Goal: Obtain resource: Download file/media

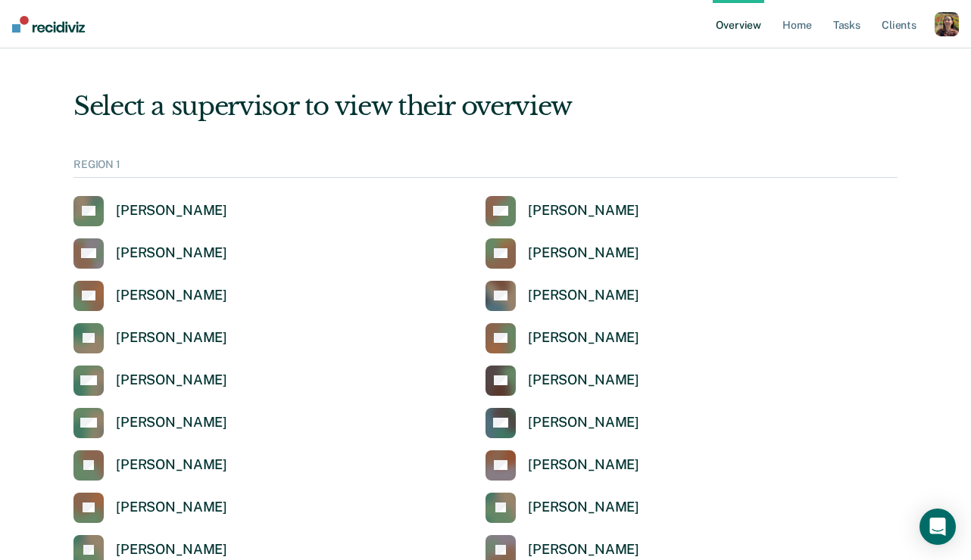
click at [941, 27] on div "button" at bounding box center [947, 24] width 24 height 24
click at [838, 53] on div "Profile How it works Log Out" at bounding box center [886, 79] width 146 height 74
click at [838, 60] on link "Profile" at bounding box center [886, 61] width 122 height 13
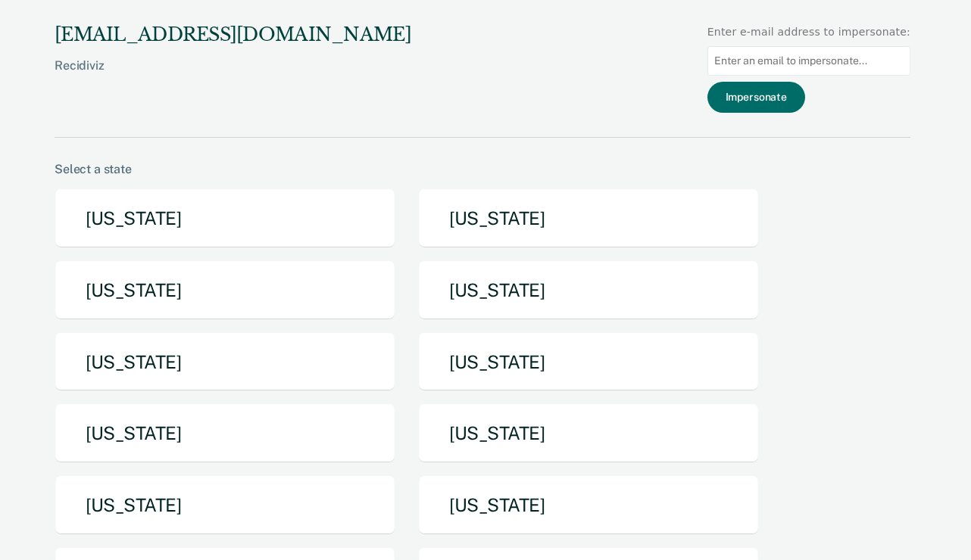
click at [780, 63] on input at bounding box center [808, 61] width 203 height 30
paste input "kaelyn.allen@tdcj.texas.gov"
type input "kaelyn.allen@tdcj.texas.gov"
click at [787, 95] on button "Impersonate" at bounding box center [756, 97] width 98 height 31
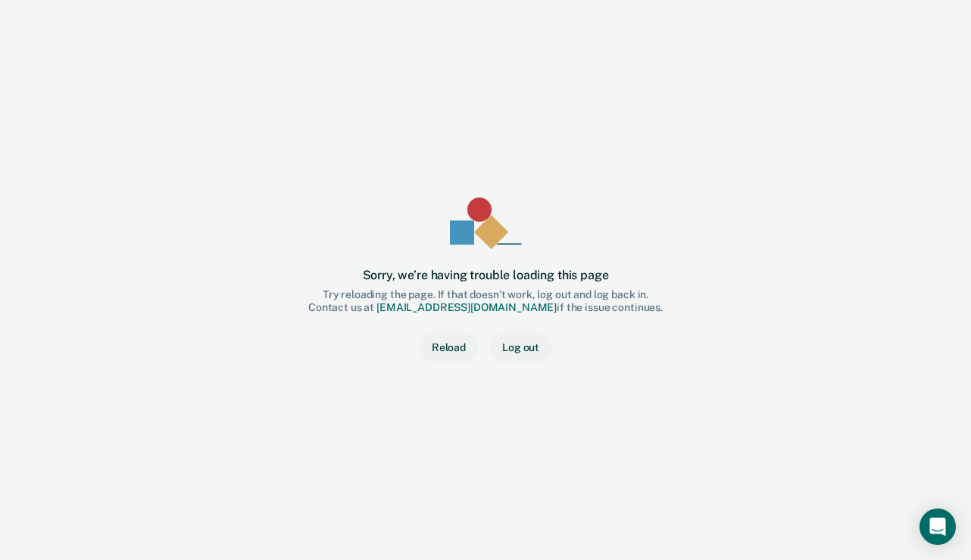
click at [442, 351] on button "Reload" at bounding box center [449, 347] width 58 height 30
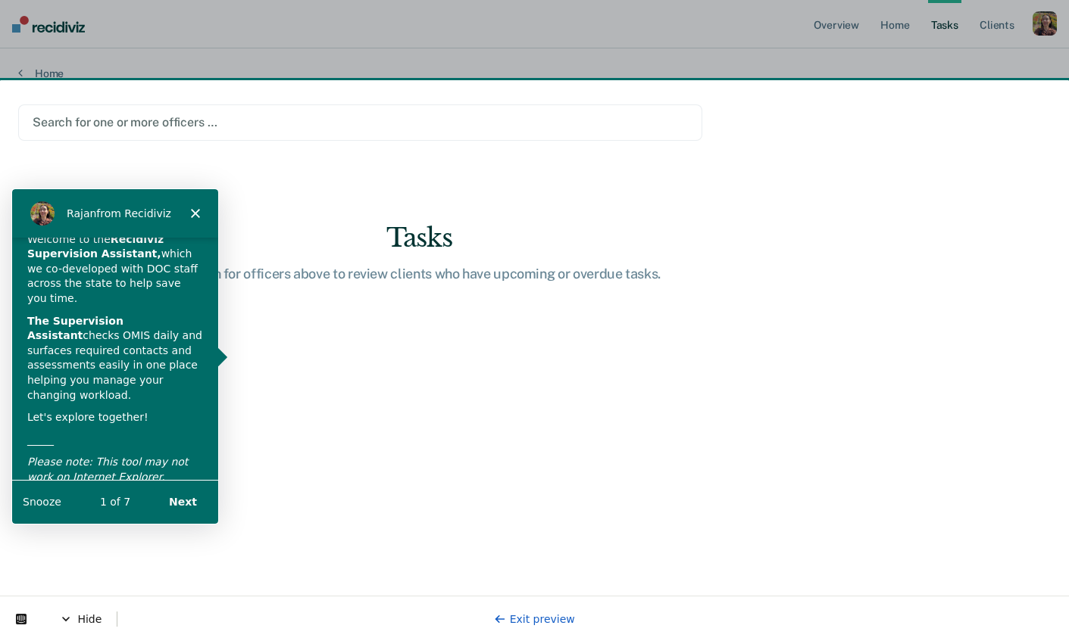
scroll to position [30, 0]
click at [188, 503] on button "Next" at bounding box center [182, 500] width 58 height 31
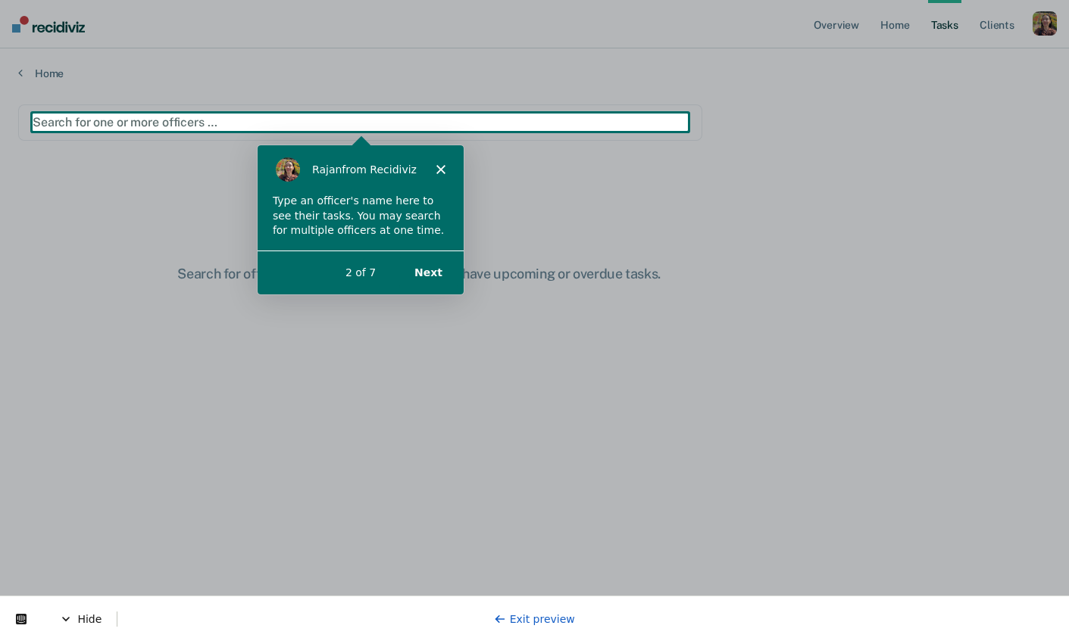
scroll to position [0, 0]
click at [426, 272] on button "Next" at bounding box center [427, 272] width 58 height 31
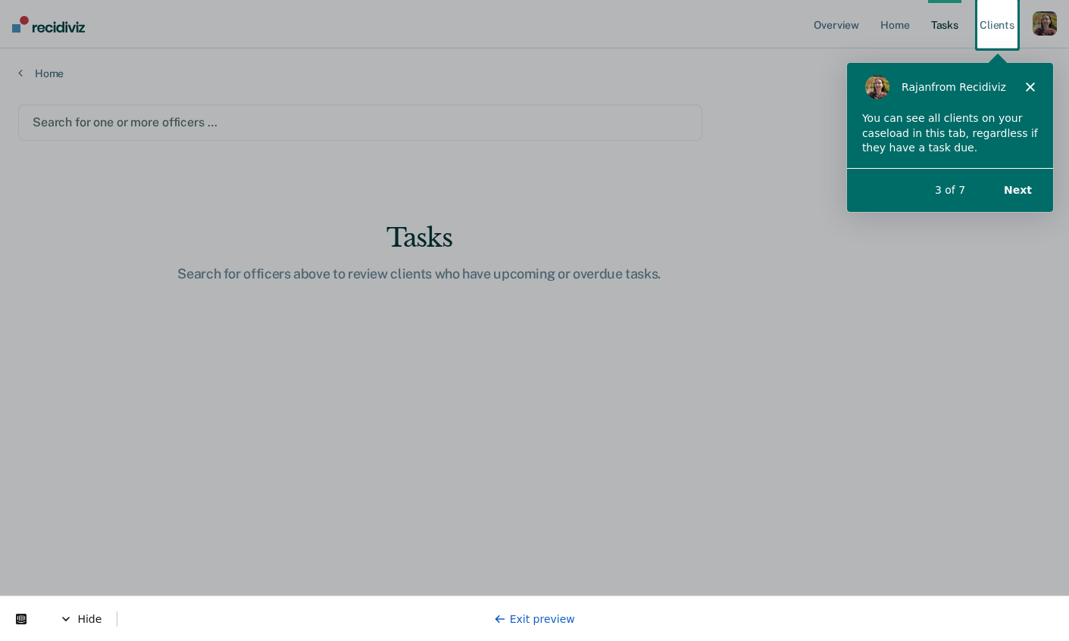
click at [1017, 195] on button "Next" at bounding box center [1017, 188] width 58 height 31
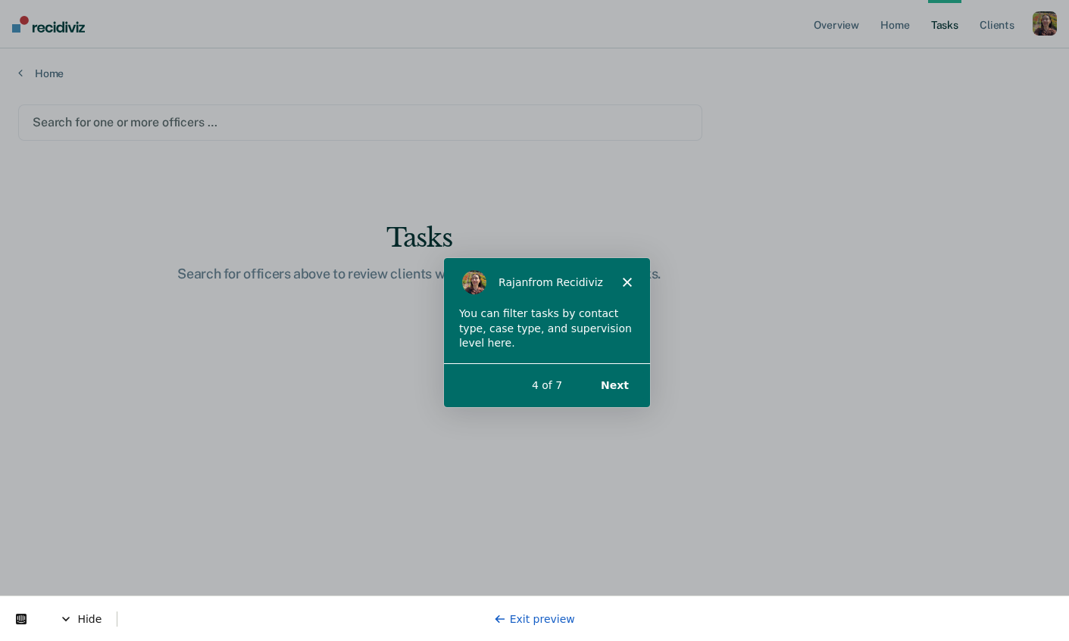
click at [259, 128] on div "Product tour overlay" at bounding box center [534, 320] width 1069 height 641
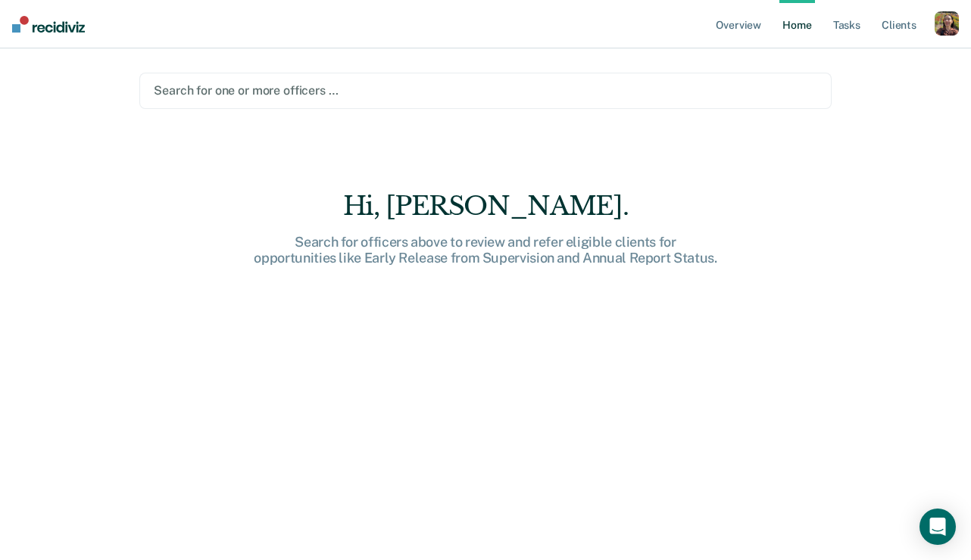
click at [402, 95] on div at bounding box center [485, 90] width 663 height 17
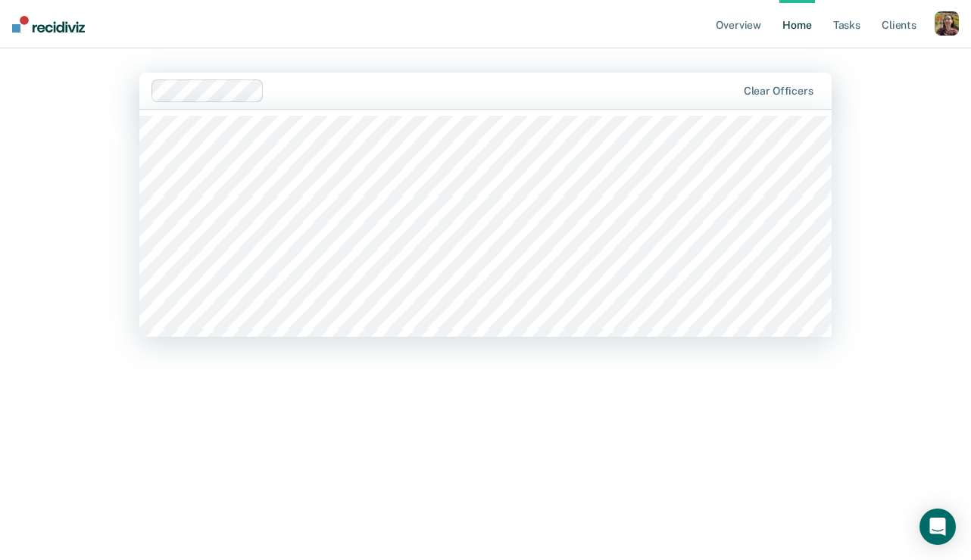
click at [511, 91] on div at bounding box center [502, 90] width 465 height 17
click at [530, 92] on div at bounding box center [575, 90] width 322 height 17
click at [852, 23] on link "Tasks" at bounding box center [846, 24] width 33 height 48
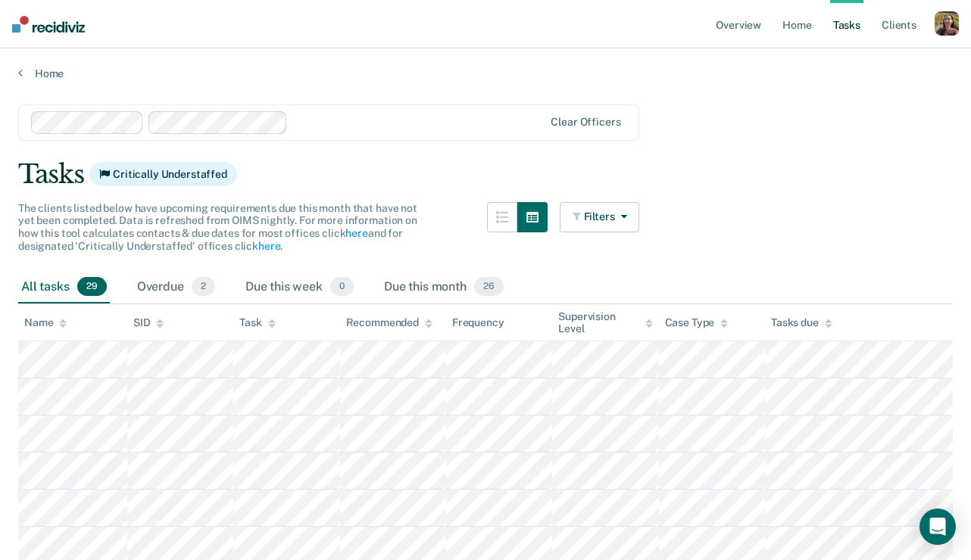
click at [948, 30] on div "button" at bounding box center [947, 23] width 24 height 24
click at [860, 64] on link "Profile" at bounding box center [886, 61] width 122 height 13
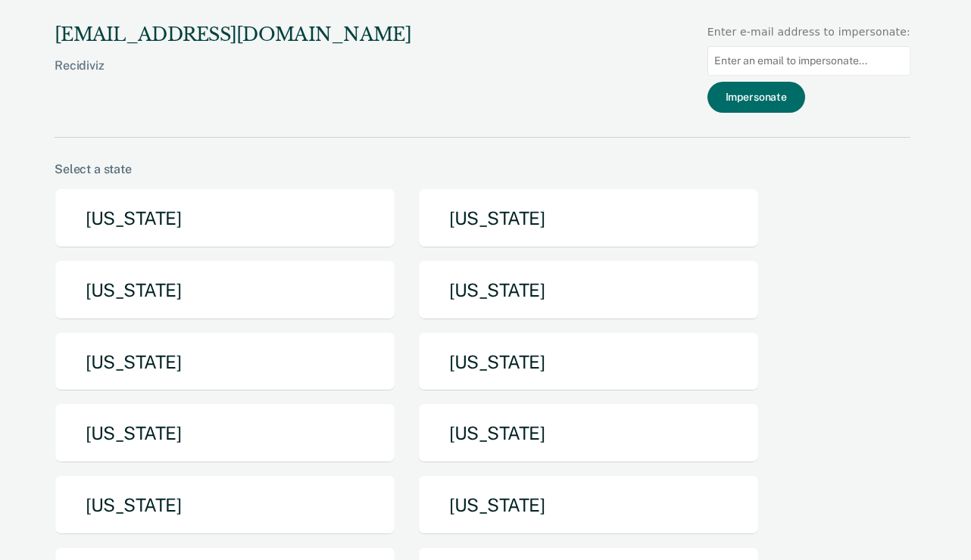
click at [828, 55] on input at bounding box center [808, 61] width 203 height 30
paste input "kaelyn.allen@tdcj.texas.gov"
type input "kaelyn.allen@tdcj.texas.gov"
click at [783, 92] on button "Impersonate" at bounding box center [756, 97] width 98 height 31
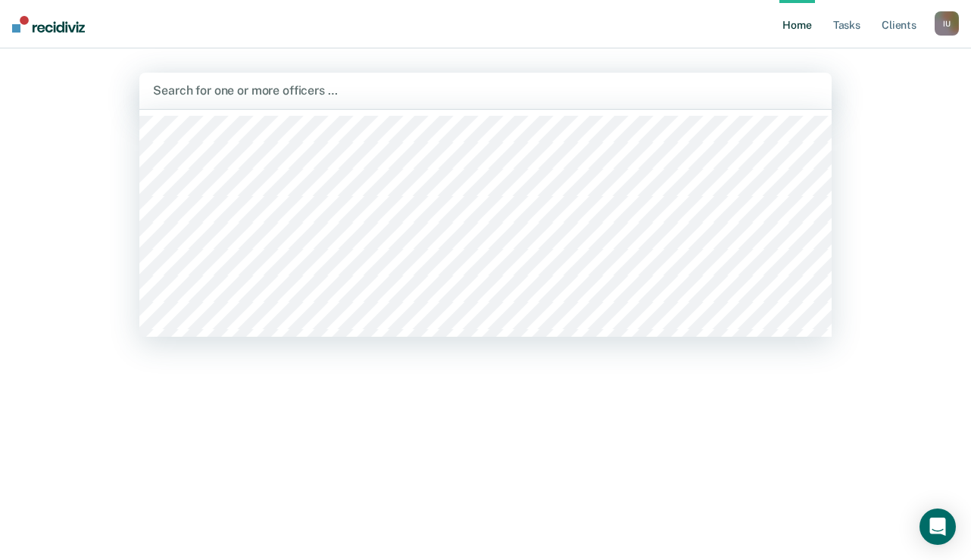
click at [482, 94] on div at bounding box center [485, 90] width 665 height 17
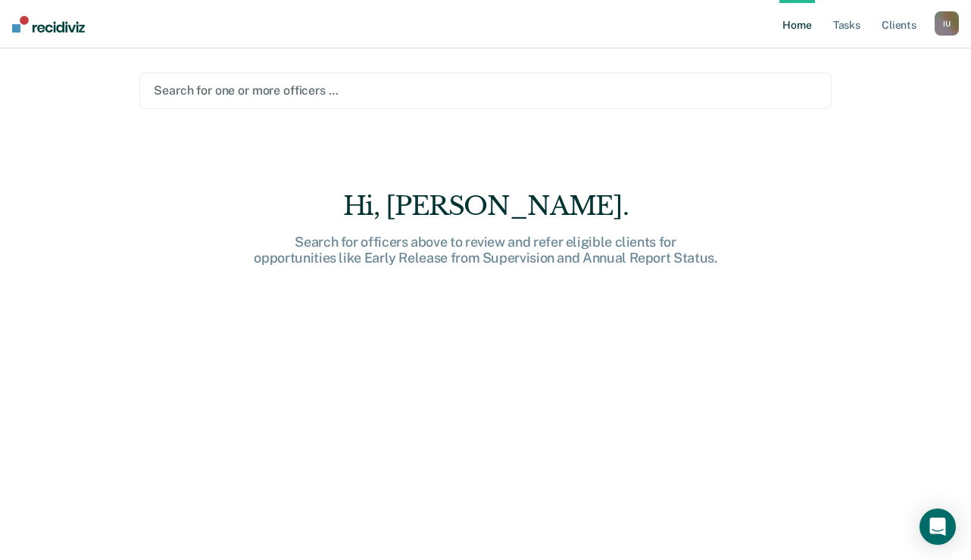
click at [528, 30] on nav "Home Tasks Client s Impersonated User I U Profile How it works Log Out" at bounding box center [485, 24] width 971 height 48
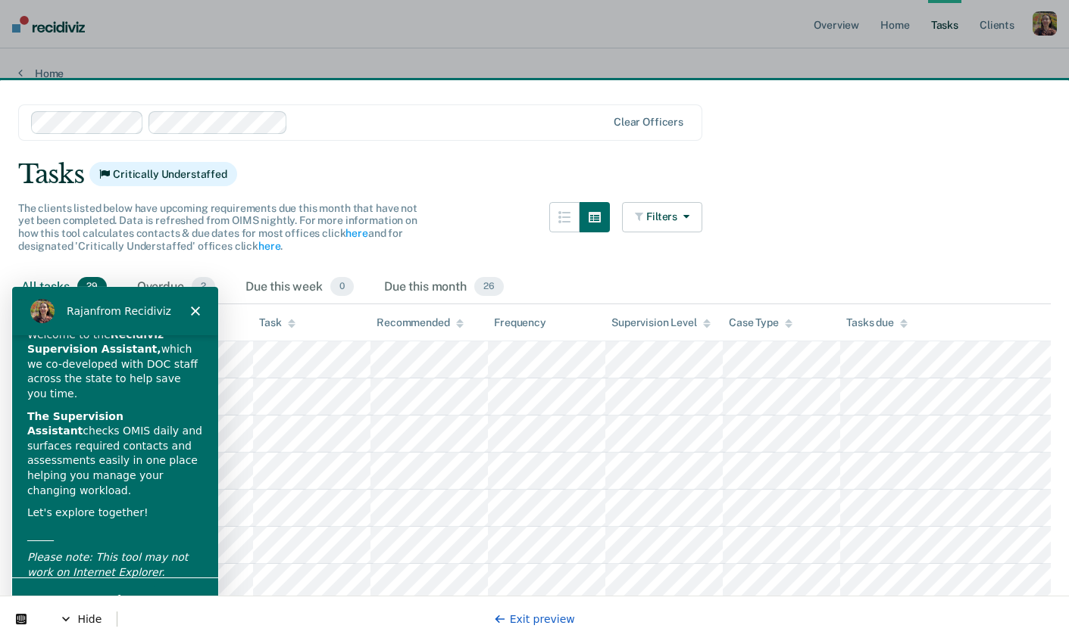
click at [197, 587] on button "Next" at bounding box center [182, 599] width 58 height 31
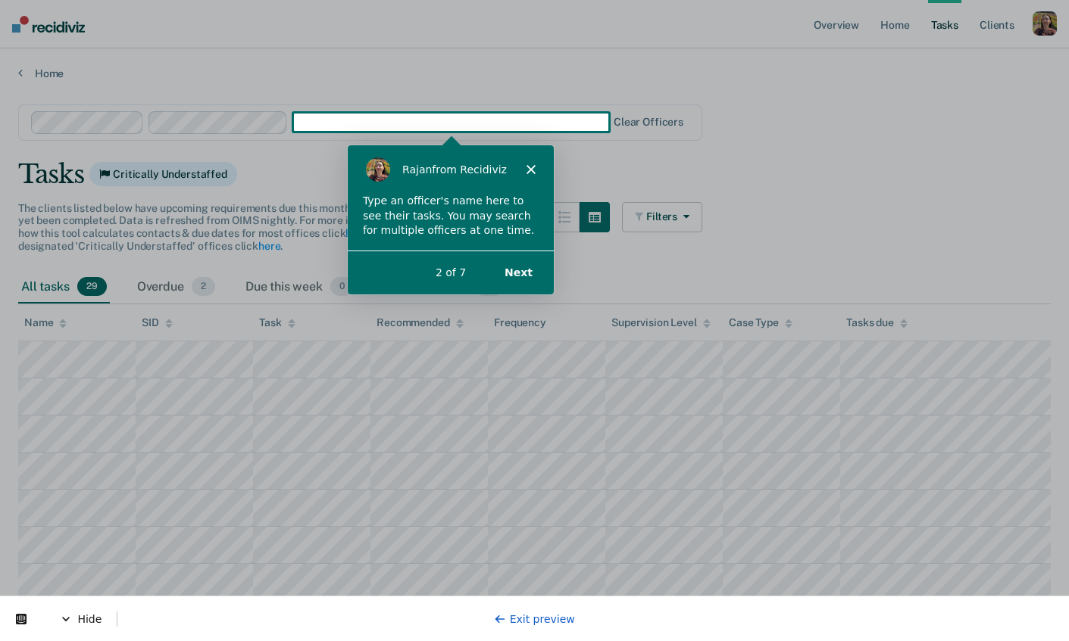
click at [527, 272] on button "Next" at bounding box center [517, 272] width 58 height 31
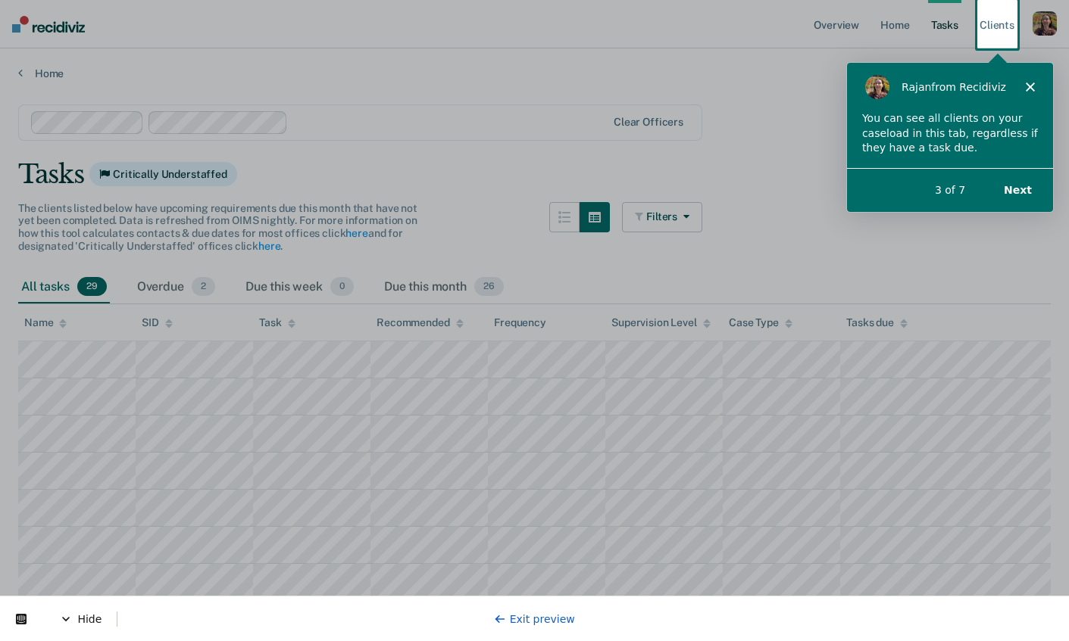
click at [1019, 189] on button "Next" at bounding box center [1017, 188] width 58 height 31
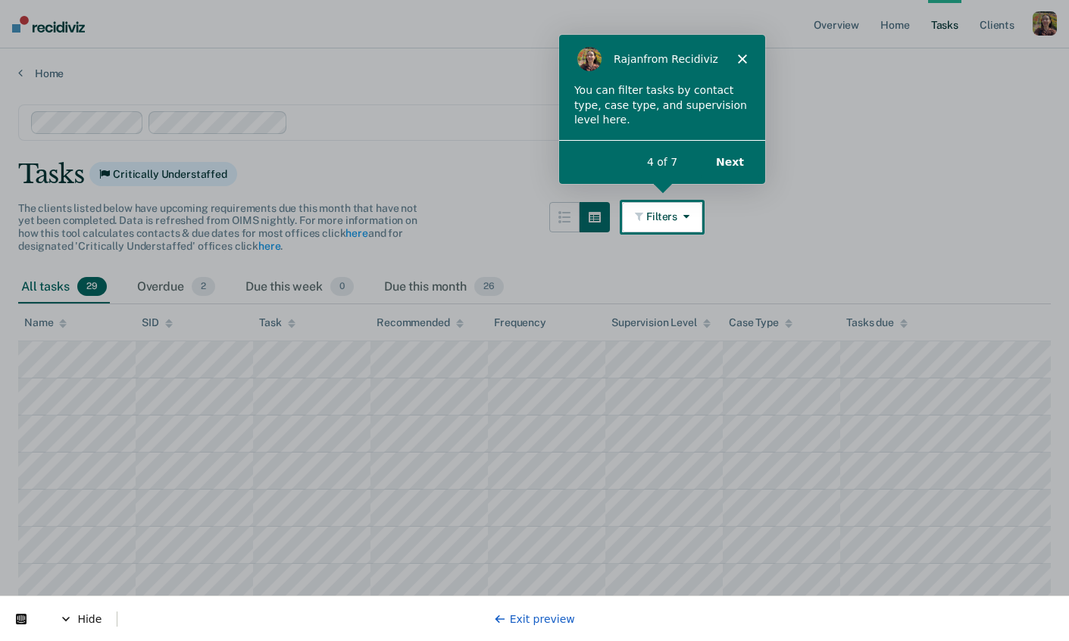
click at [737, 161] on button "Next" at bounding box center [729, 160] width 58 height 31
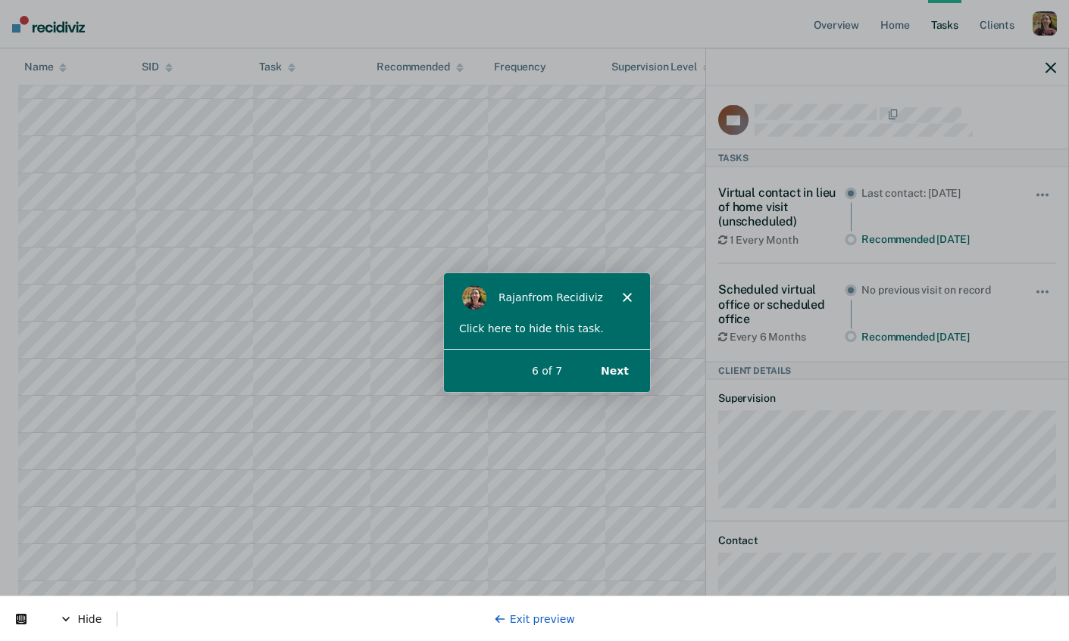
click at [622, 371] on button "Next" at bounding box center [613, 369] width 58 height 31
click at [614, 368] on button "Next" at bounding box center [613, 369] width 58 height 31
click at [627, 371] on button "Next" at bounding box center [613, 369] width 58 height 31
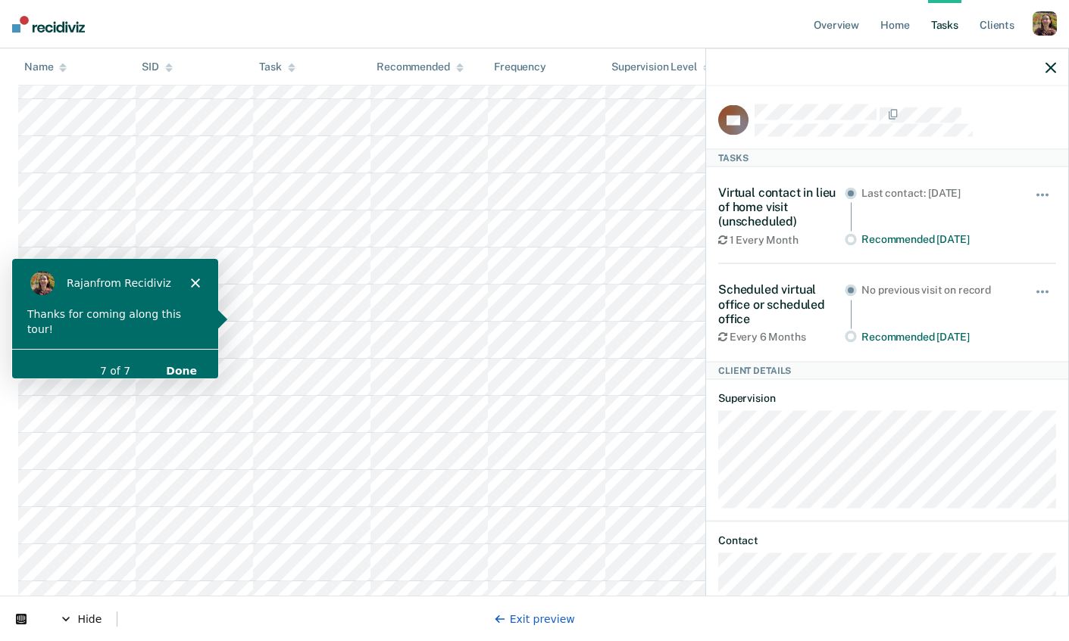
click at [186, 357] on button "Done" at bounding box center [180, 369] width 61 height 31
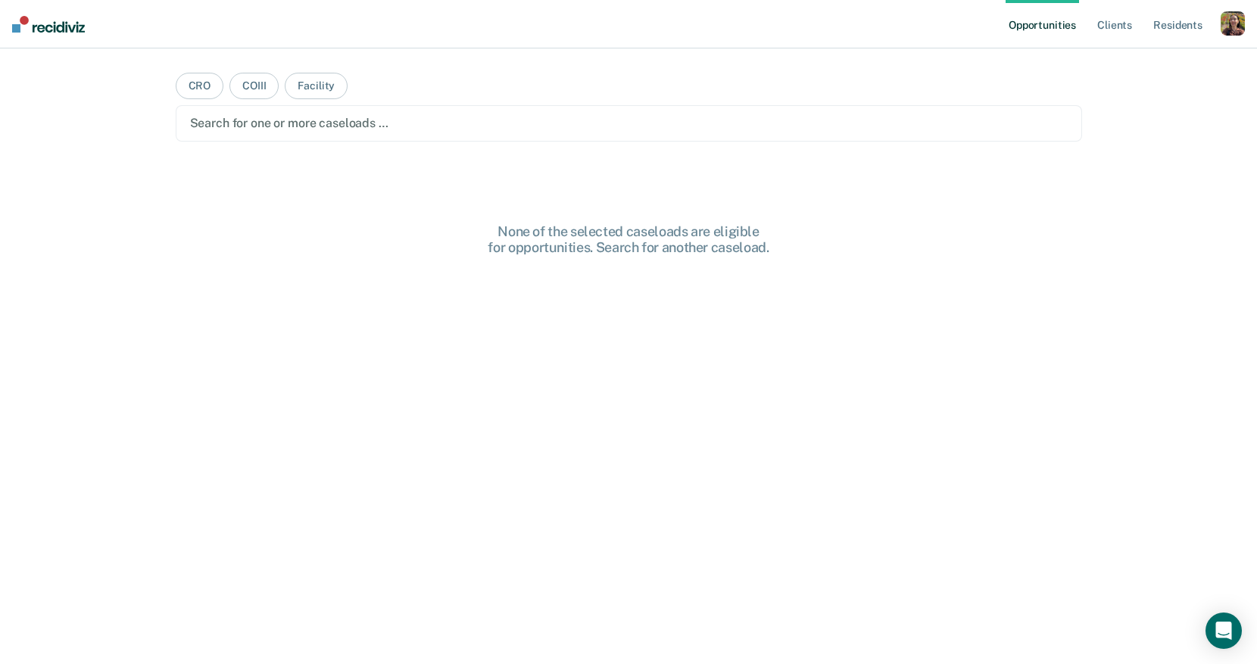
click at [1226, 33] on div "button" at bounding box center [1233, 23] width 24 height 24
click at [586, 349] on div "None of the selected caseloads are eligible for opportunities. Search for anoth…" at bounding box center [629, 470] width 907 height 495
click at [1222, 29] on div "button" at bounding box center [1233, 23] width 24 height 24
click at [1161, 51] on div "Profile How it works Log Out" at bounding box center [1172, 80] width 146 height 74
click at [1157, 59] on link "Profile" at bounding box center [1172, 61] width 122 height 13
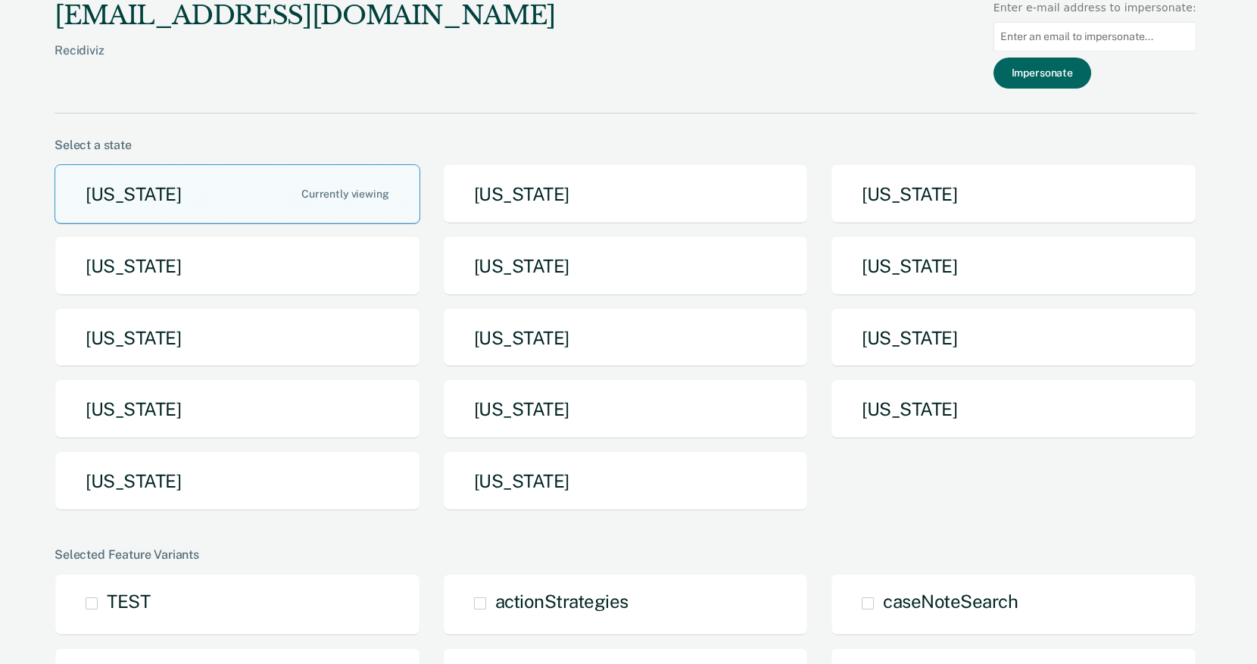
drag, startPoint x: 1128, startPoint y: 40, endPoint x: 1093, endPoint y: 70, distance: 46.3
click at [1128, 40] on input at bounding box center [1095, 37] width 203 height 30
paste input "kaelyn.allen@tdcj.texas.gov"
type input "kaelyn.allen@tdcj.texas.gov"
click at [1081, 71] on button "Impersonate" at bounding box center [1043, 73] width 98 height 31
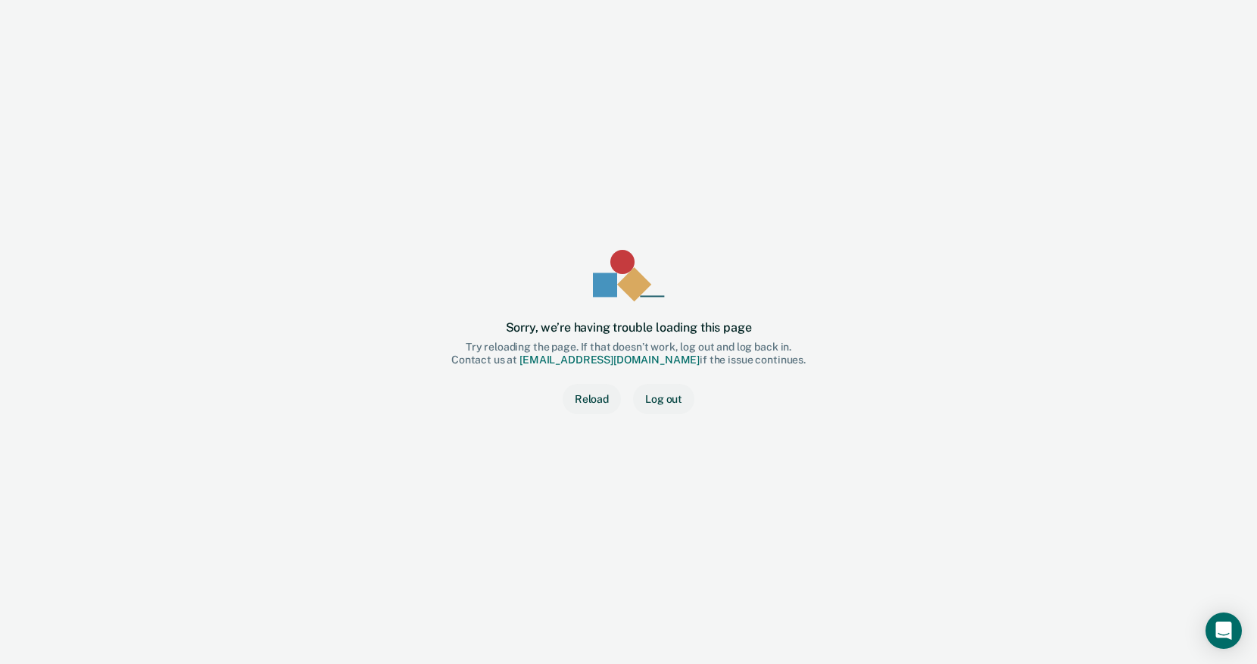
click at [607, 400] on button "Reload" at bounding box center [592, 399] width 58 height 30
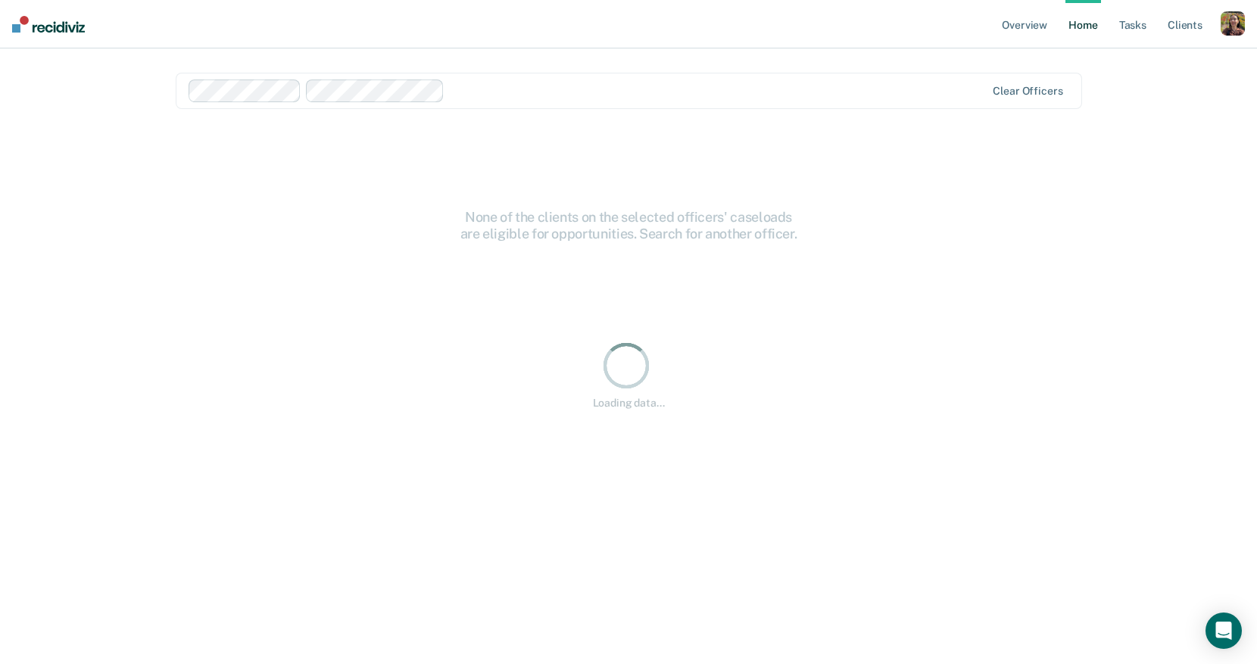
click at [1234, 30] on div "button" at bounding box center [1233, 23] width 24 height 24
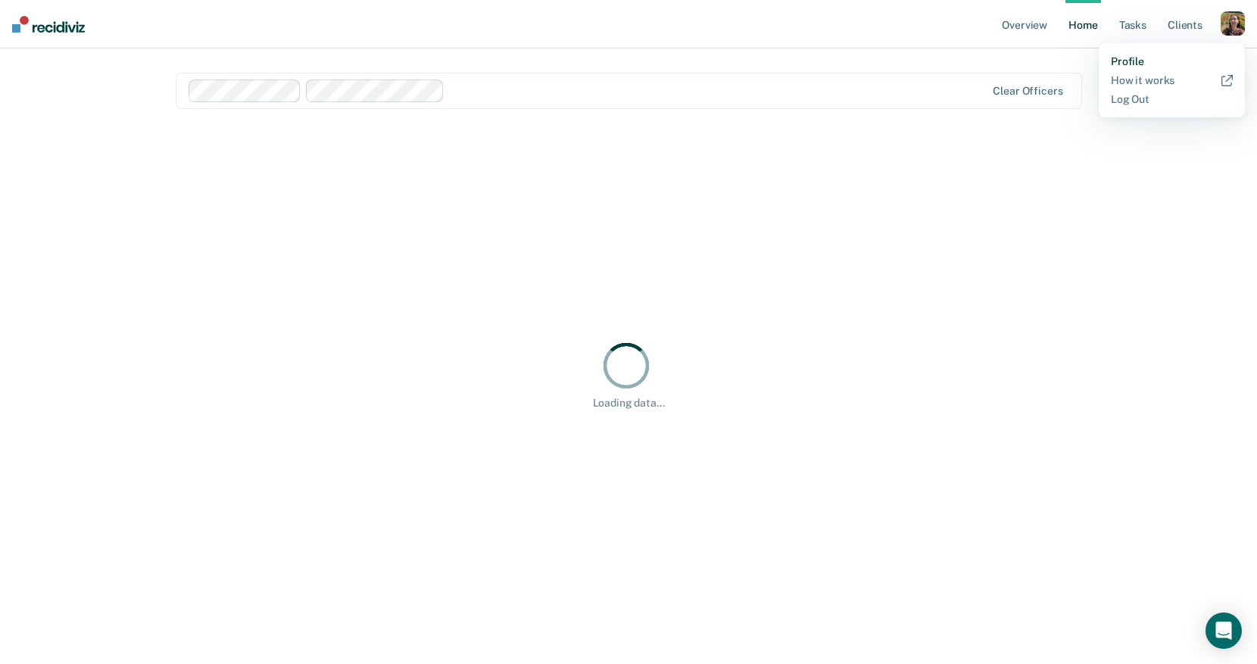
click at [1123, 64] on link "Profile" at bounding box center [1172, 61] width 122 height 13
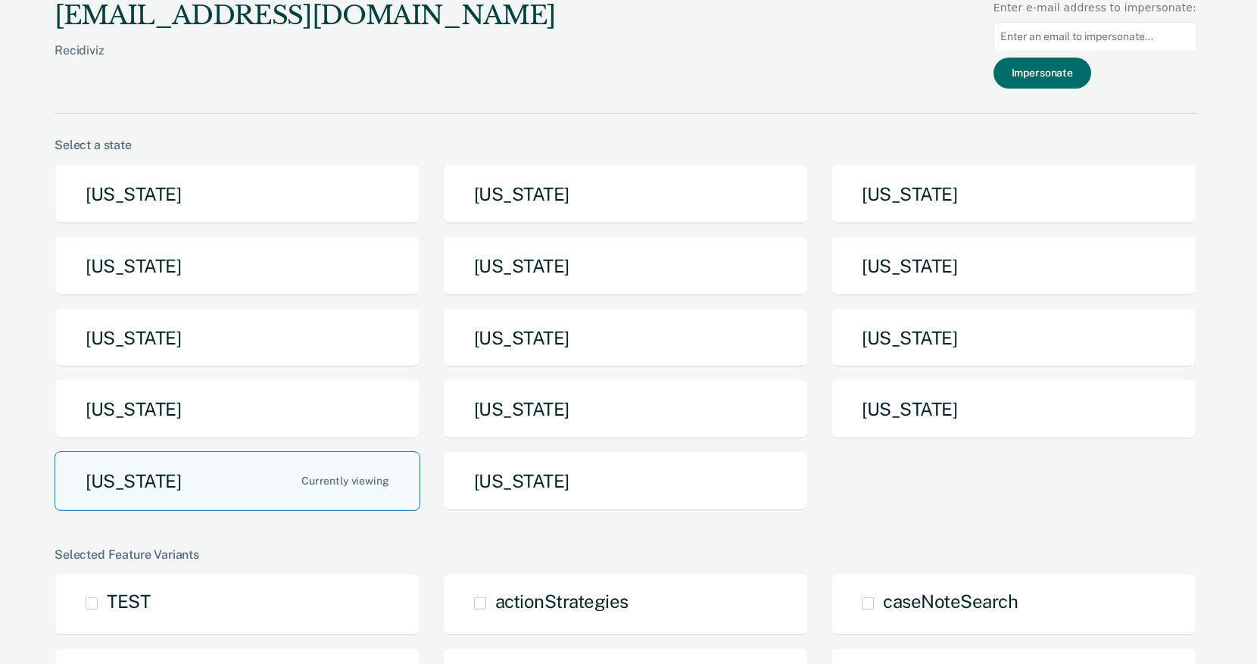
click at [337, 463] on button "Texas" at bounding box center [238, 481] width 366 height 60
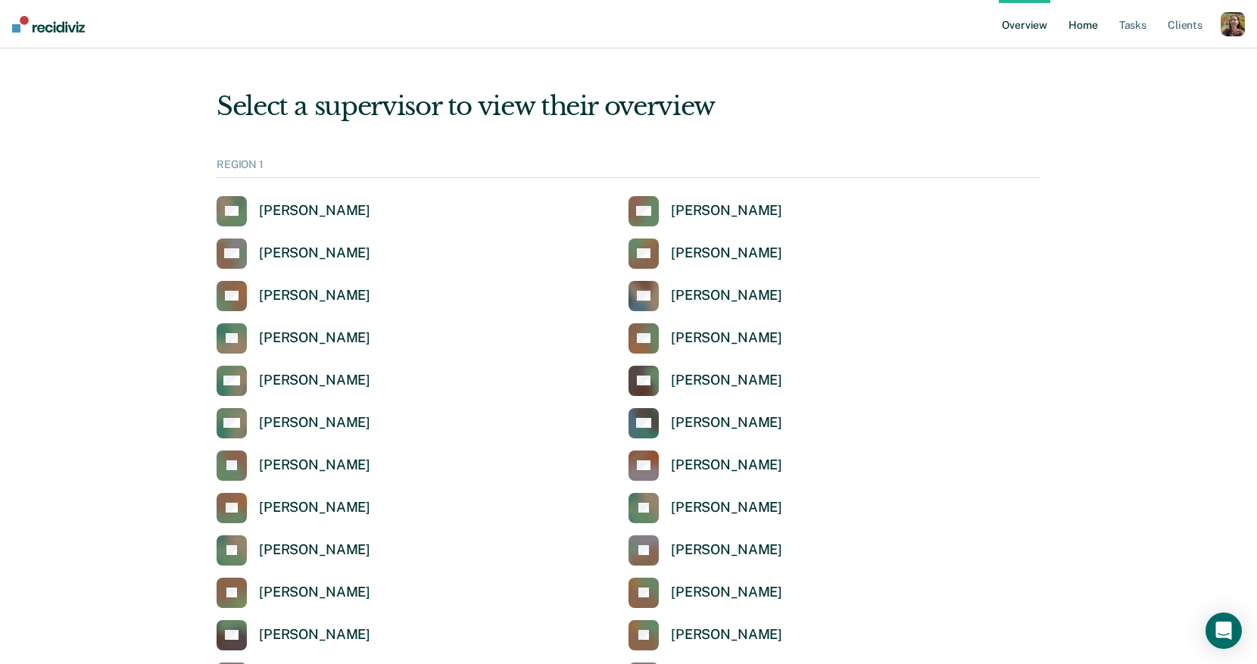
click at [1079, 26] on link "Home" at bounding box center [1083, 24] width 35 height 48
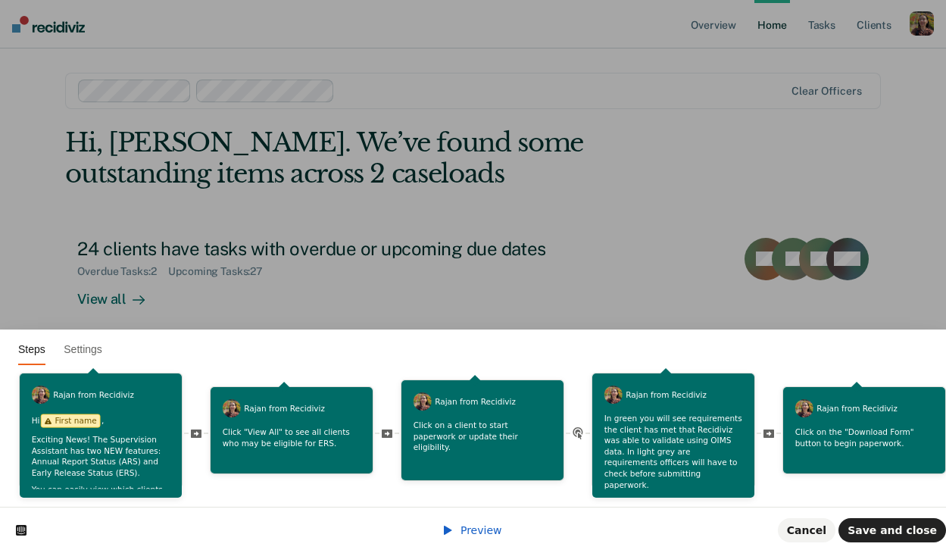
click at [476, 529] on span "Preview" at bounding box center [481, 530] width 42 height 12
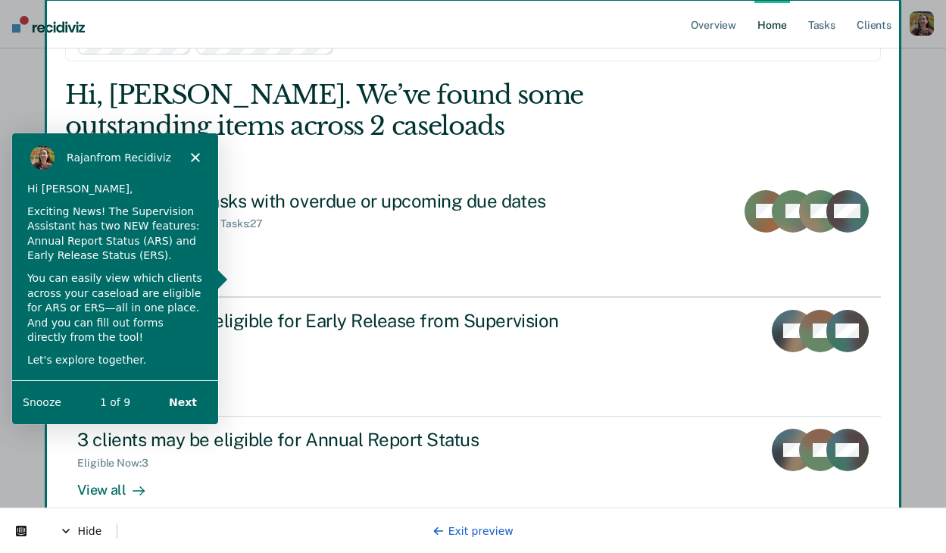
scroll to position [51, 0]
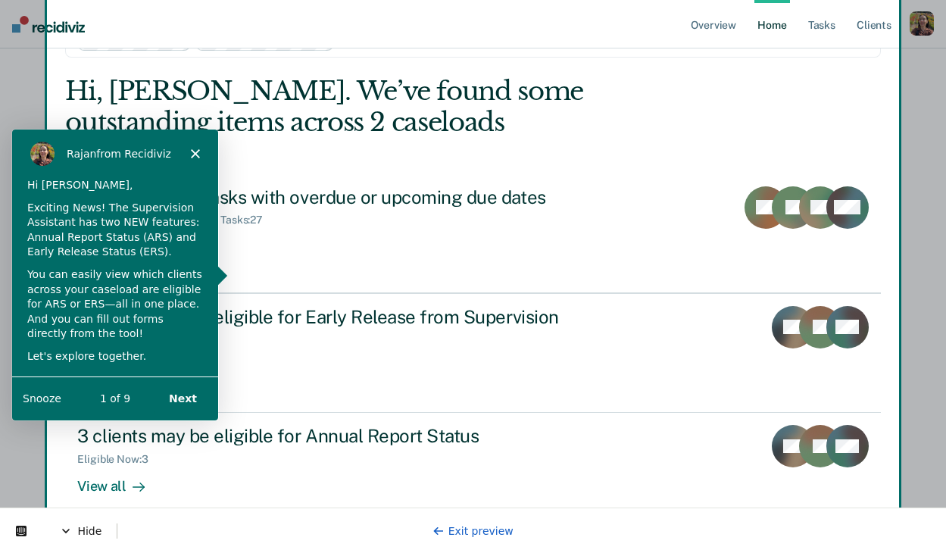
click at [189, 398] on button "Next" at bounding box center [182, 397] width 58 height 31
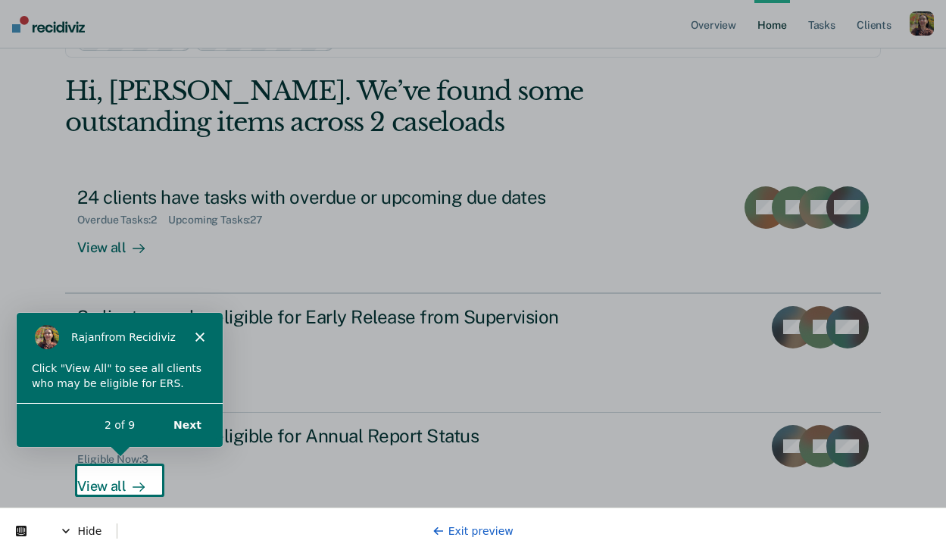
scroll to position [0, 0]
click at [195, 426] on button "Next" at bounding box center [187, 423] width 58 height 31
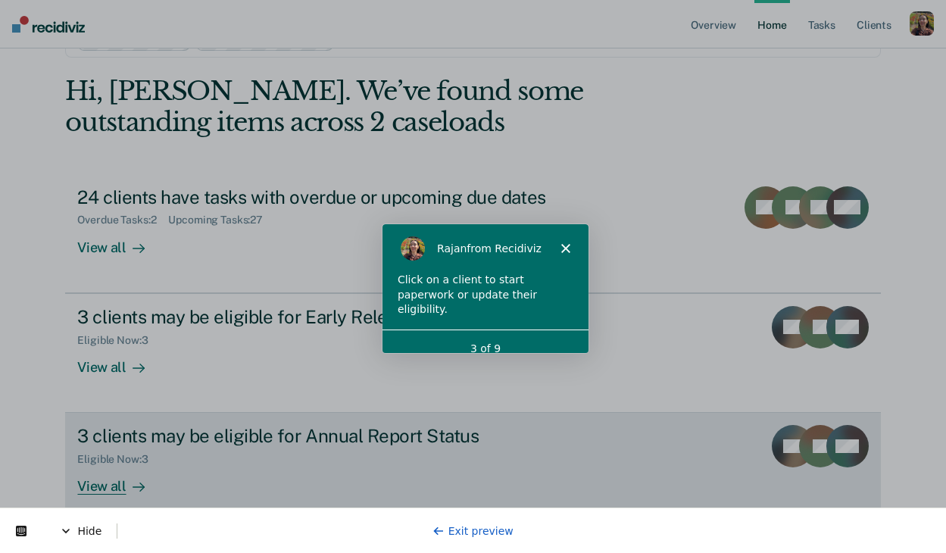
click at [117, 489] on div "View all" at bounding box center [119, 481] width 85 height 30
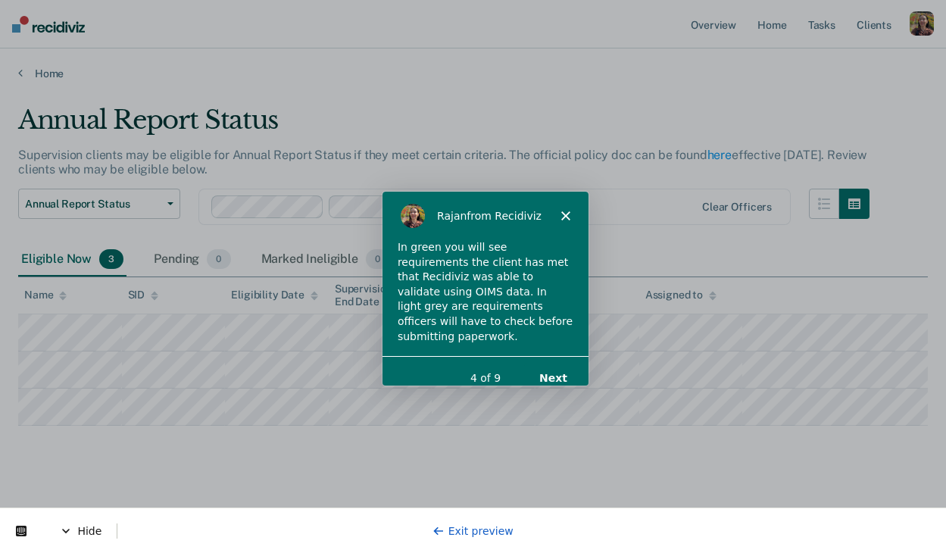
click at [568, 215] on icon "Close" at bounding box center [564, 215] width 9 height 9
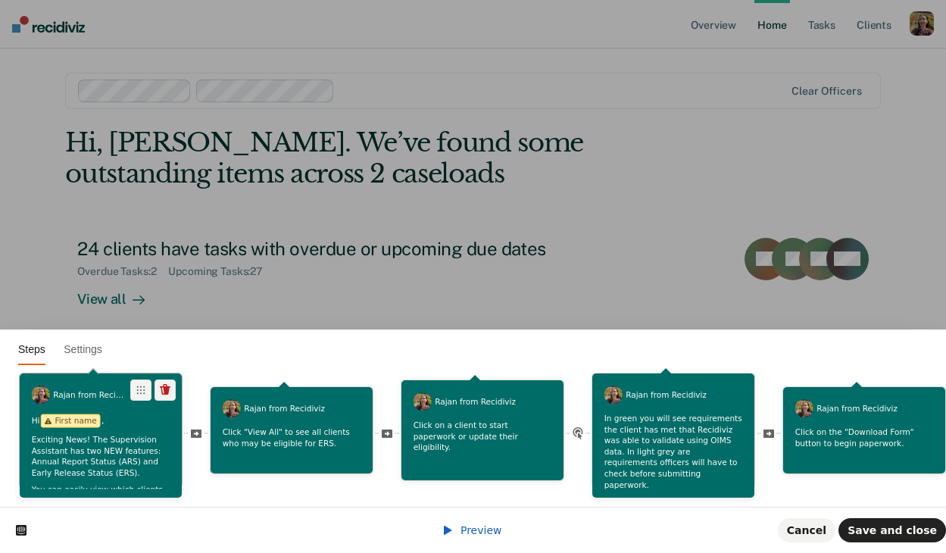
click at [126, 448] on p "Exciting News! The Supervision Assistant has two NEW features: Annual Report St…" at bounding box center [101, 457] width 139 height 45
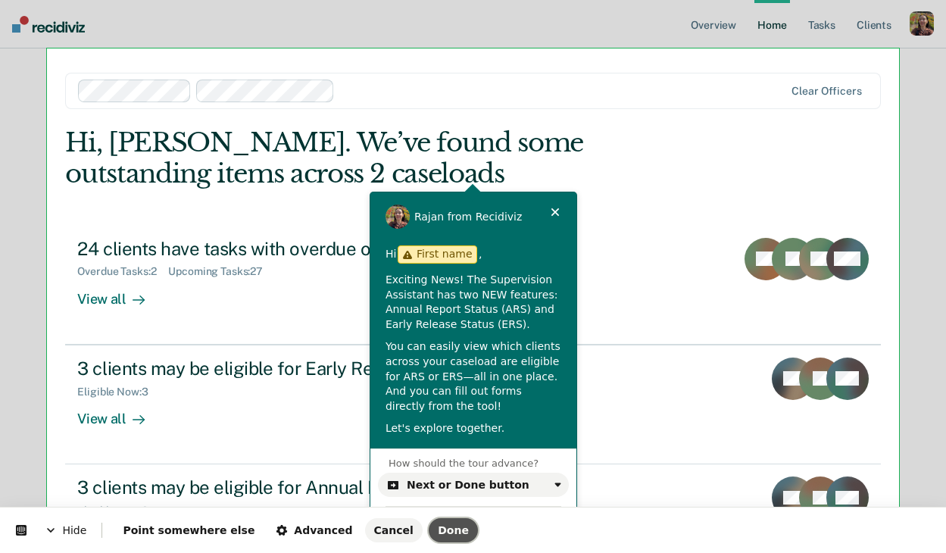
click at [438, 529] on span "Done" at bounding box center [453, 530] width 31 height 12
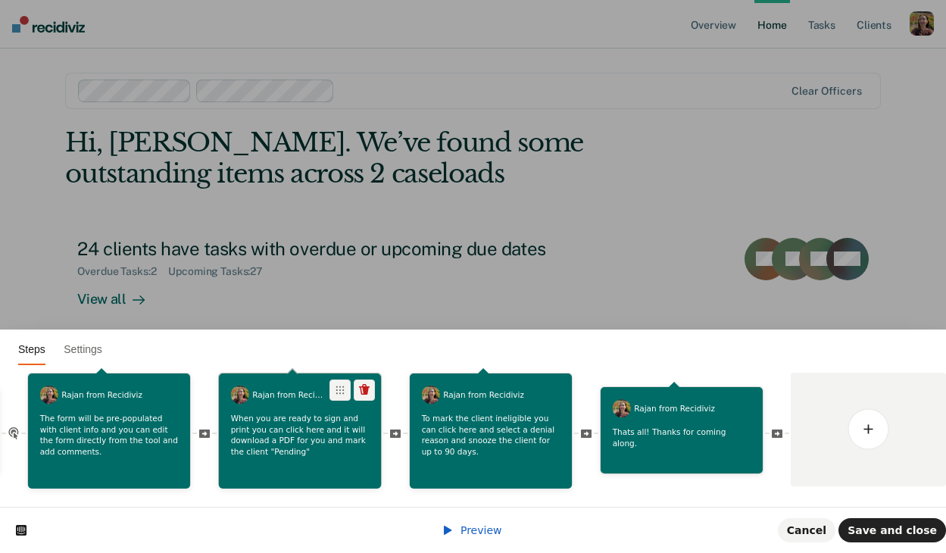
click at [318, 448] on p "When you are ready to sign and print you can click here and it will download a …" at bounding box center [300, 435] width 139 height 45
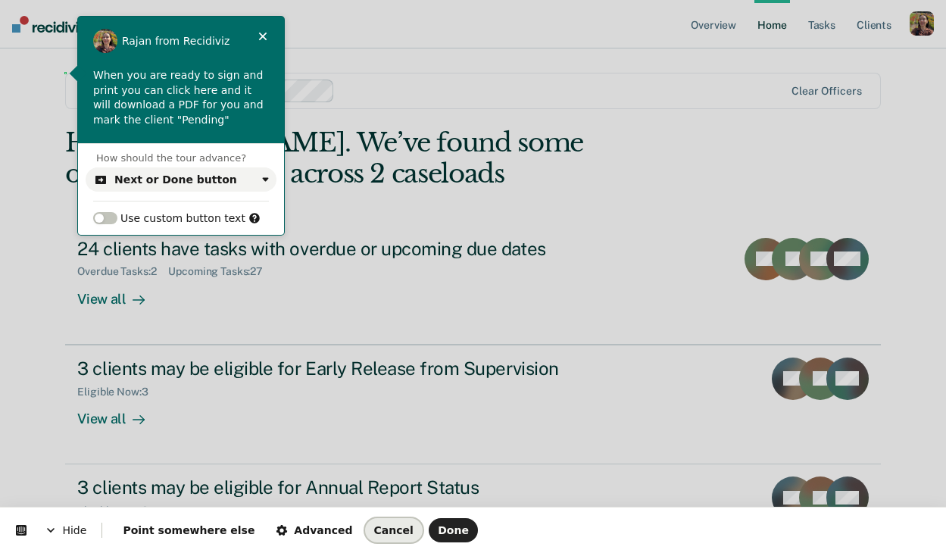
click at [374, 532] on span "Cancel" at bounding box center [393, 530] width 39 height 12
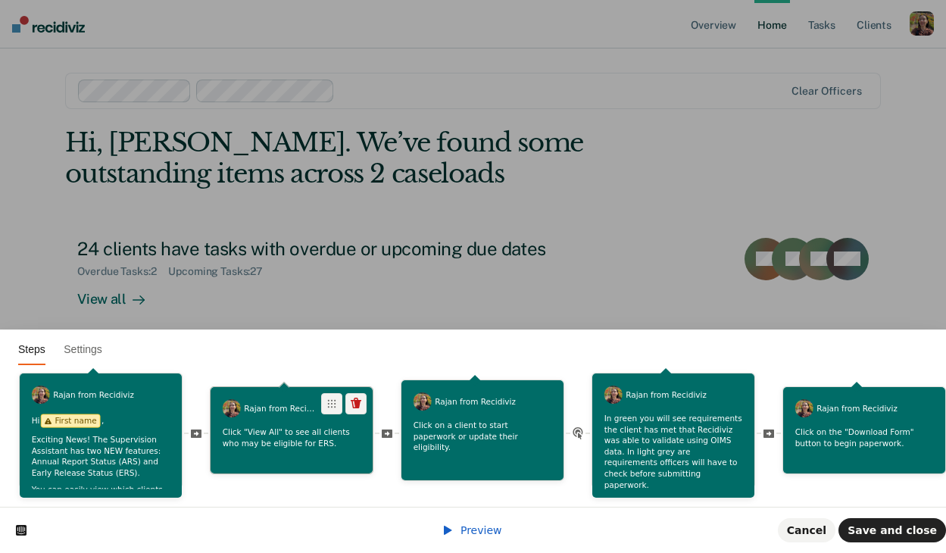
click at [267, 460] on div "Rajan from Recidiviz Click "View All" to see all clients who may be eligible fo…" at bounding box center [292, 430] width 162 height 86
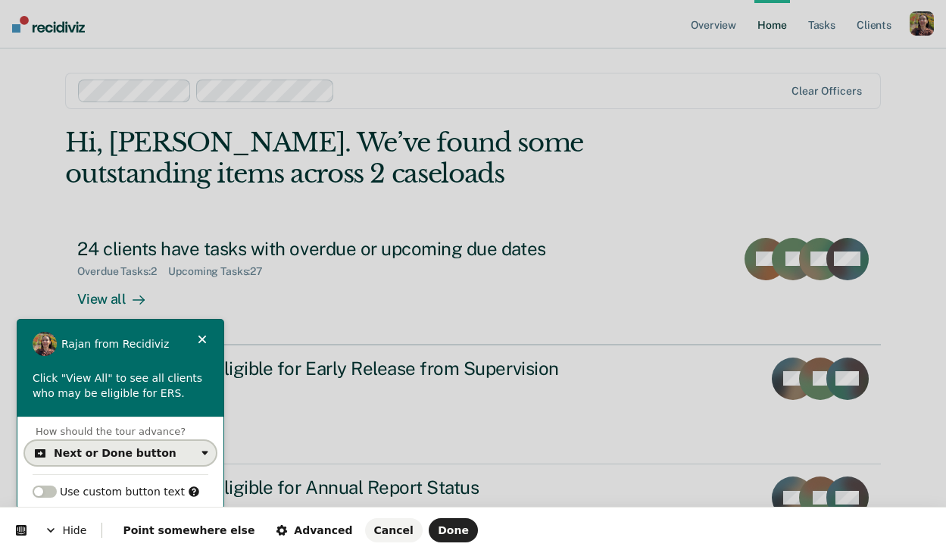
click at [151, 460] on button "Next or Done button" at bounding box center [120, 453] width 191 height 24
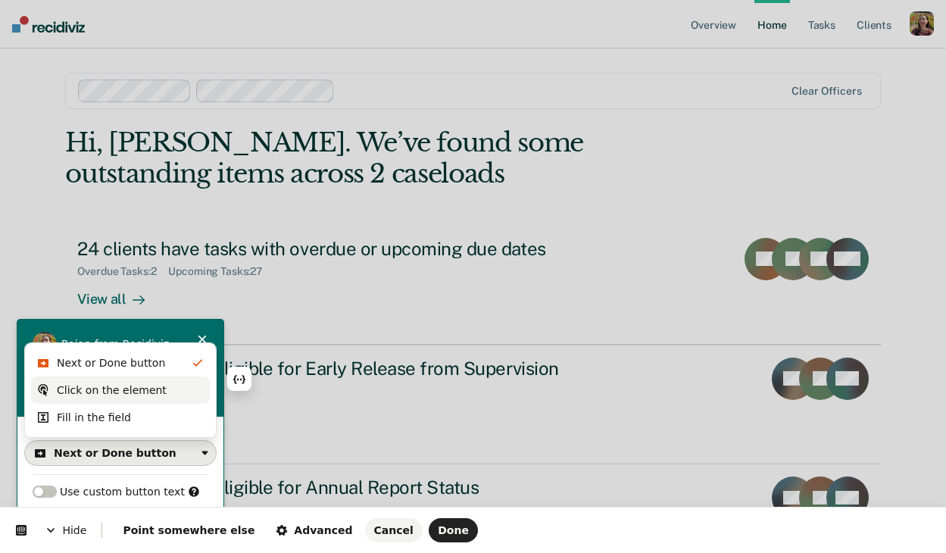
click at [151, 392] on div "Click on the element" at bounding box center [112, 389] width 110 height 15
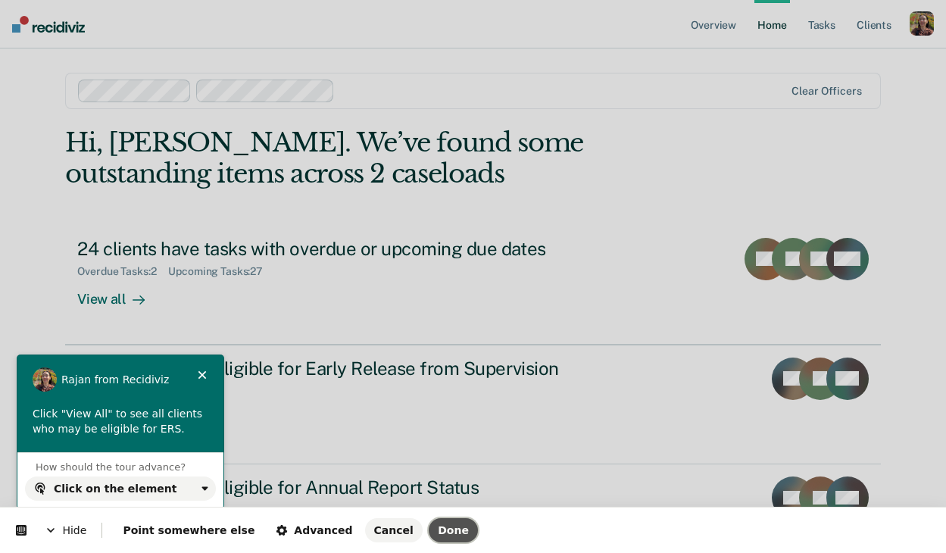
click at [438, 525] on span "Done" at bounding box center [453, 530] width 31 height 12
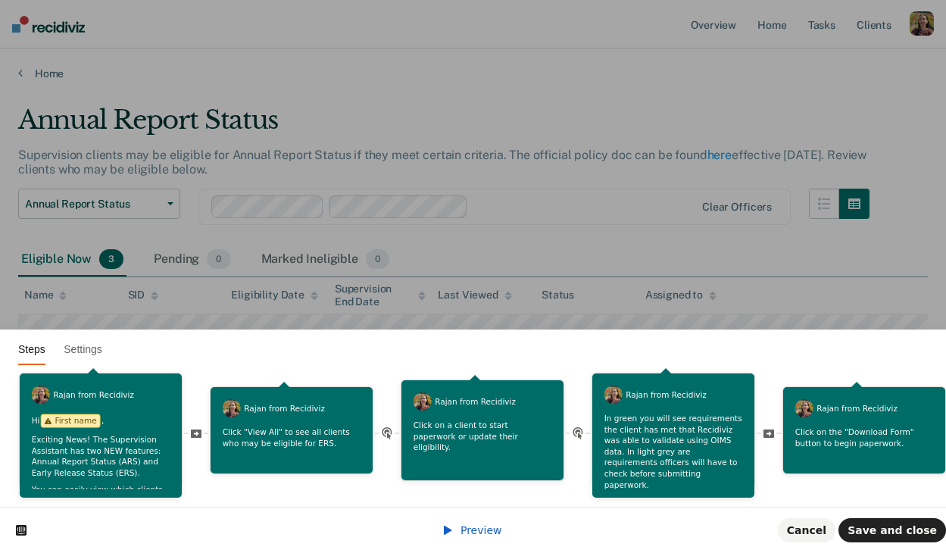
click at [462, 528] on span "Preview" at bounding box center [481, 530] width 42 height 12
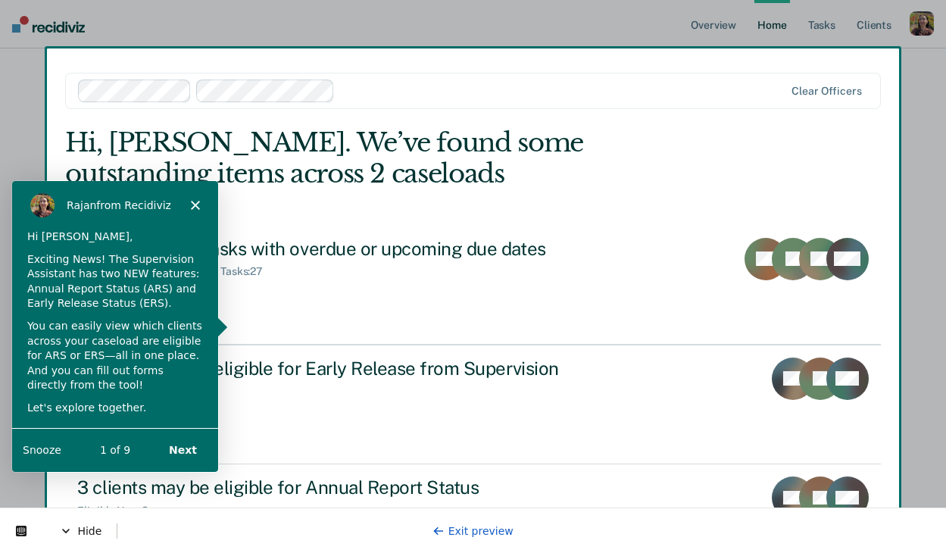
click at [185, 449] on button "Next" at bounding box center [182, 448] width 58 height 31
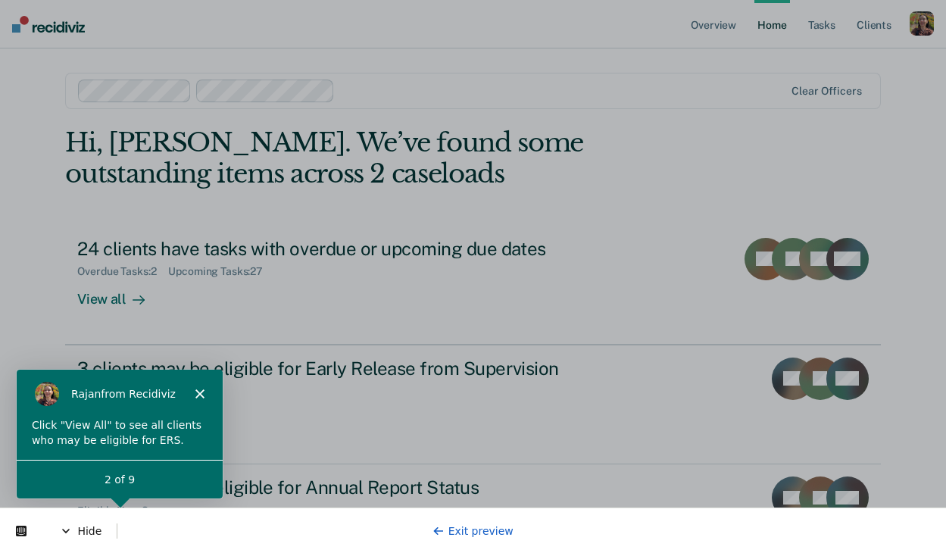
scroll to position [91, 0]
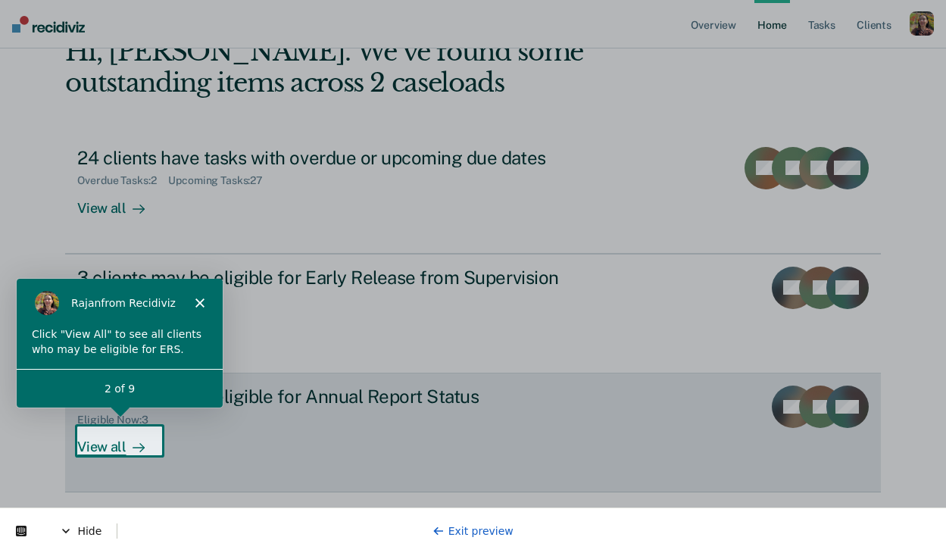
click at [117, 444] on div "View all" at bounding box center [119, 441] width 85 height 30
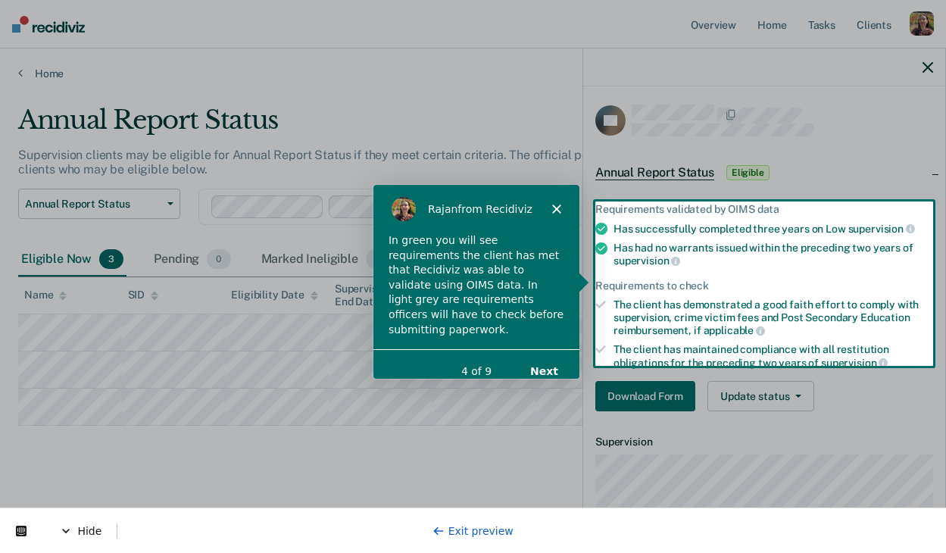
click at [535, 354] on button "Next" at bounding box center [543, 369] width 58 height 31
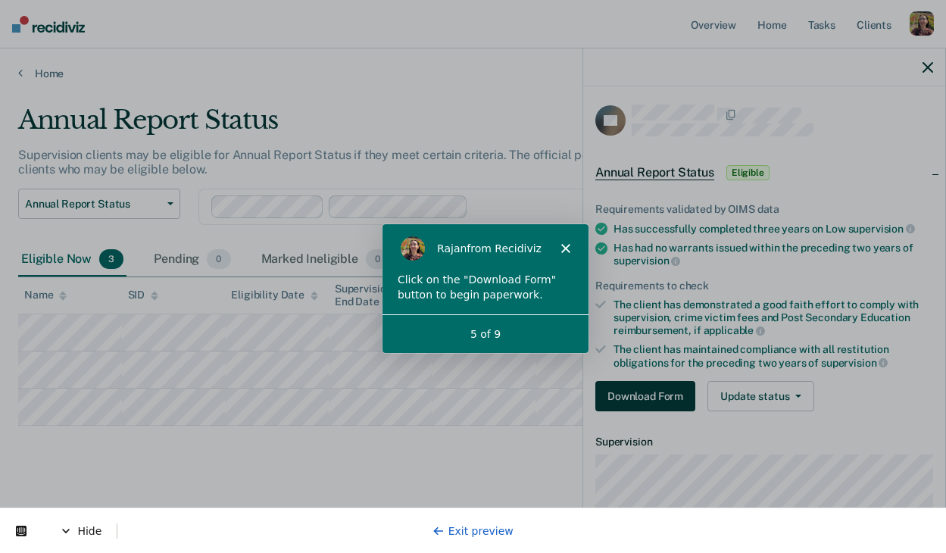
click at [654, 395] on button "Download Form" at bounding box center [645, 396] width 100 height 30
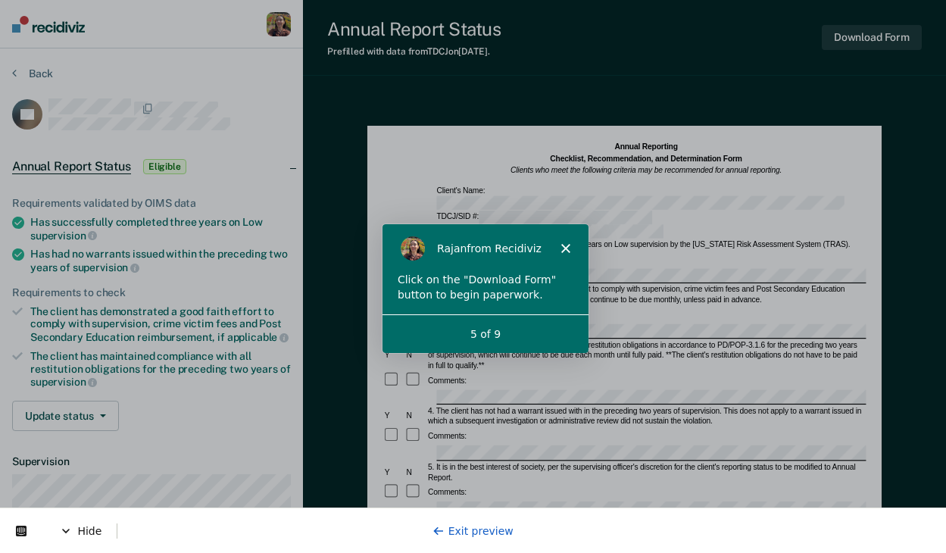
click at [522, 304] on div "Click on the "Download Form" button to begin paperwork." at bounding box center [484, 292] width 206 height 42
click at [487, 529] on link "Exit preview" at bounding box center [472, 531] width 81 height 12
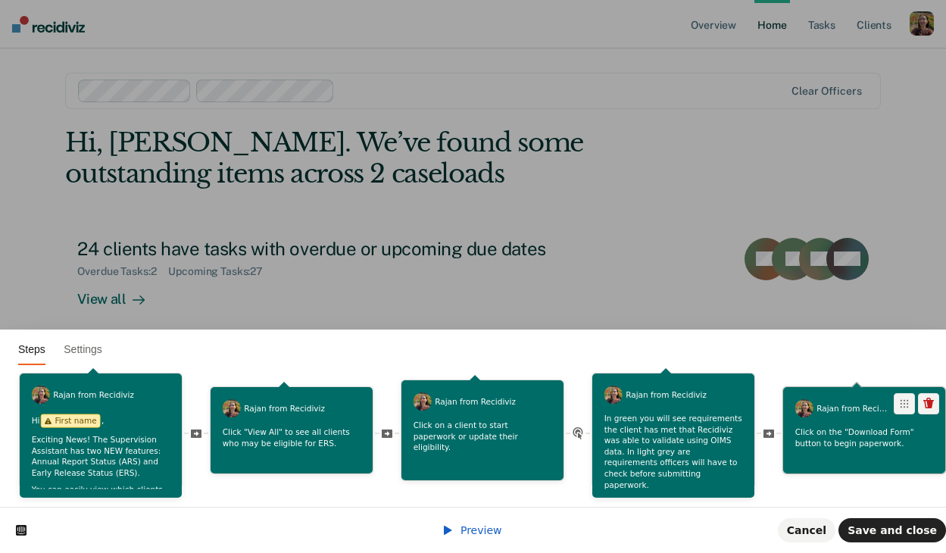
click at [885, 439] on p "Click on the "Download Form" button to begin paperwork." at bounding box center [864, 437] width 139 height 22
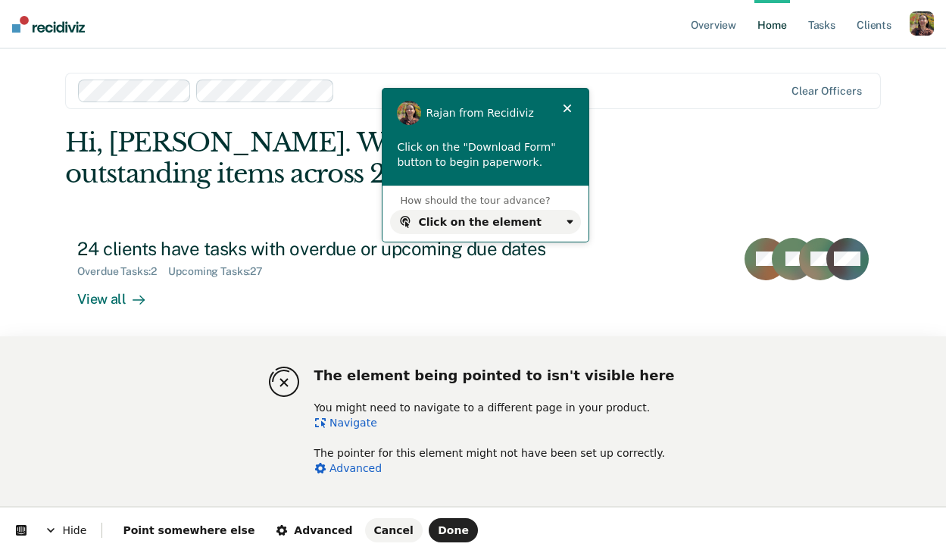
click at [352, 423] on link "Navigate" at bounding box center [345, 423] width 63 height 12
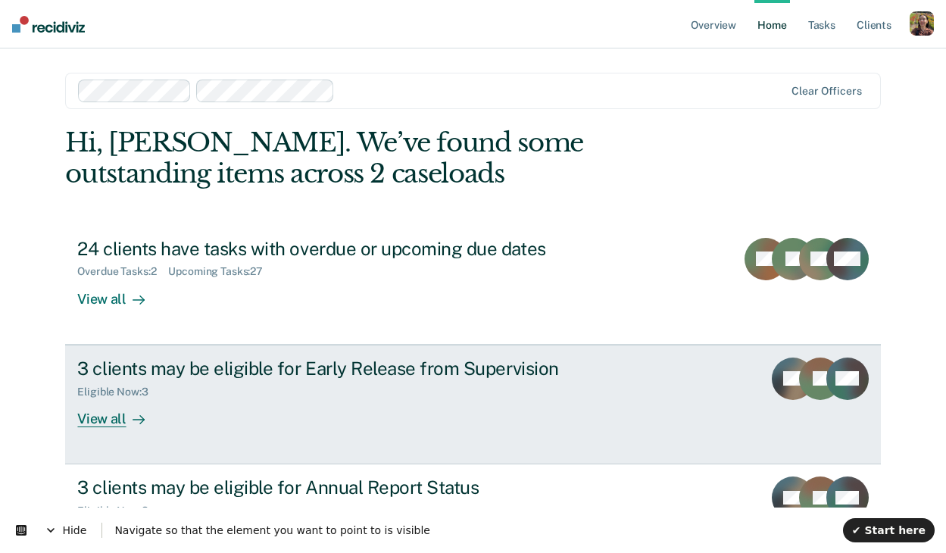
click at [170, 427] on link "3 clients may be eligible for Early Release from Supervision Eligible Now : 3 V…" at bounding box center [472, 405] width 815 height 120
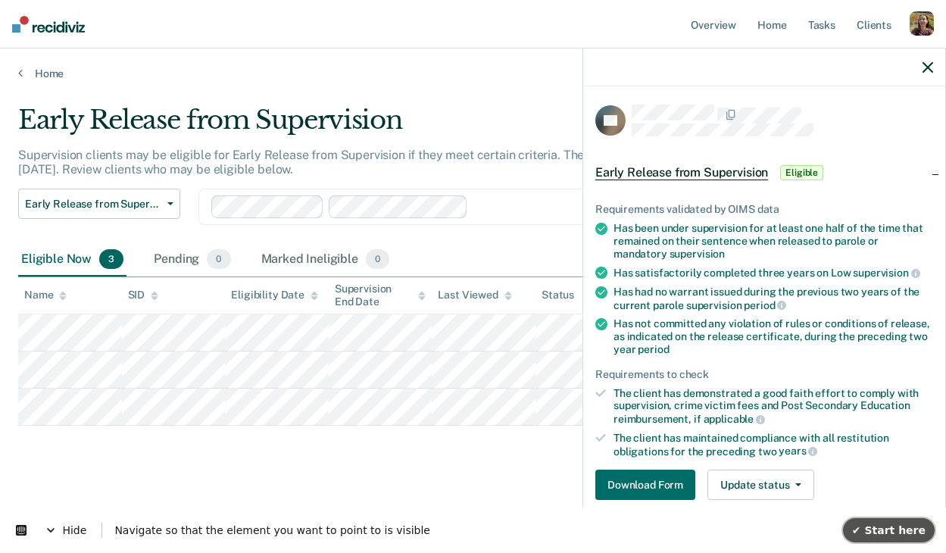
click at [902, 541] on button "✔ Start here" at bounding box center [889, 530] width 92 height 24
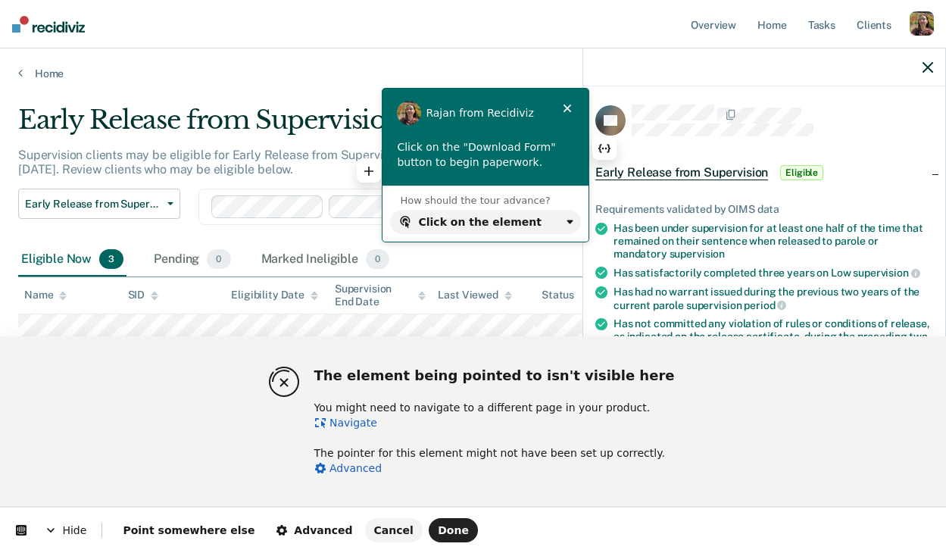
click at [346, 421] on link "Navigate" at bounding box center [345, 423] width 63 height 12
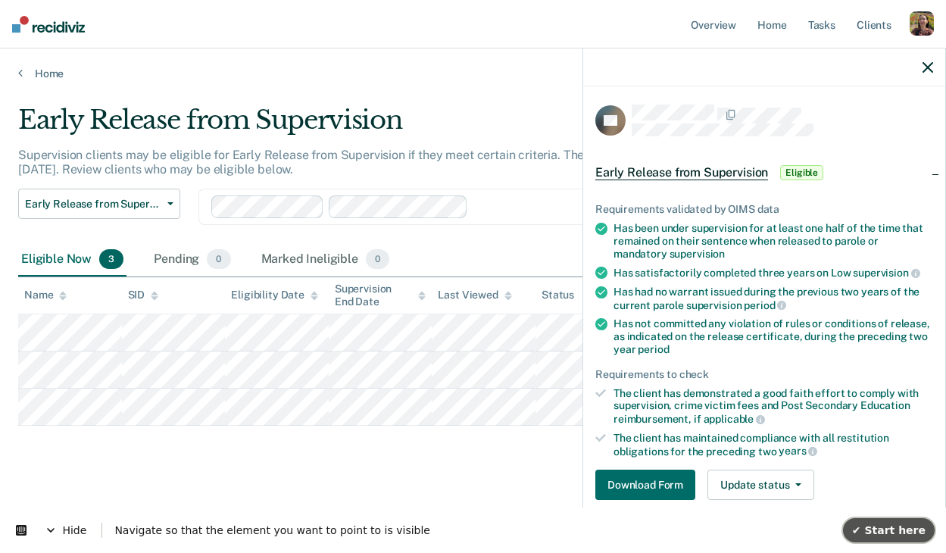
click at [883, 532] on span "✔ Start here" at bounding box center [888, 530] width 73 height 12
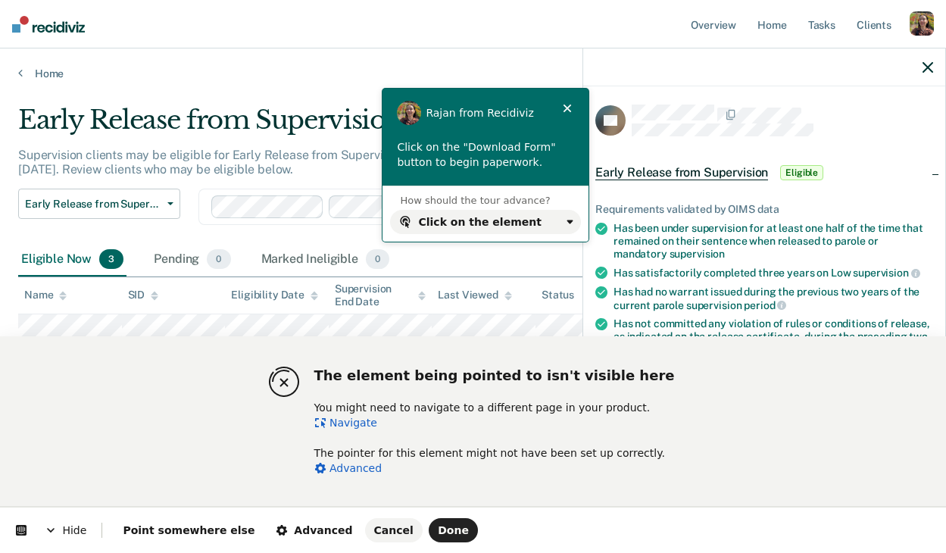
click at [368, 473] on link "Advanced" at bounding box center [348, 468] width 68 height 12
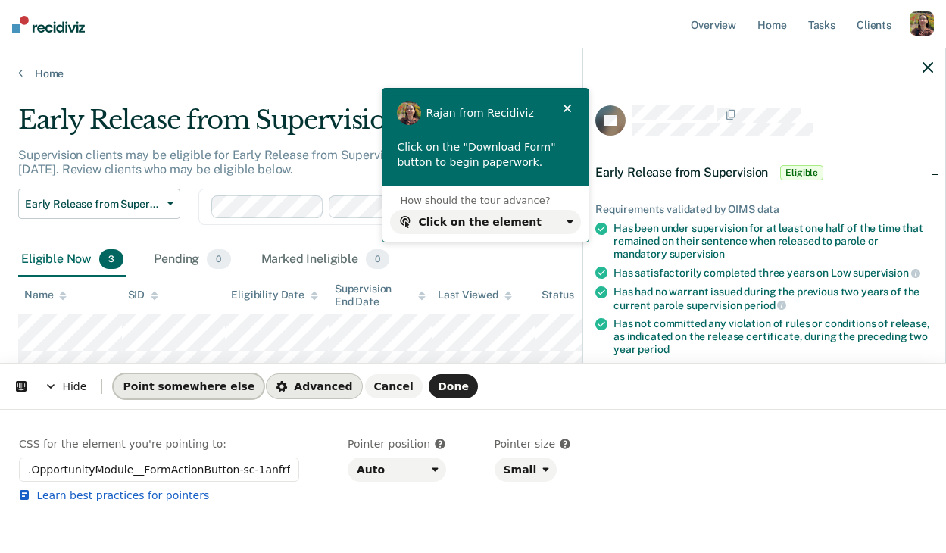
click at [154, 389] on span "Point somewhere else" at bounding box center [189, 386] width 132 height 12
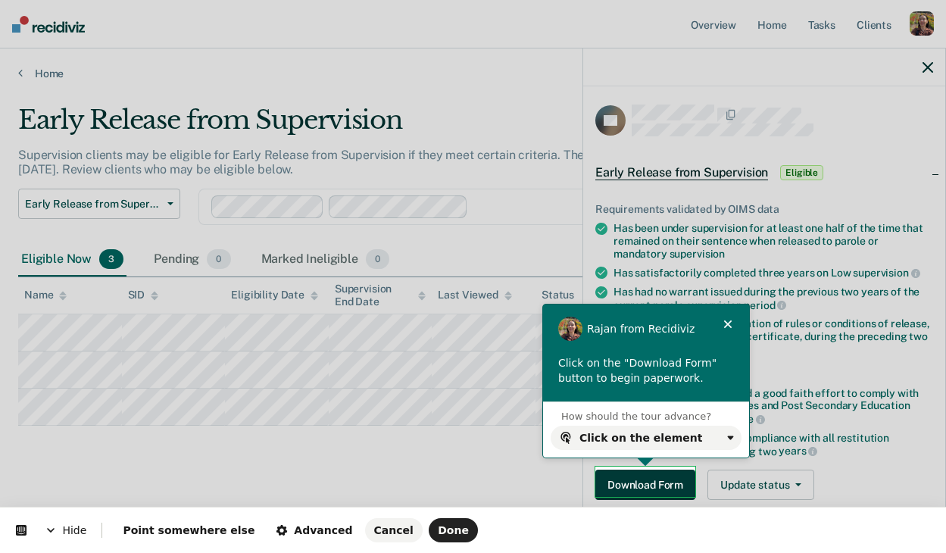
click at [663, 474] on body "Looks like you’re using Internet Explorer 11. For faster loading and a better e…" at bounding box center [473, 276] width 946 height 553
click at [438, 535] on span "Done" at bounding box center [453, 530] width 31 height 12
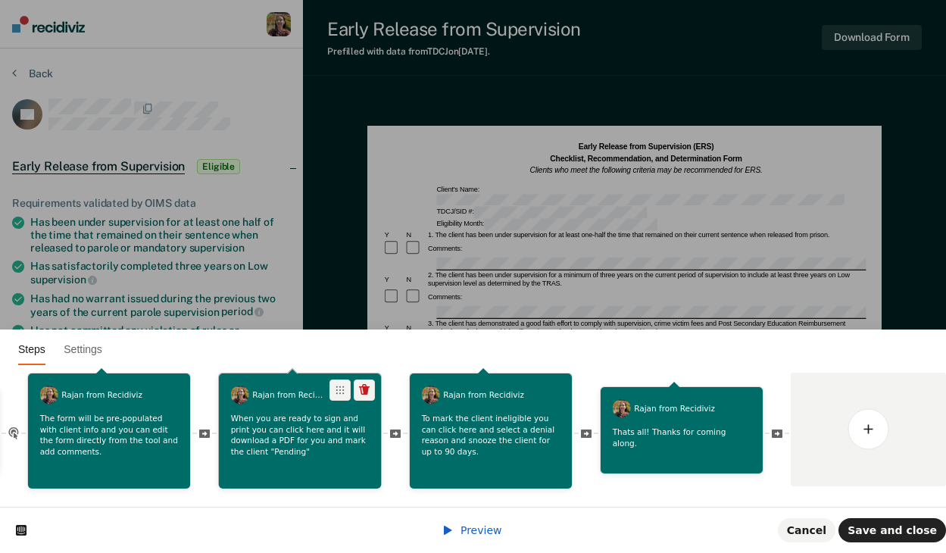
click at [334, 449] on p "When you are ready to sign and print you can click here and it will download a …" at bounding box center [300, 435] width 139 height 45
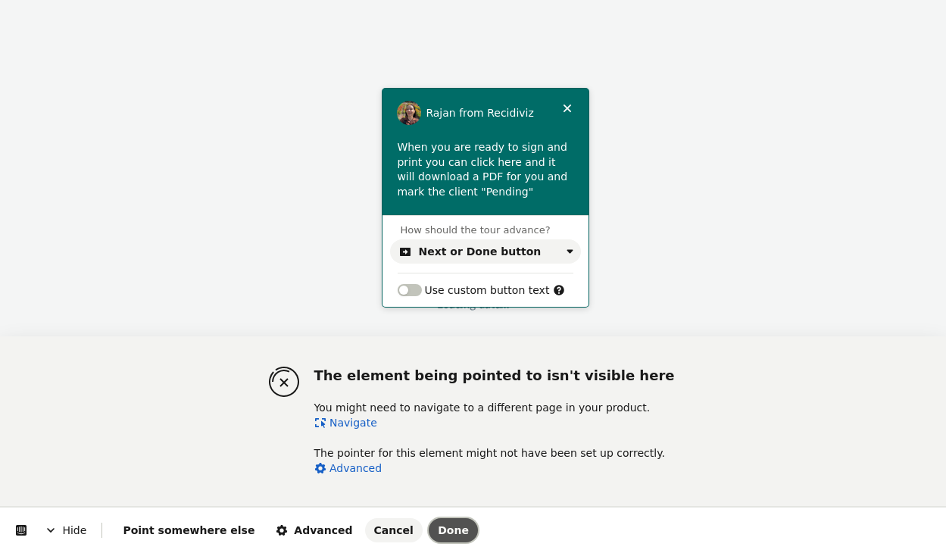
click at [438, 525] on span "Done" at bounding box center [453, 530] width 31 height 12
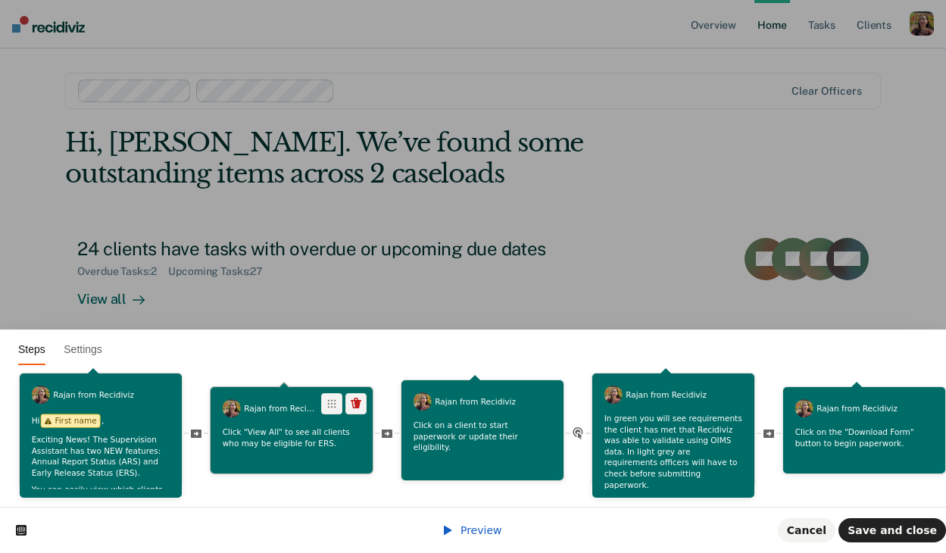
click at [329, 444] on p "Click "View All" to see all clients who may be eligible for ERS." at bounding box center [292, 437] width 139 height 22
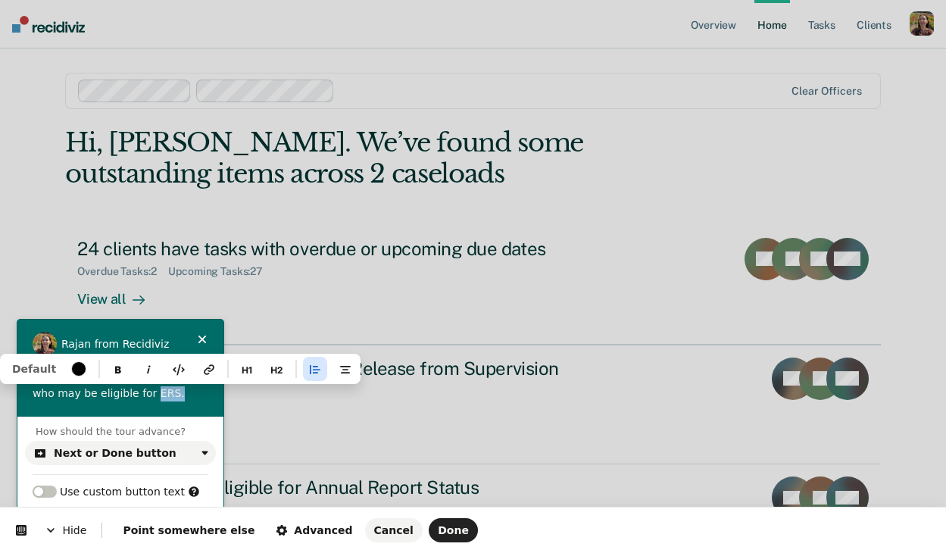
drag, startPoint x: 177, startPoint y: 394, endPoint x: 148, endPoint y: 393, distance: 28.8
click at [148, 393] on p "Click "View All" to see all clients who may be eligible for ERS." at bounding box center [121, 386] width 176 height 30
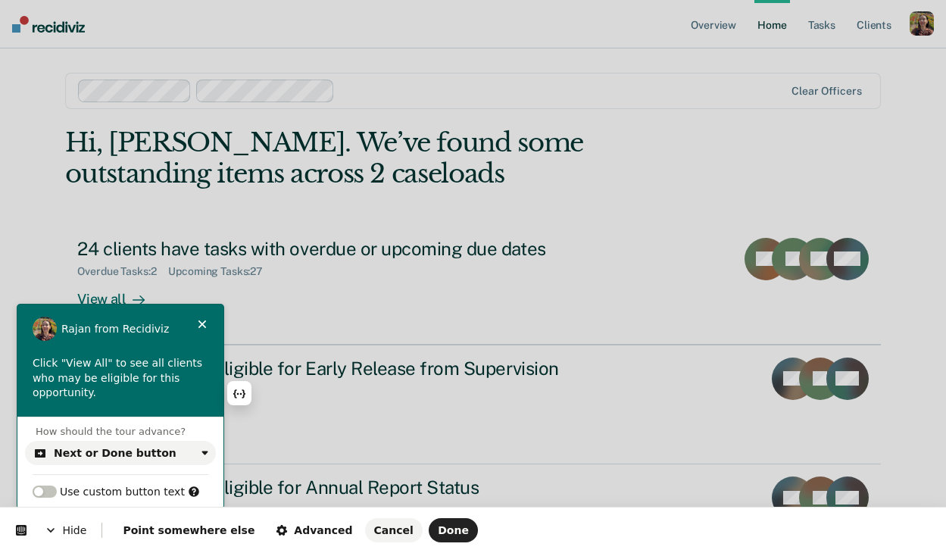
scroll to position [91, 0]
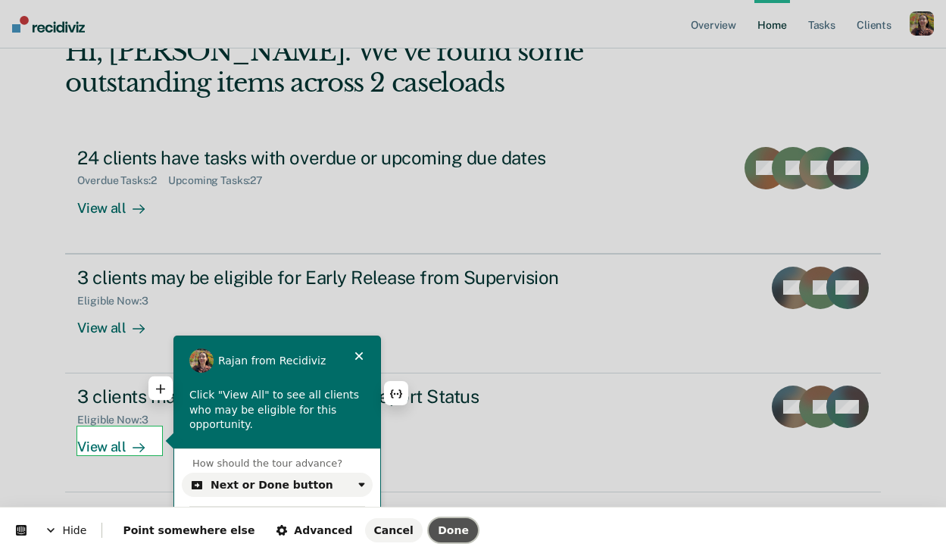
click at [438, 531] on span "Done" at bounding box center [453, 530] width 31 height 12
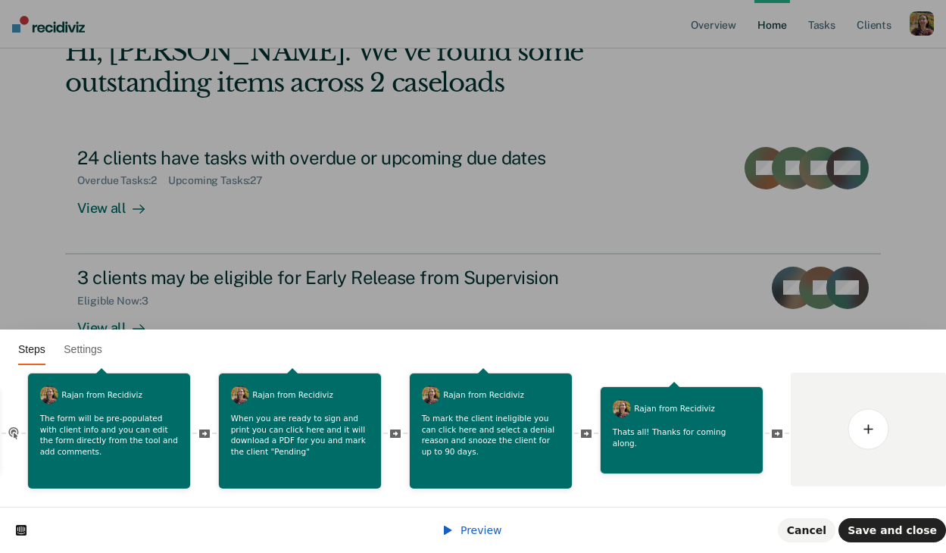
scroll to position [0, 0]
click at [879, 529] on span "Save and close" at bounding box center [891, 530] width 89 height 12
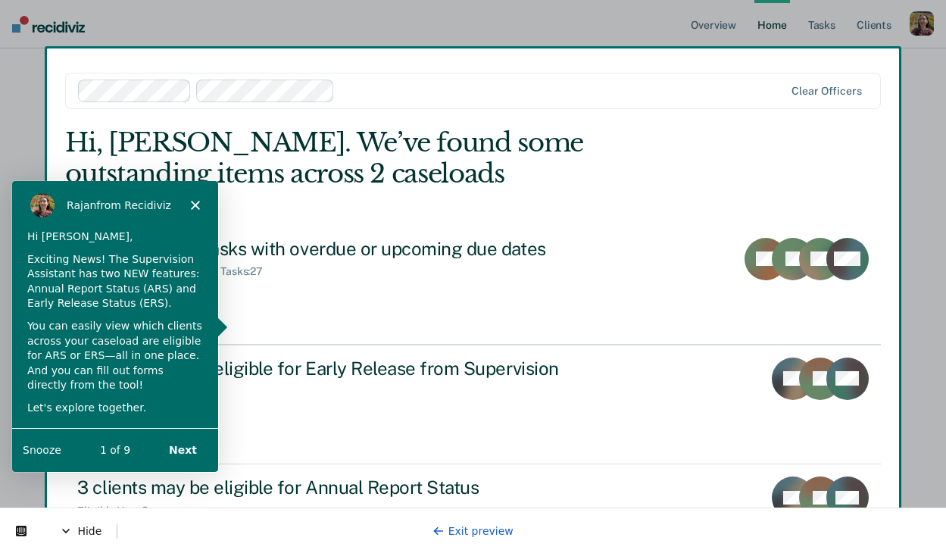
click at [186, 447] on button "Next" at bounding box center [182, 448] width 58 height 31
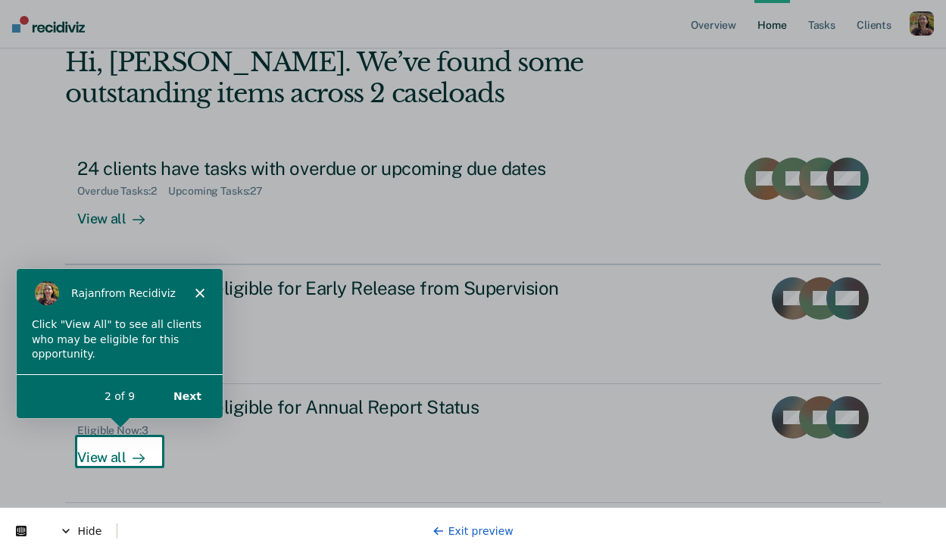
scroll to position [91, 0]
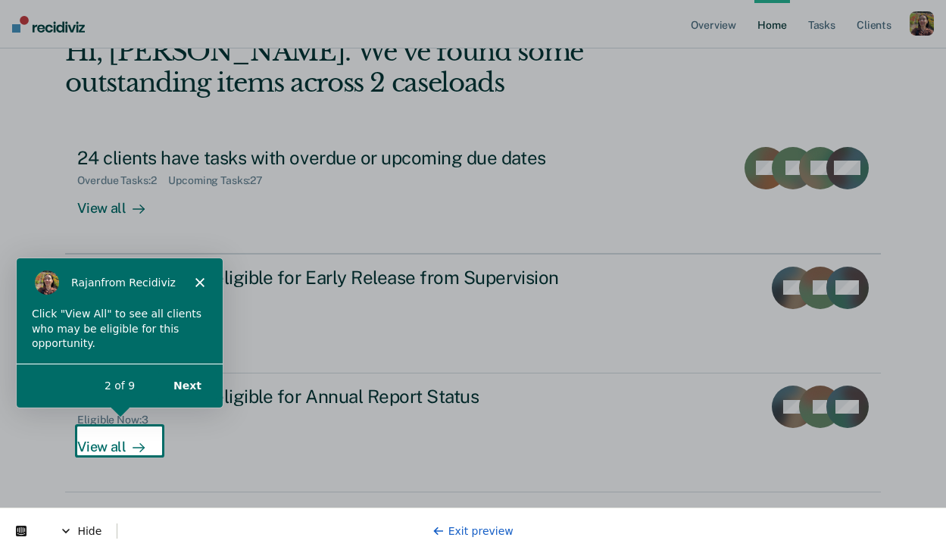
click at [126, 448] on div "Product tour overlay" at bounding box center [473, 276] width 946 height 553
click at [193, 389] on button "Next" at bounding box center [187, 385] width 58 height 31
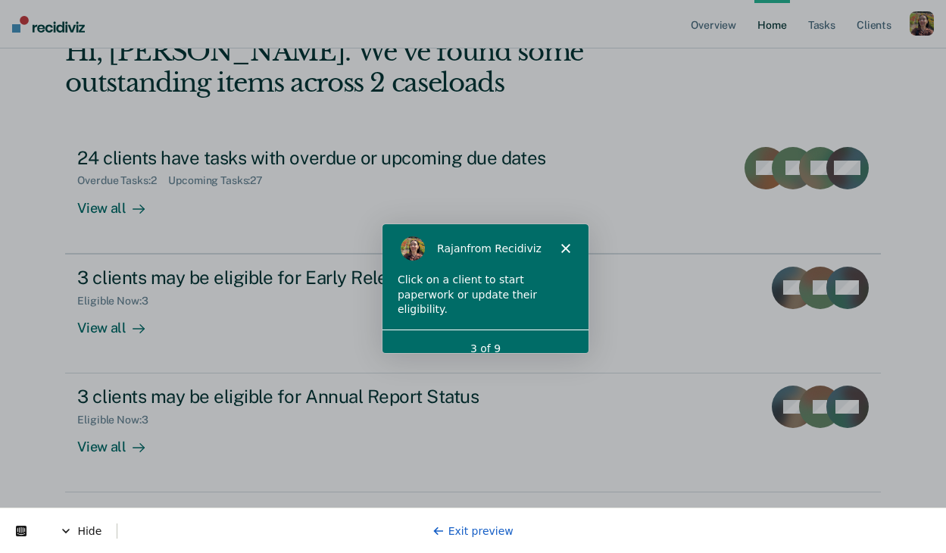
scroll to position [0, 0]
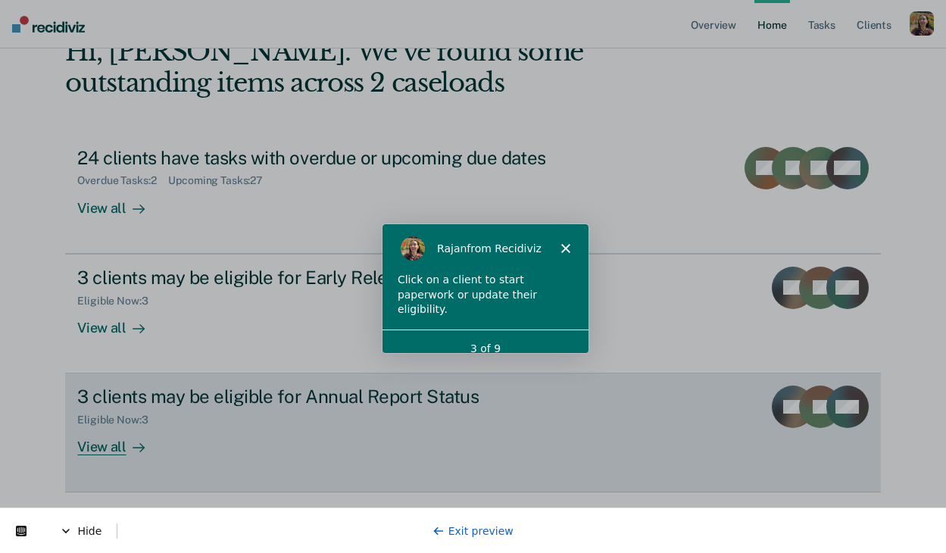
click at [126, 440] on div at bounding box center [135, 447] width 18 height 17
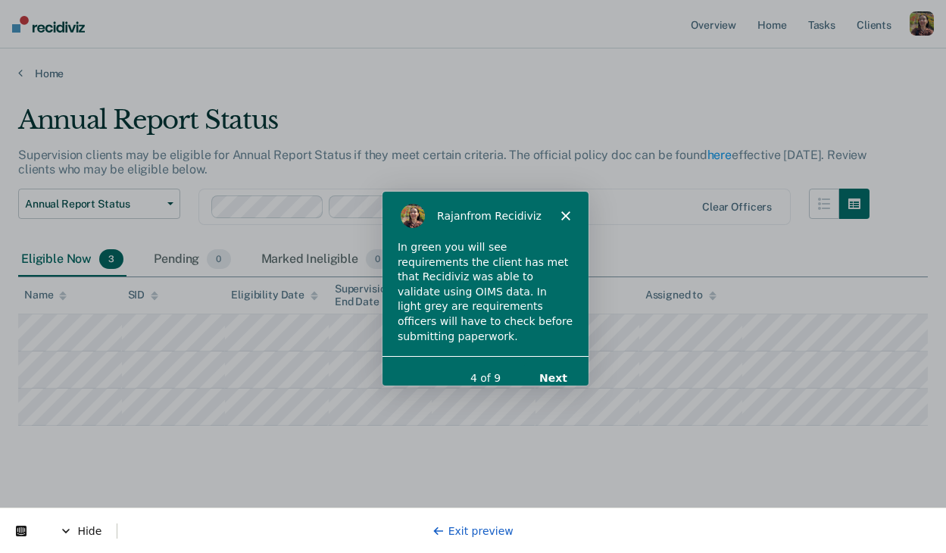
click at [130, 317] on div "Product tour overlay" at bounding box center [473, 276] width 946 height 553
click at [569, 212] on div "Rajan from Recidiviz" at bounding box center [484, 215] width 206 height 48
click at [562, 214] on icon "Close" at bounding box center [564, 215] width 9 height 9
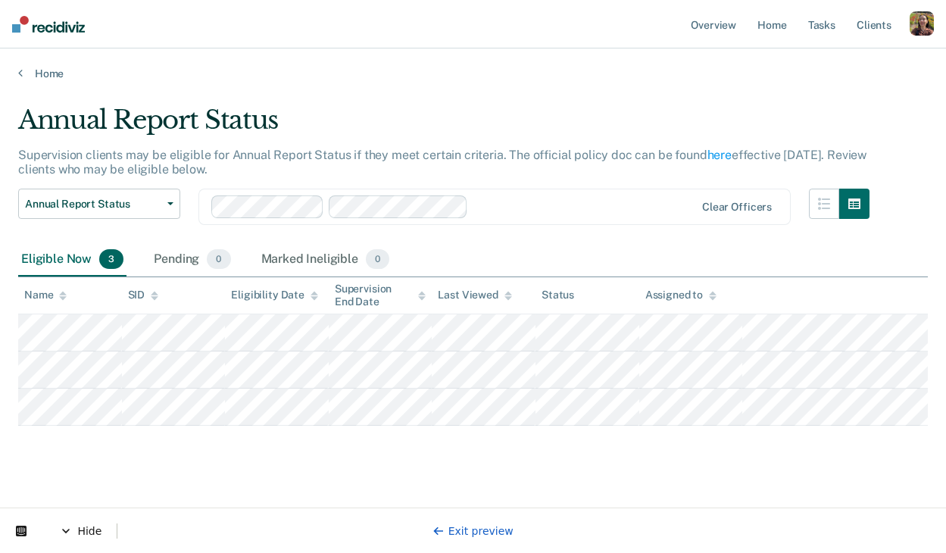
click at [495, 512] on div "Hide Exit preview" at bounding box center [473, 529] width 946 height 45
click at [490, 526] on link "Exit preview" at bounding box center [472, 531] width 81 height 12
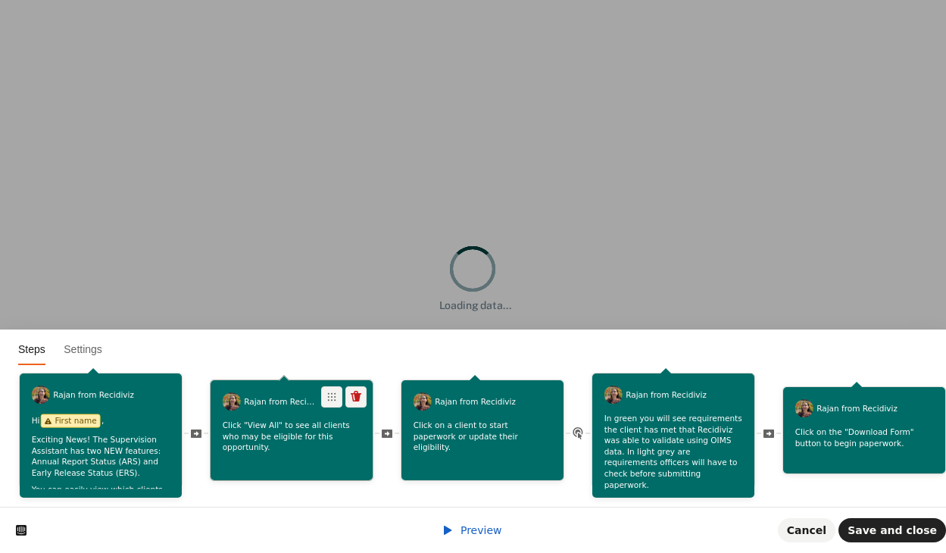
click at [267, 444] on p "Click "View All" to see all clients who may be eligible for this opportunity." at bounding box center [292, 436] width 139 height 33
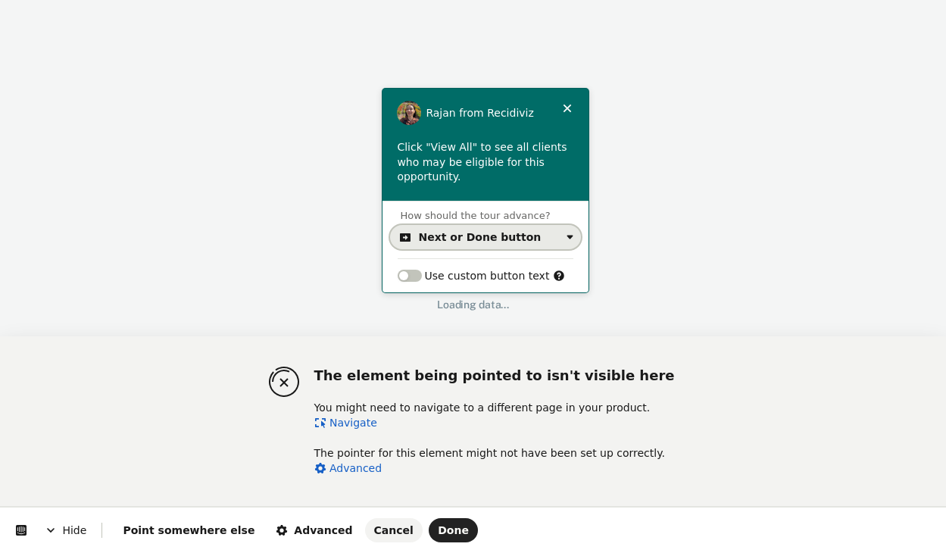
click at [498, 237] on div "Next or Done button" at bounding box center [480, 237] width 123 height 12
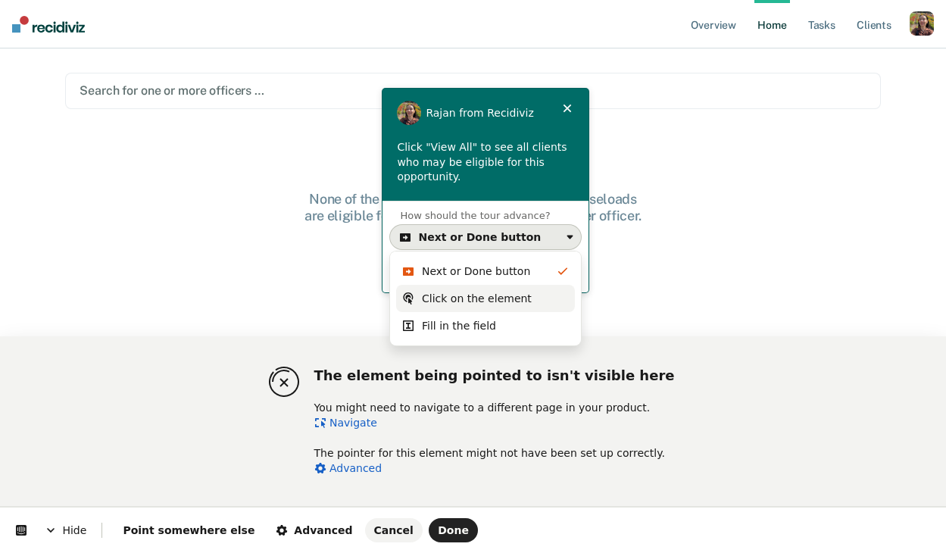
click at [468, 295] on div "Click on the element" at bounding box center [477, 298] width 110 height 15
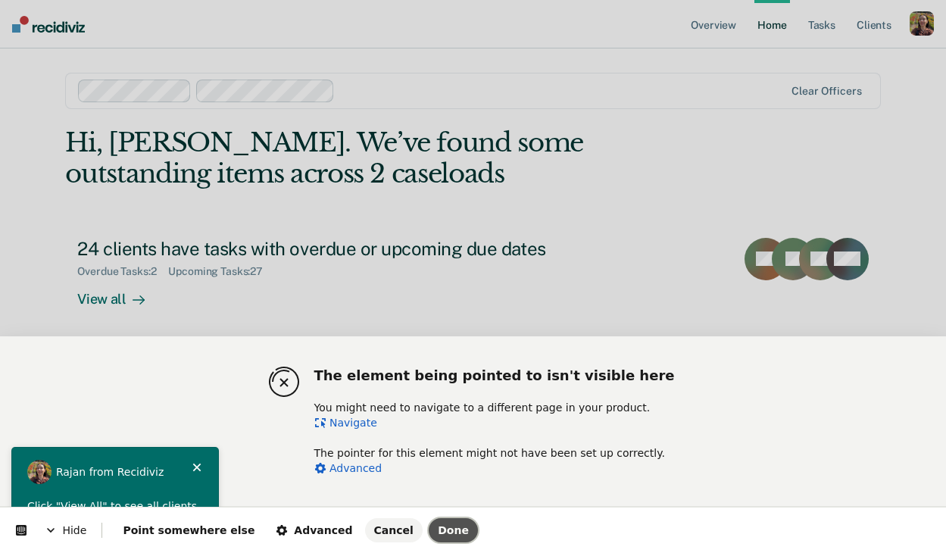
click at [438, 532] on span "Done" at bounding box center [453, 530] width 31 height 12
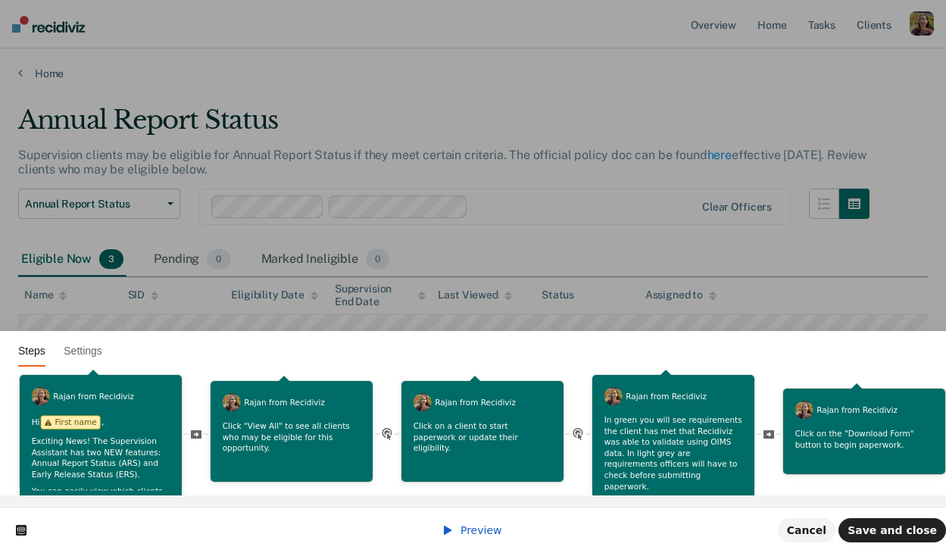
scroll to position [0, 946]
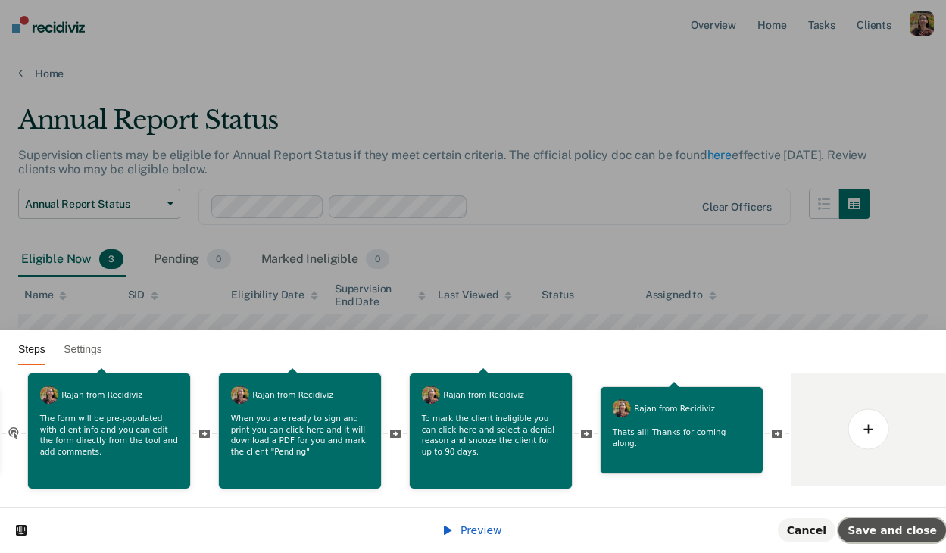
click at [910, 531] on span "Save and close" at bounding box center [891, 530] width 89 height 12
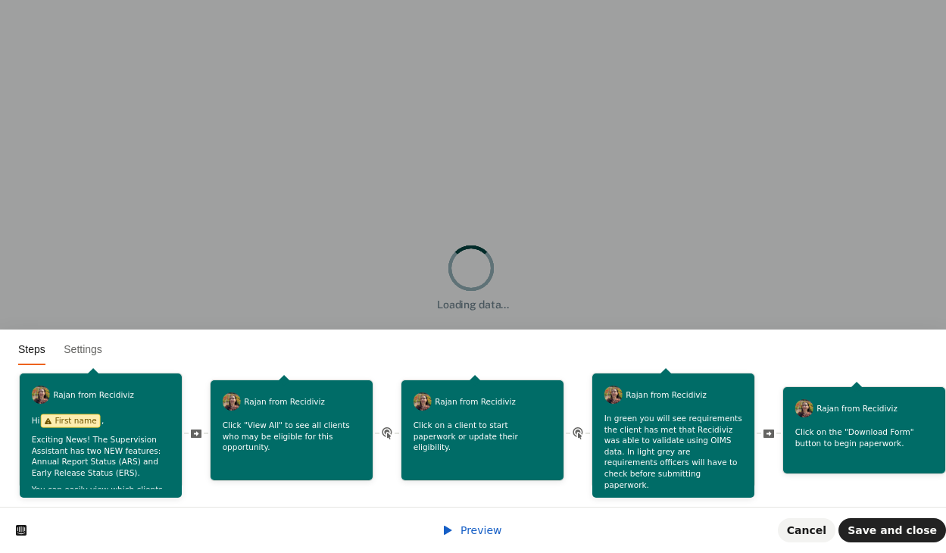
click at [484, 529] on span "Preview" at bounding box center [481, 530] width 42 height 12
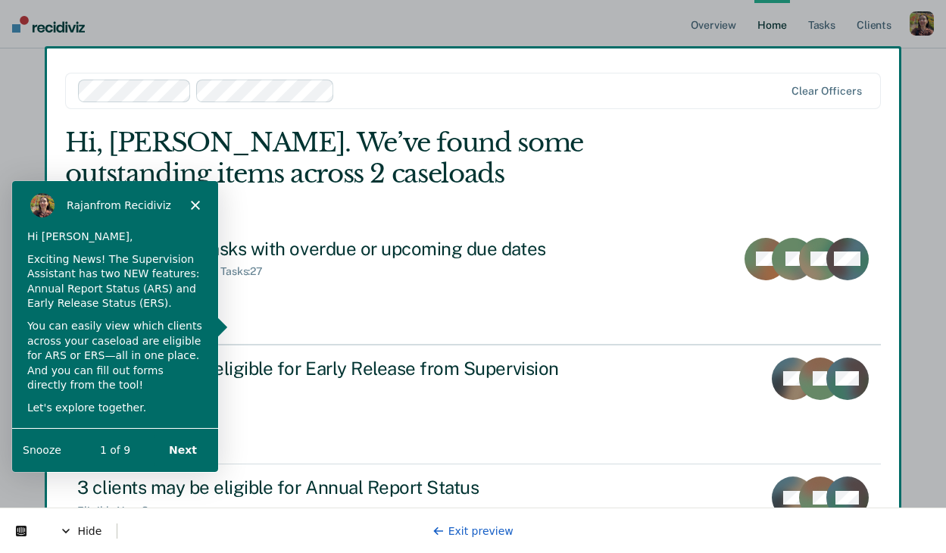
click at [191, 448] on button "Next" at bounding box center [182, 448] width 58 height 31
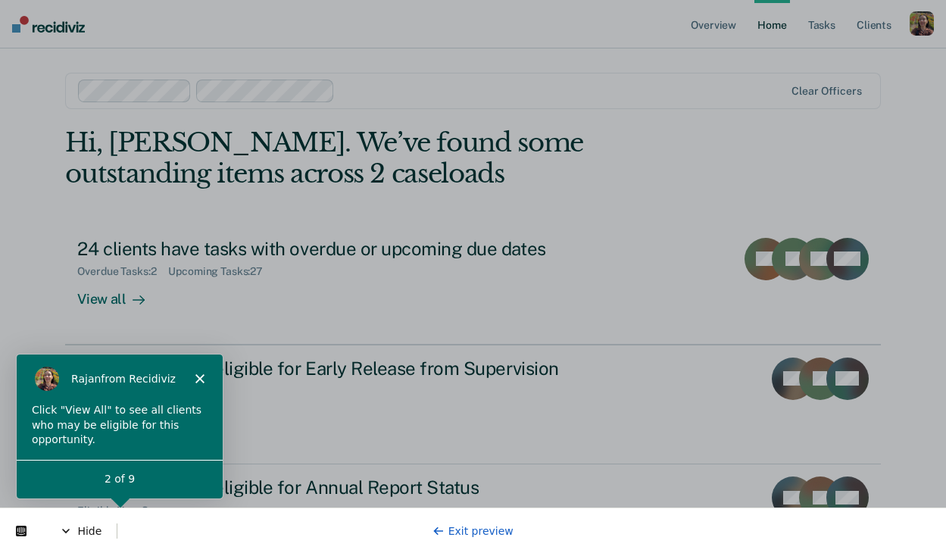
scroll to position [91, 0]
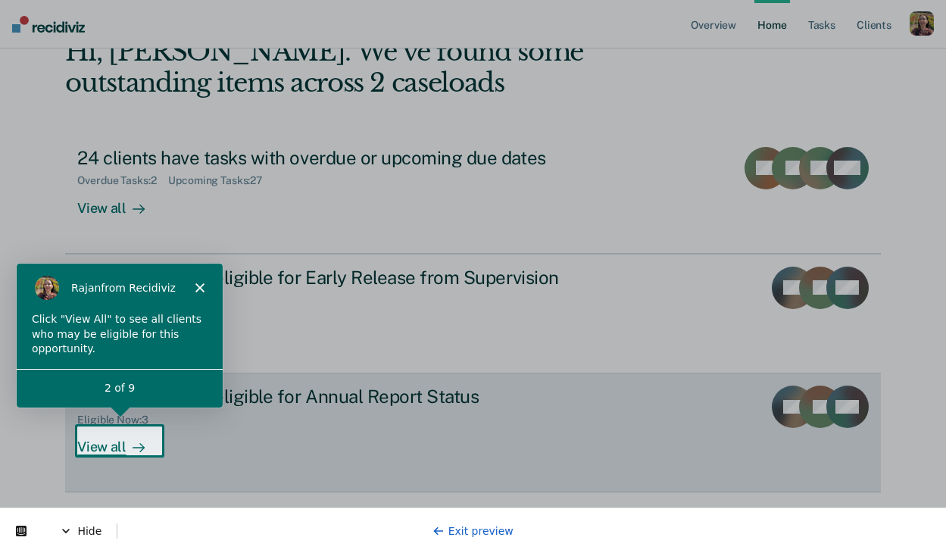
click at [111, 448] on div "View all" at bounding box center [119, 441] width 85 height 30
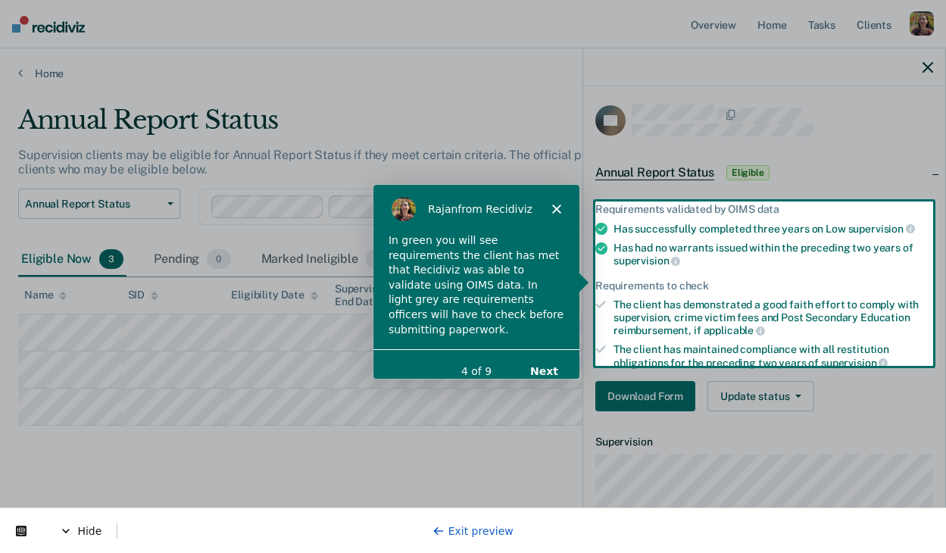
click at [541, 356] on button "Next" at bounding box center [543, 369] width 58 height 31
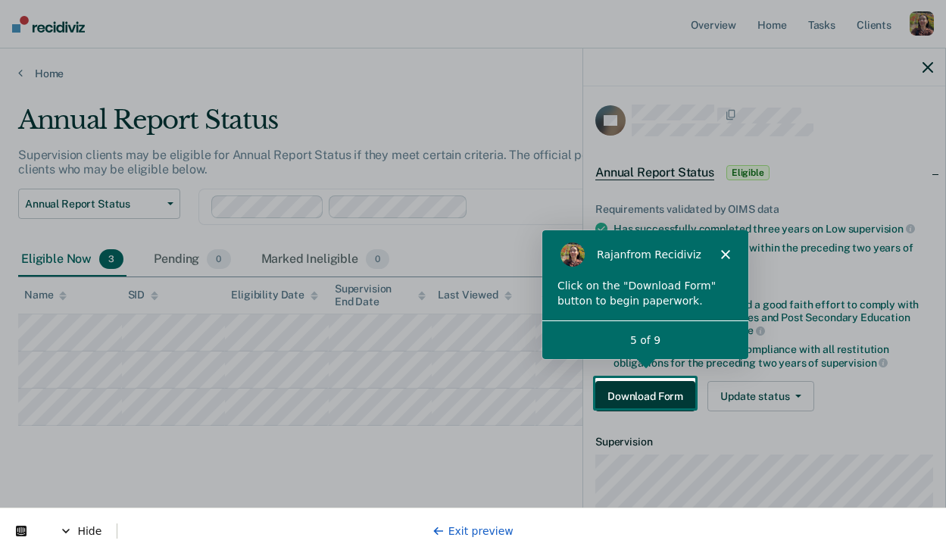
click at [664, 396] on button "Download Form" at bounding box center [645, 396] width 100 height 30
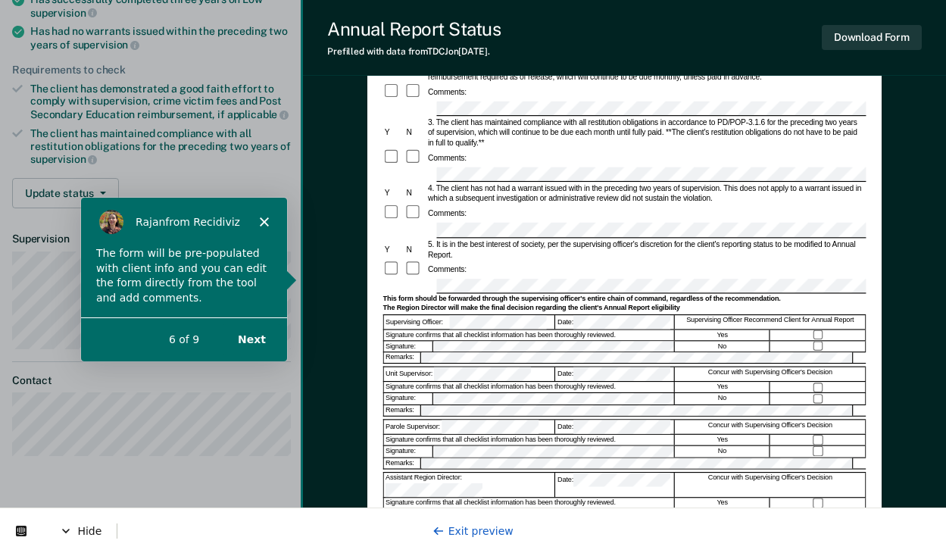
scroll to position [227, 0]
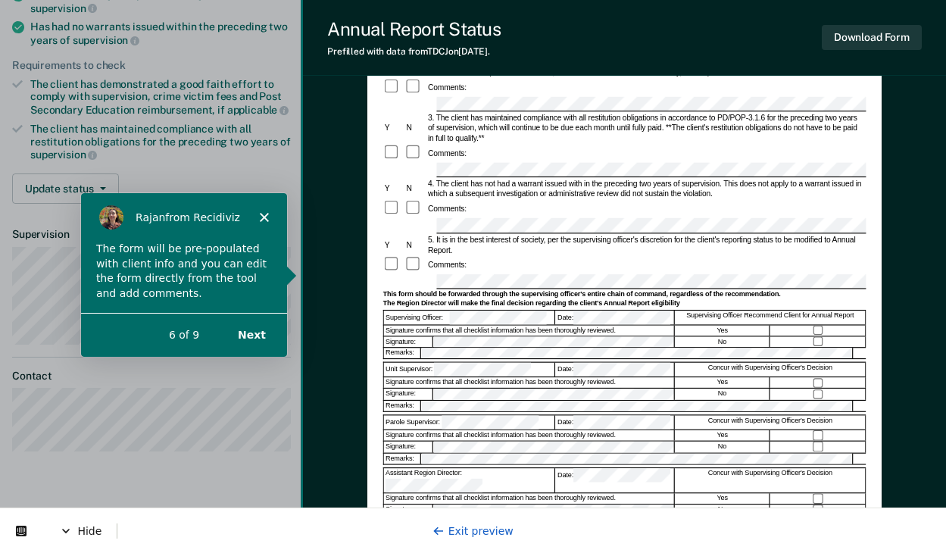
click at [252, 336] on button "Next" at bounding box center [251, 333] width 58 height 31
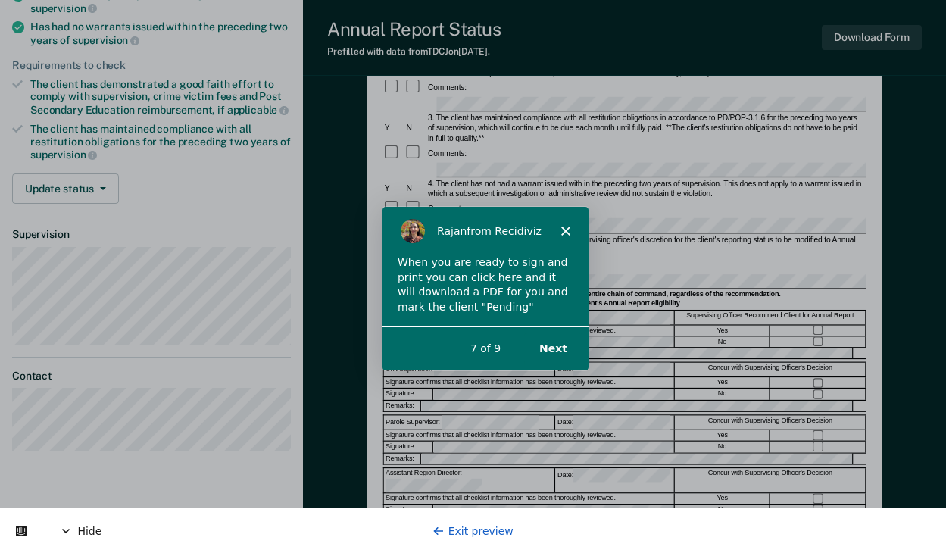
scroll to position [0, 0]
click at [554, 353] on button "Next" at bounding box center [552, 347] width 58 height 31
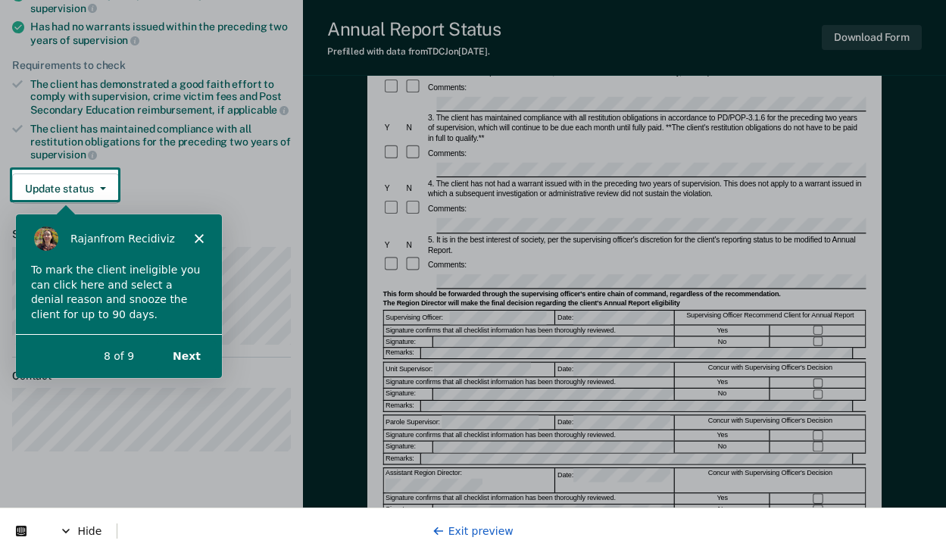
click at [192, 353] on button "Next" at bounding box center [186, 354] width 58 height 31
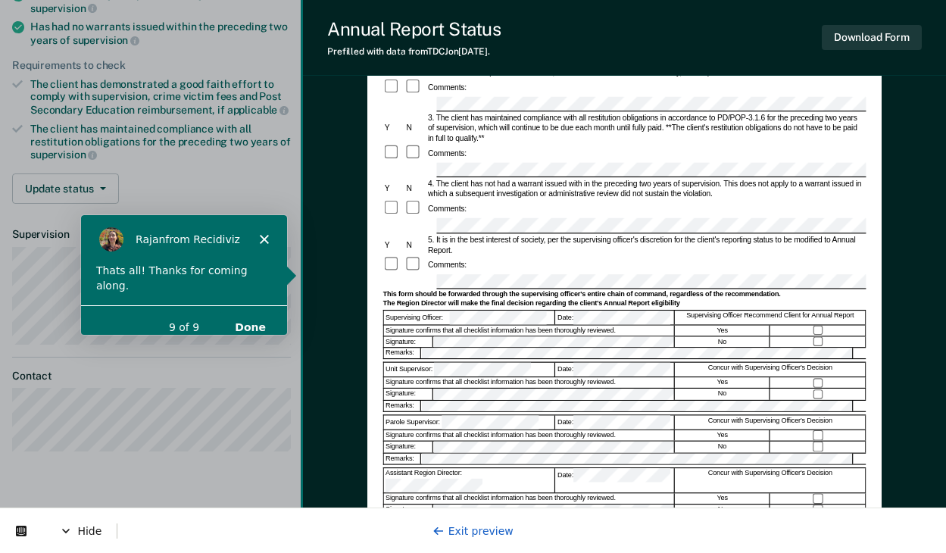
click at [251, 311] on button "Done" at bounding box center [249, 326] width 61 height 31
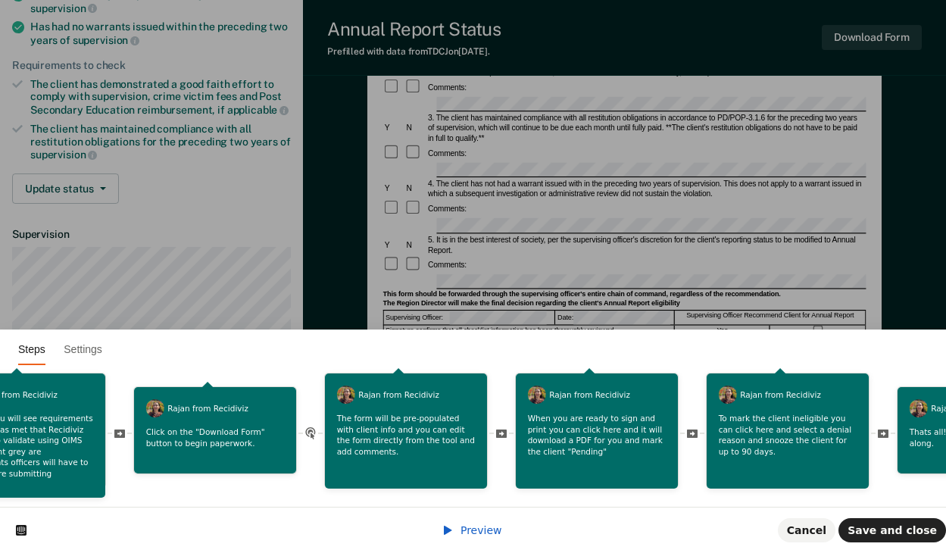
scroll to position [0, 655]
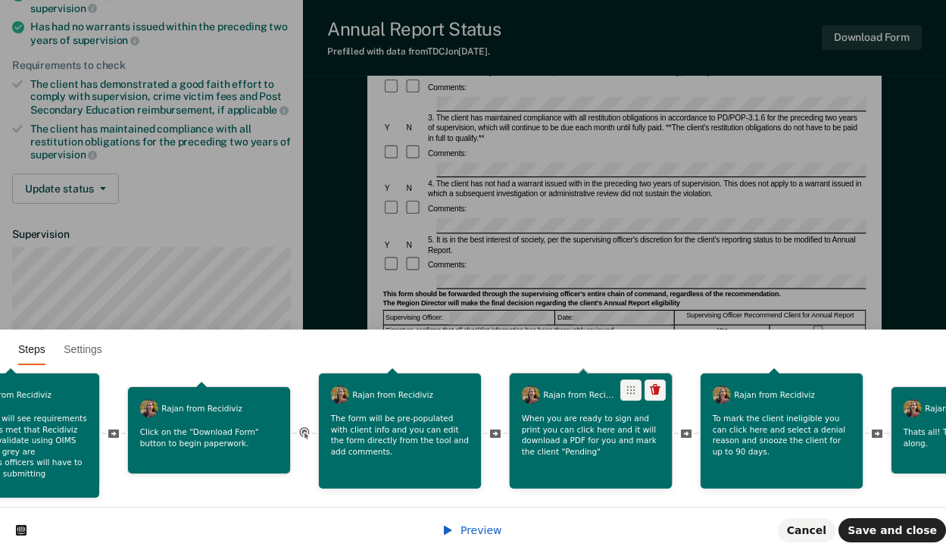
click at [591, 445] on p "When you are ready to sign and print you can click here and it will download a …" at bounding box center [591, 435] width 139 height 45
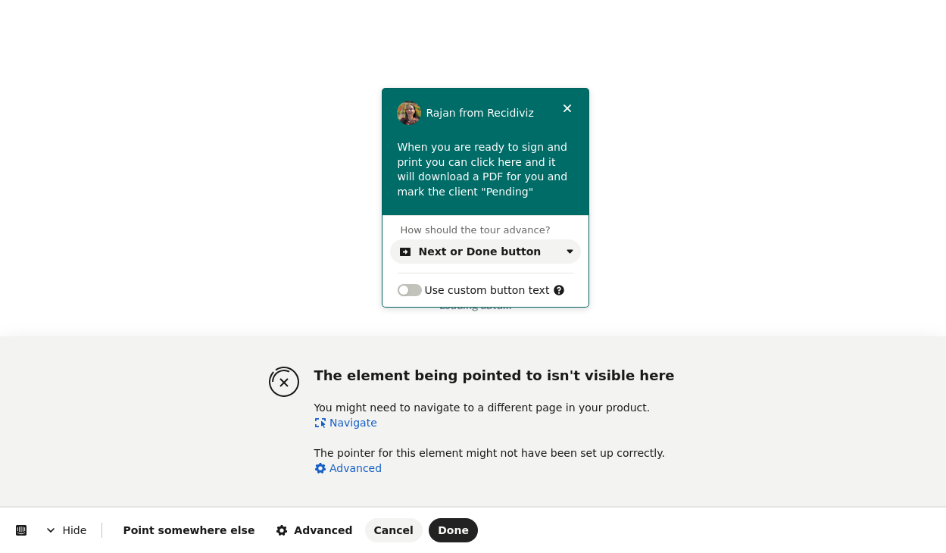
click at [347, 423] on link "Navigate" at bounding box center [345, 423] width 63 height 12
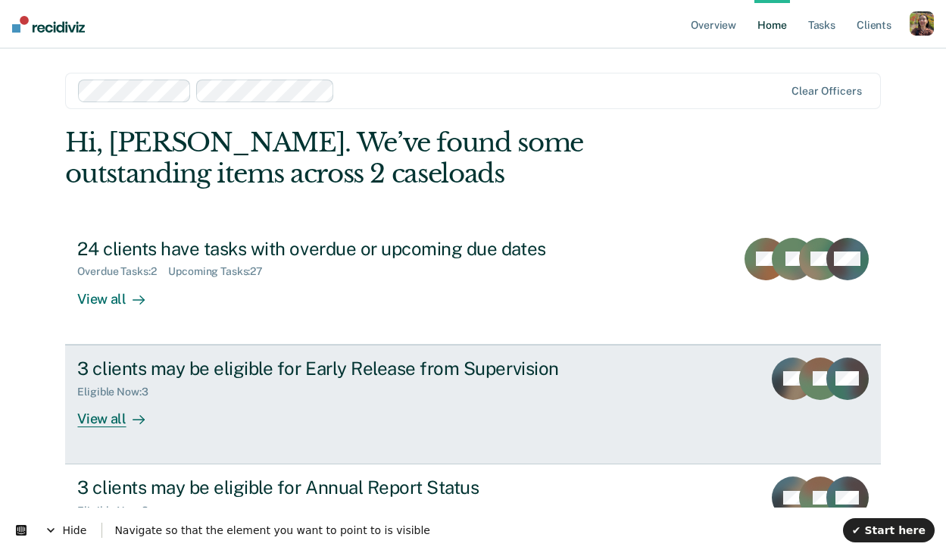
scroll to position [91, 0]
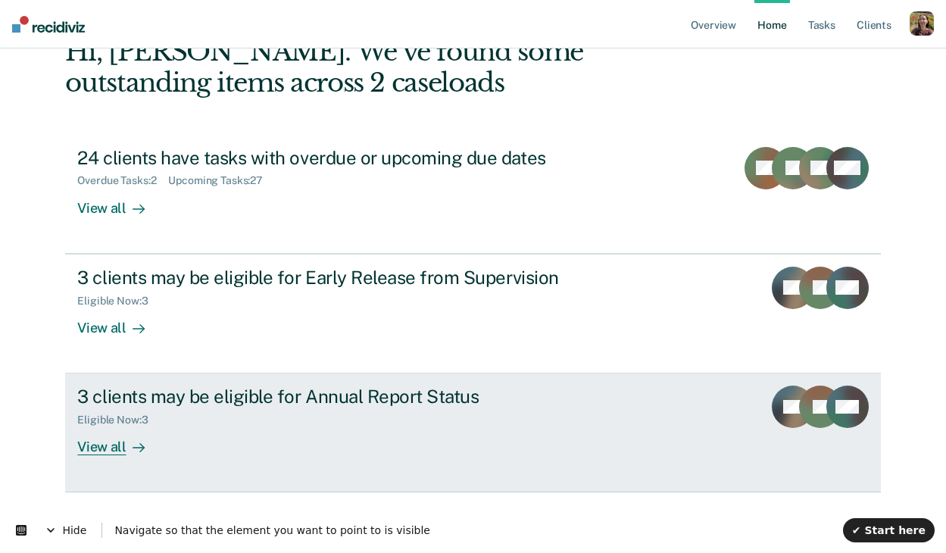
click at [111, 448] on div "View all" at bounding box center [119, 441] width 85 height 30
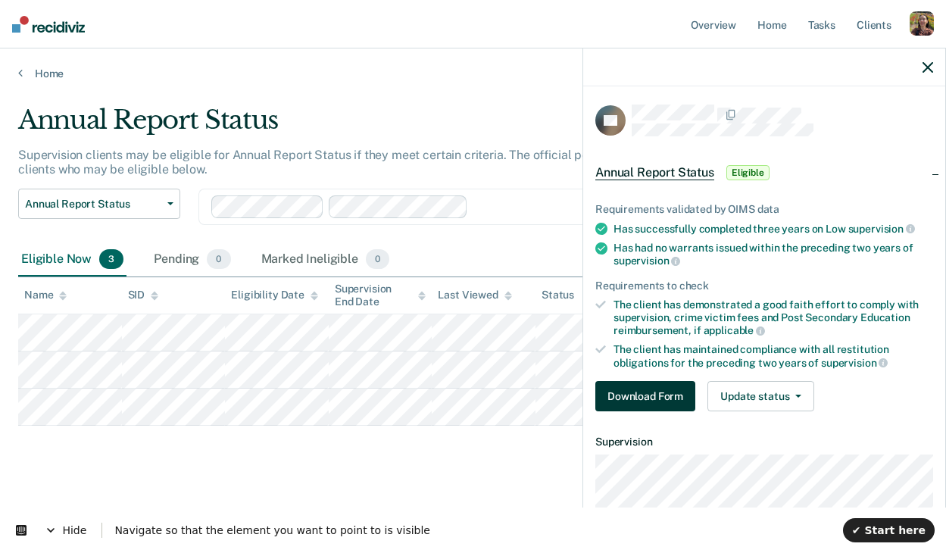
click at [673, 399] on button "Download Form" at bounding box center [645, 396] width 100 height 30
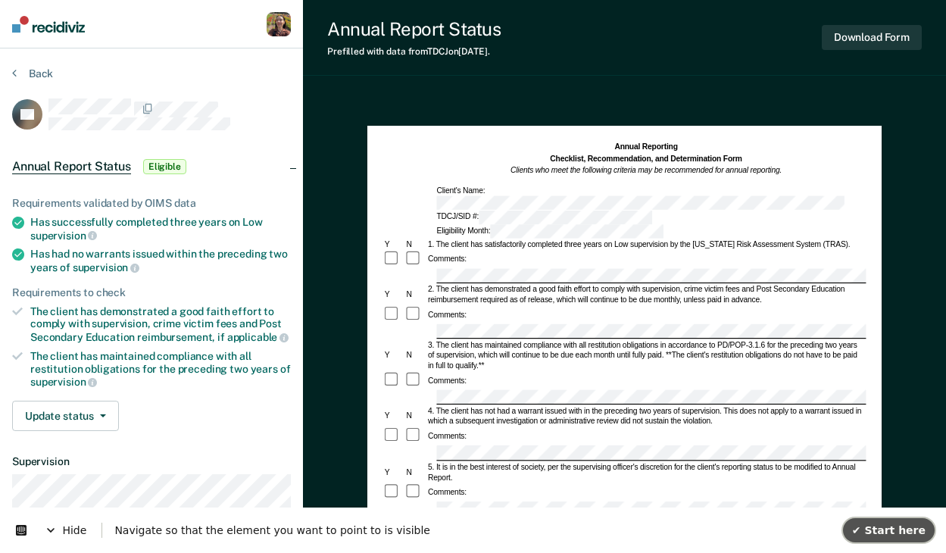
click at [870, 541] on button "✔ Start here" at bounding box center [889, 530] width 92 height 24
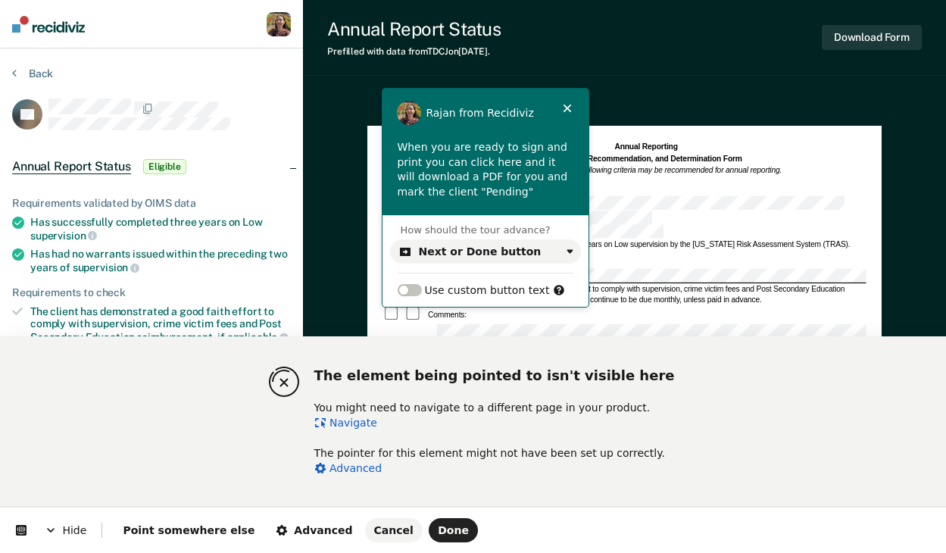
click at [349, 473] on link "Advanced" at bounding box center [348, 468] width 68 height 12
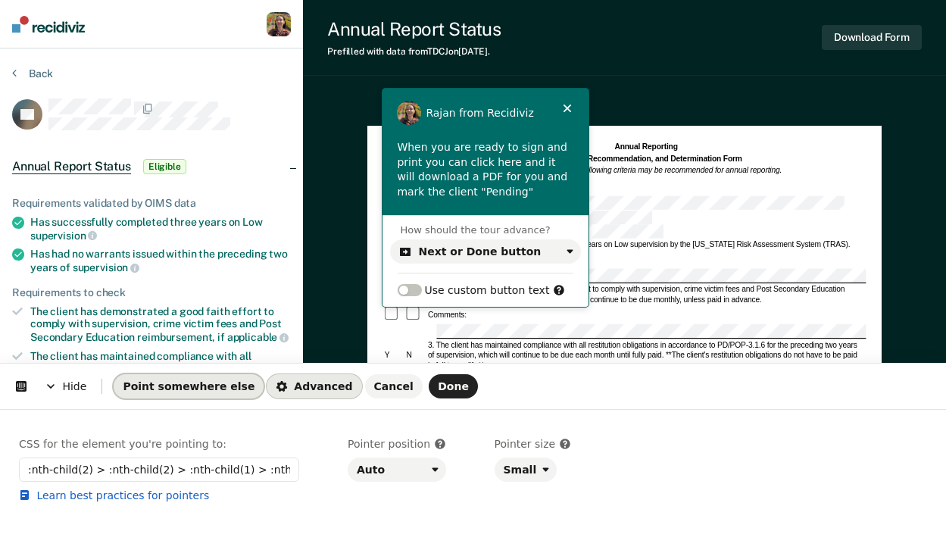
click at [183, 382] on span "Point somewhere else" at bounding box center [189, 386] width 132 height 12
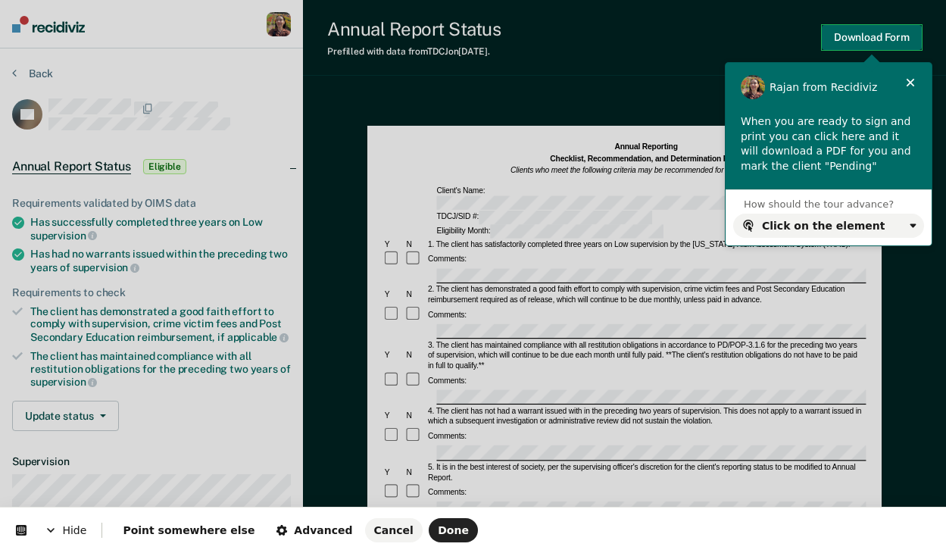
click at [875, 33] on body "Looks like you’re using Internet Explorer 11. For faster loading and a better e…" at bounding box center [473, 276] width 946 height 553
click at [438, 529] on span "Done" at bounding box center [453, 530] width 31 height 12
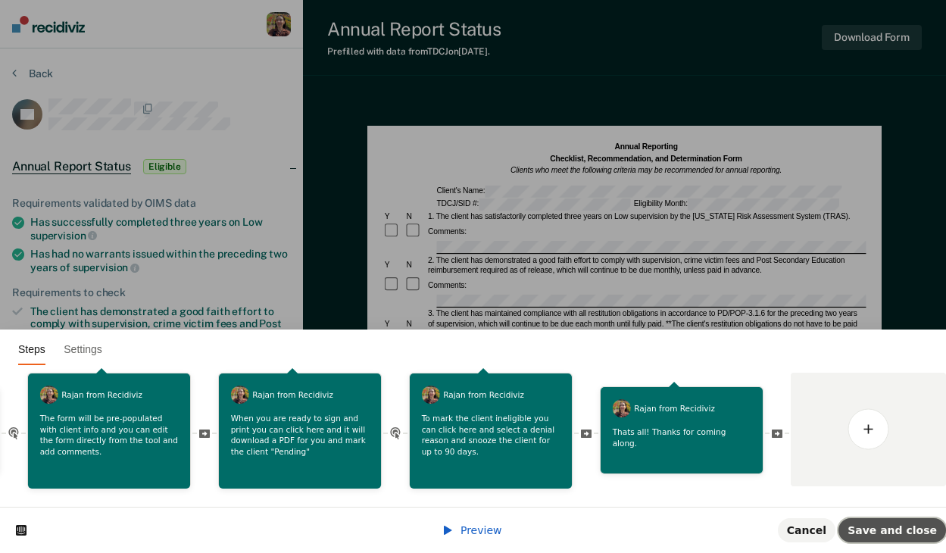
click at [895, 531] on span "Save and close" at bounding box center [891, 530] width 89 height 12
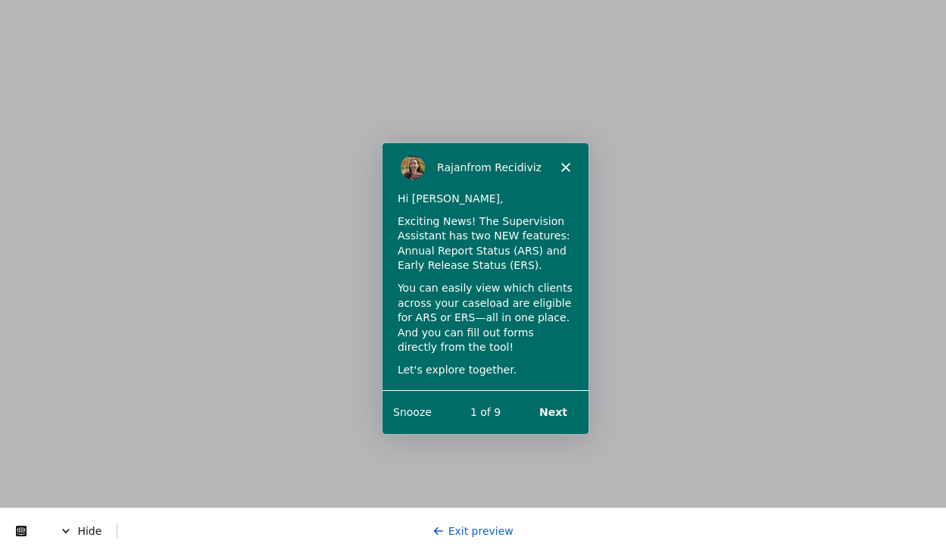
click at [557, 410] on button "Next" at bounding box center [552, 411] width 58 height 31
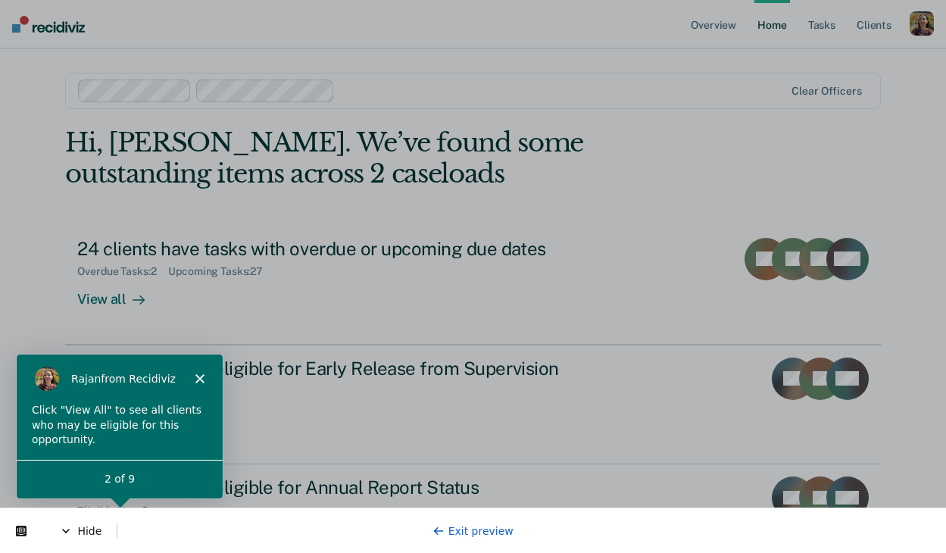
scroll to position [91, 0]
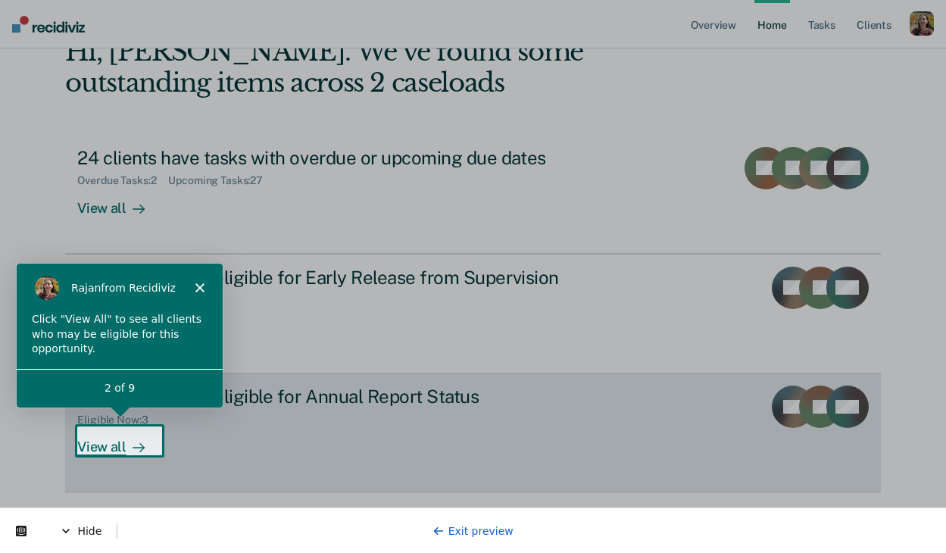
click at [111, 445] on div "View all" at bounding box center [119, 441] width 85 height 30
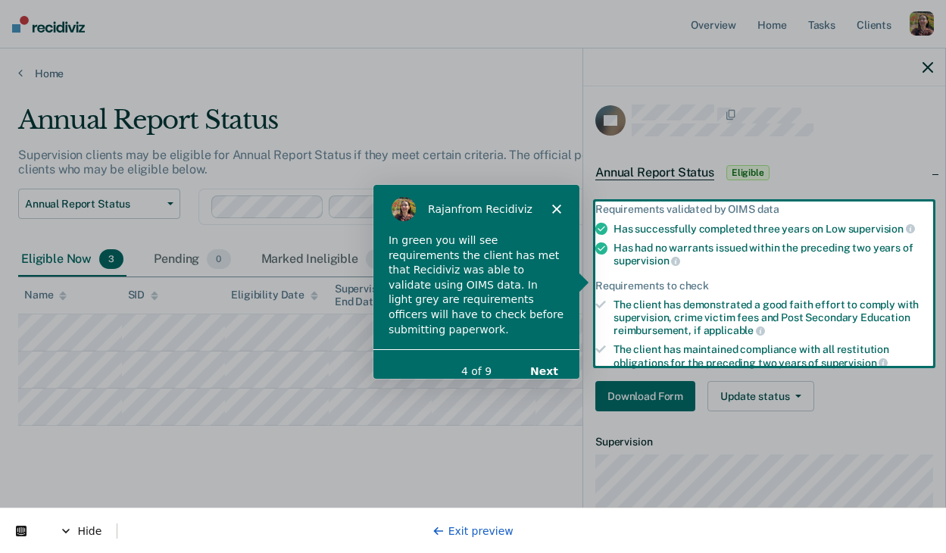
click at [543, 360] on button "Next" at bounding box center [543, 369] width 58 height 31
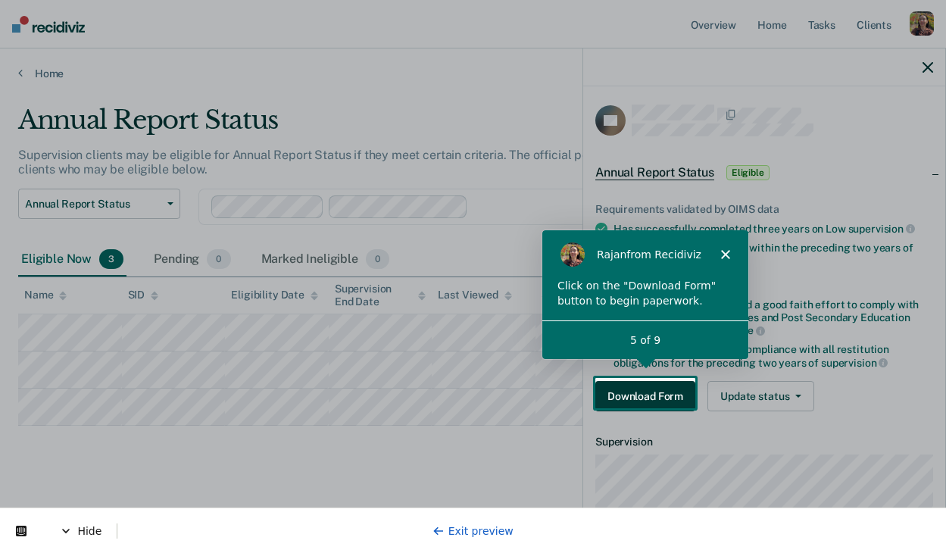
click at [661, 404] on button "Download Form" at bounding box center [645, 396] width 100 height 30
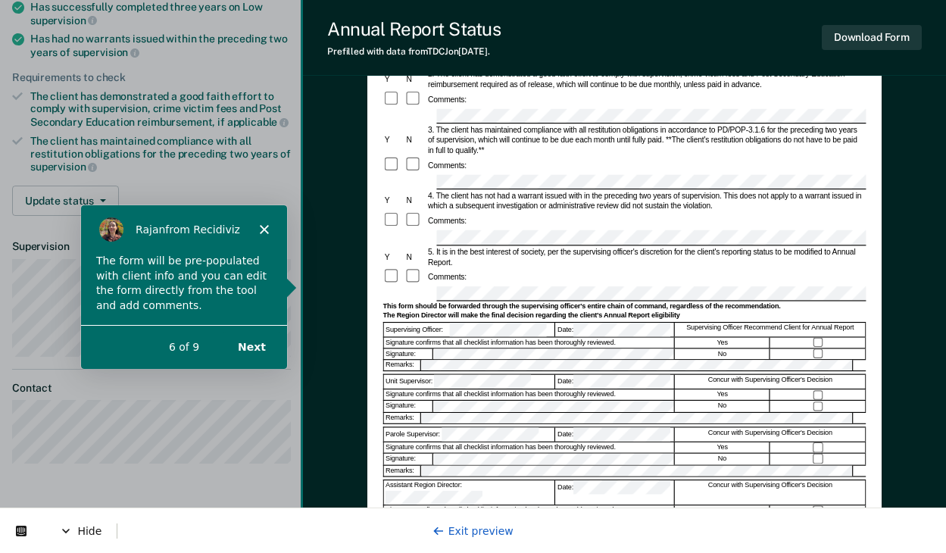
scroll to position [227, 0]
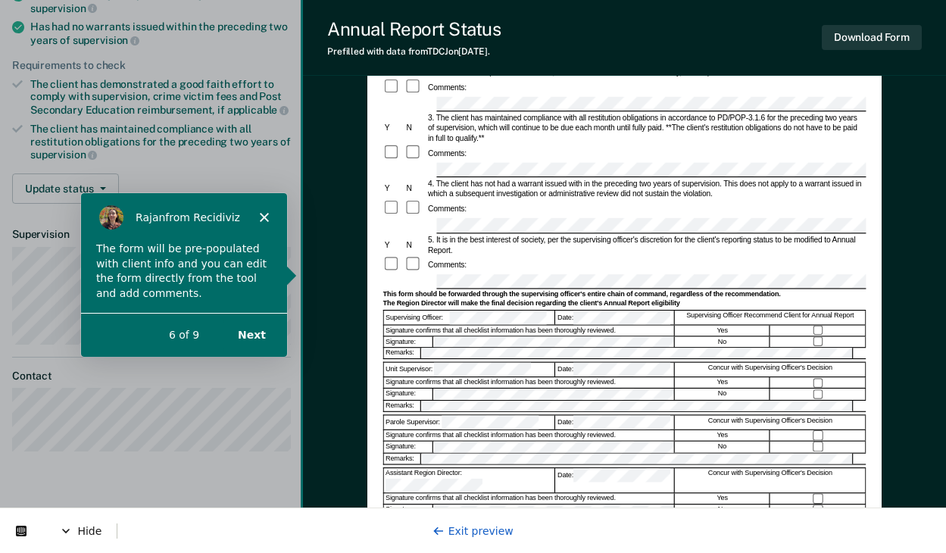
click at [259, 335] on button "Next" at bounding box center [251, 333] width 58 height 31
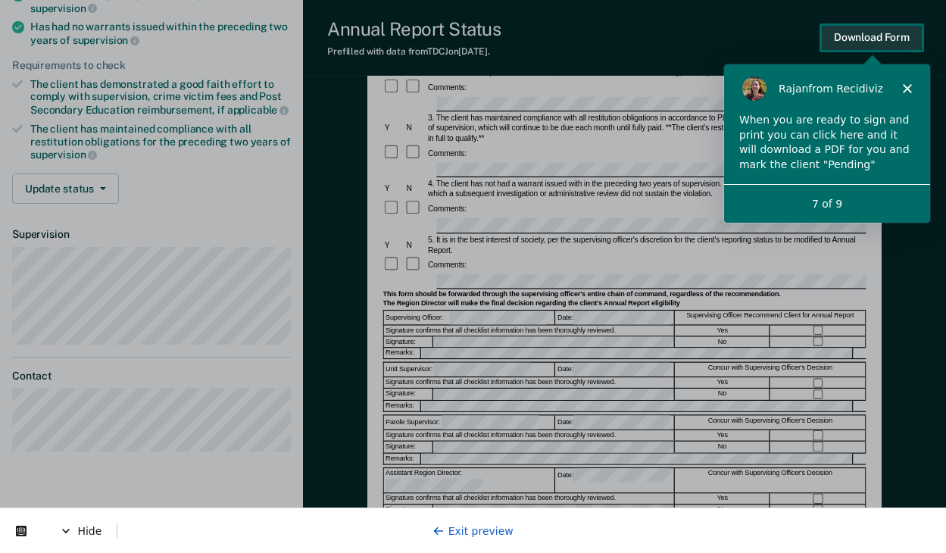
scroll to position [0, 0]
click at [872, 43] on button "Download Form" at bounding box center [872, 37] width 100 height 25
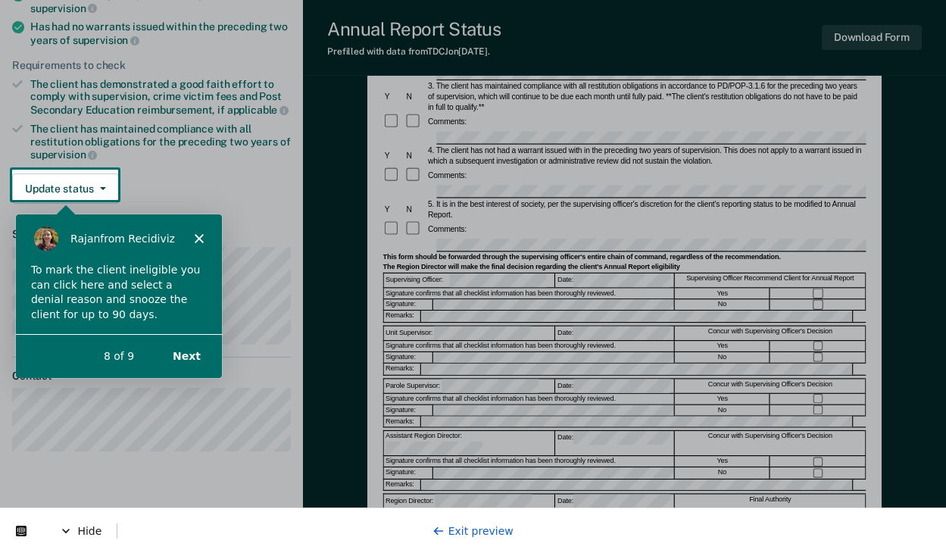
click at [193, 356] on button "Next" at bounding box center [186, 354] width 58 height 31
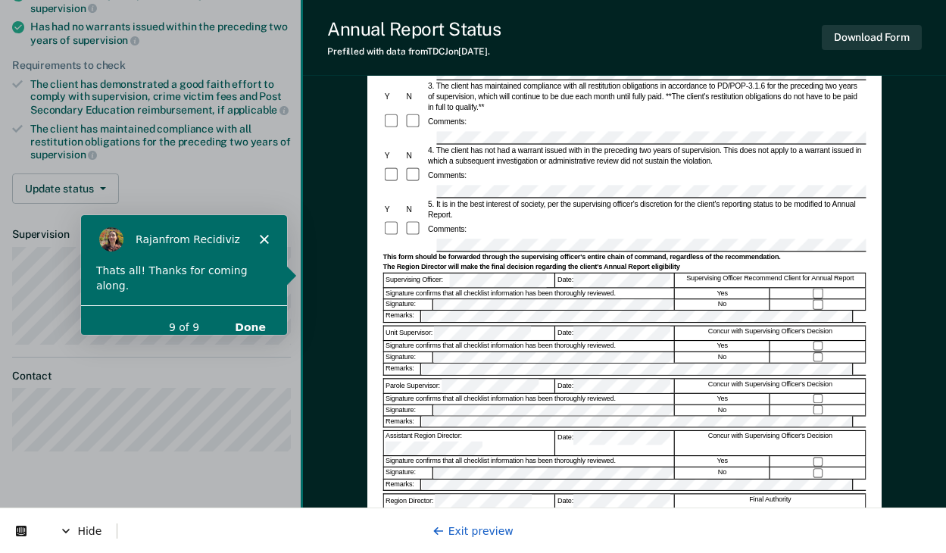
click at [253, 311] on button "Done" at bounding box center [249, 326] width 61 height 31
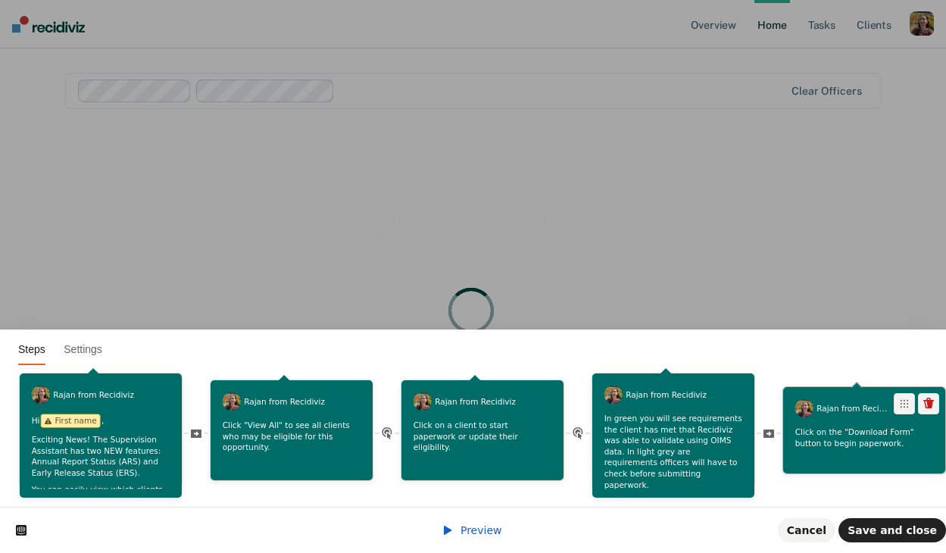
click at [804, 445] on p "Click on the "Download Form" button to begin paperwork." at bounding box center [864, 437] width 139 height 22
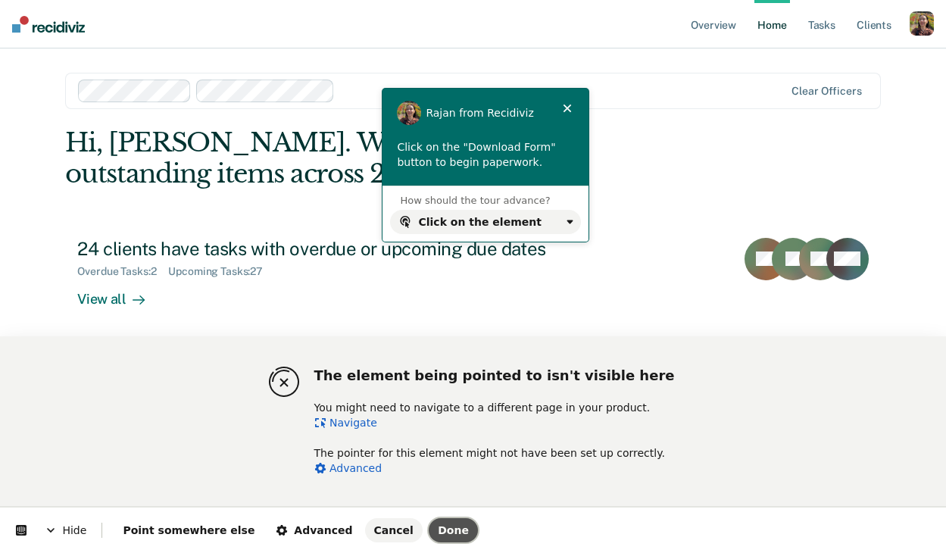
click at [438, 527] on span "Done" at bounding box center [453, 530] width 31 height 12
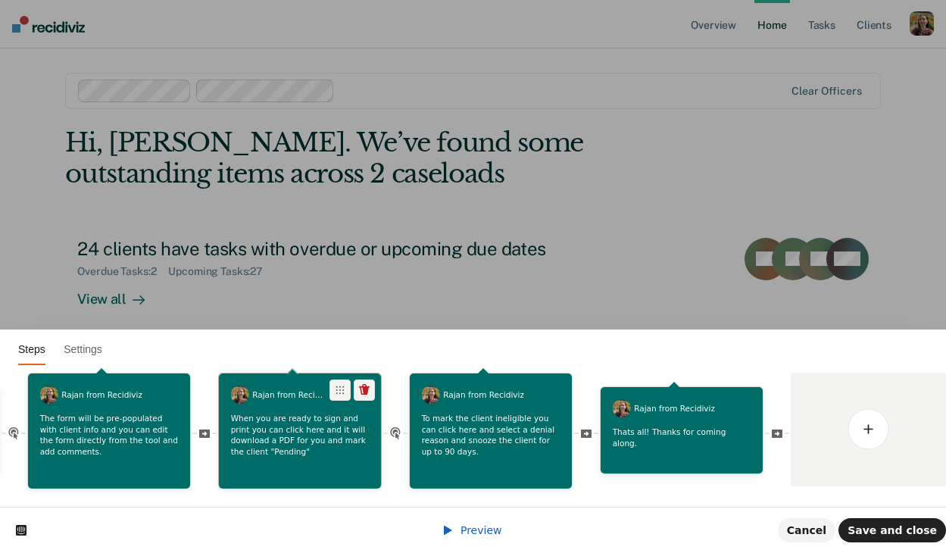
click at [314, 457] on div "When you are ready to sign and print you can click here and it will download a …" at bounding box center [300, 438] width 162 height 50
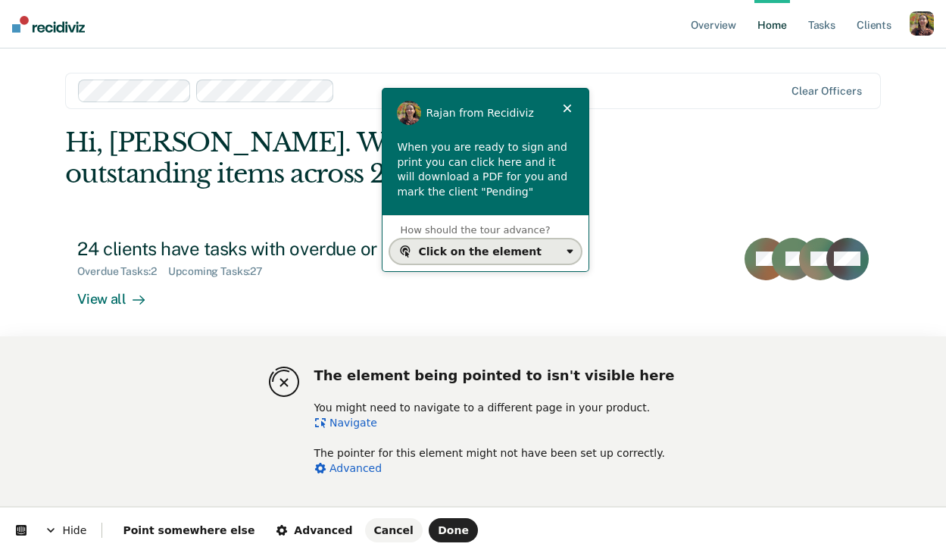
click at [523, 247] on div "Click on the element" at bounding box center [490, 251] width 142 height 12
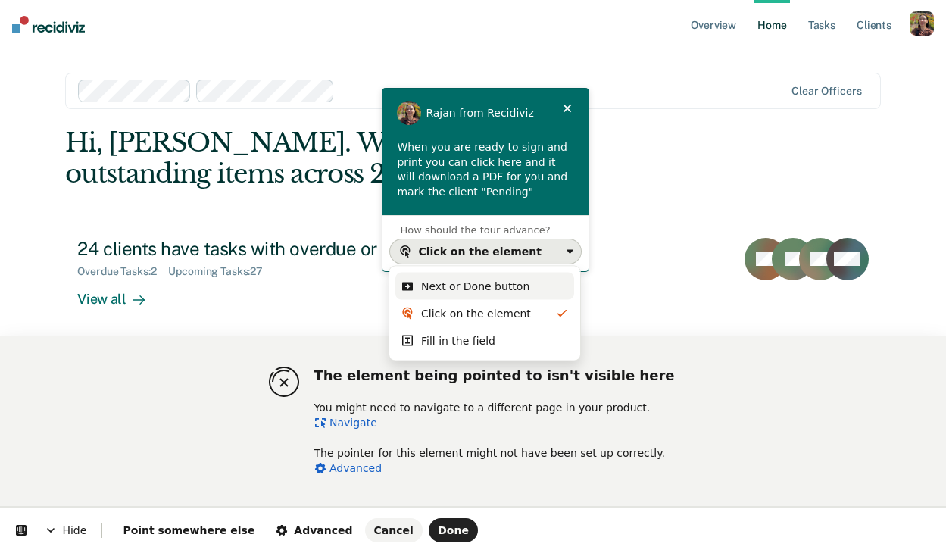
click at [485, 291] on div "Next or Done button" at bounding box center [475, 286] width 108 height 15
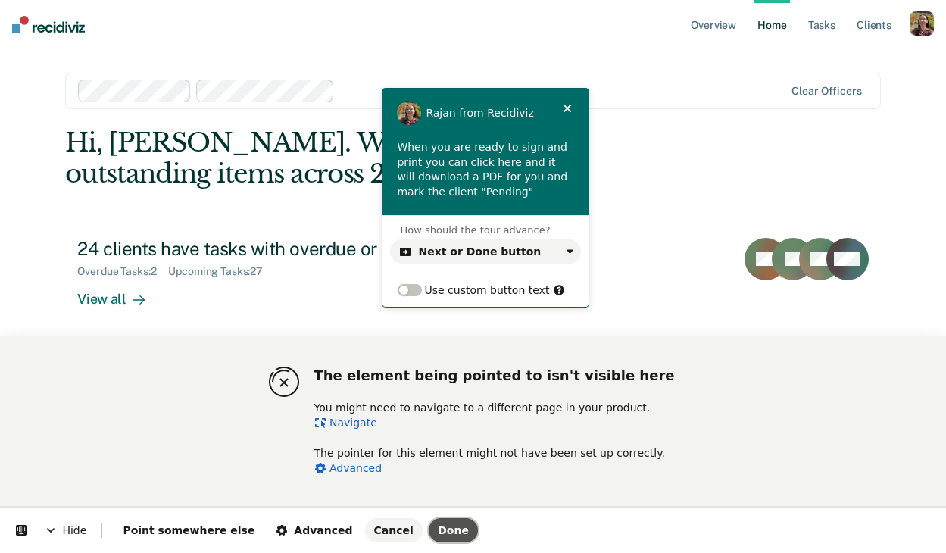
click at [438, 524] on span "Done" at bounding box center [453, 530] width 31 height 12
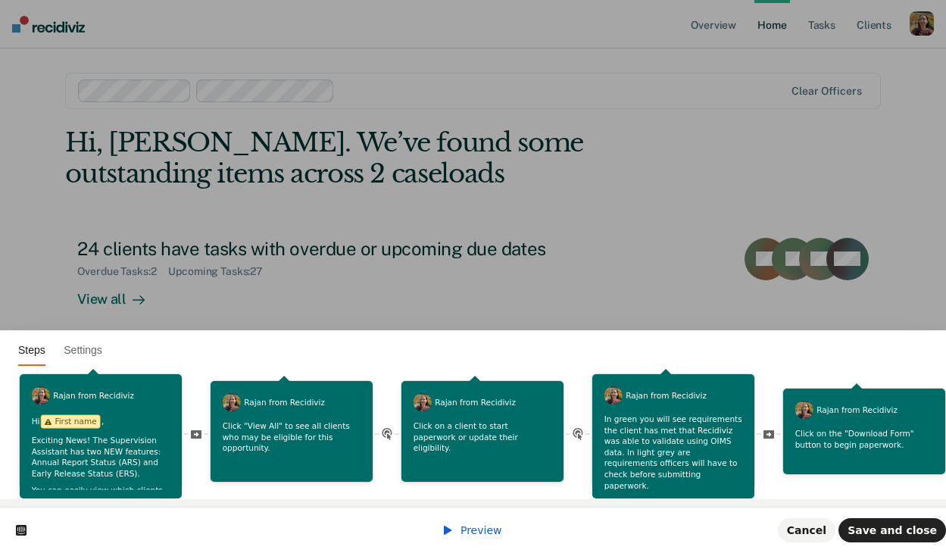
scroll to position [0, 946]
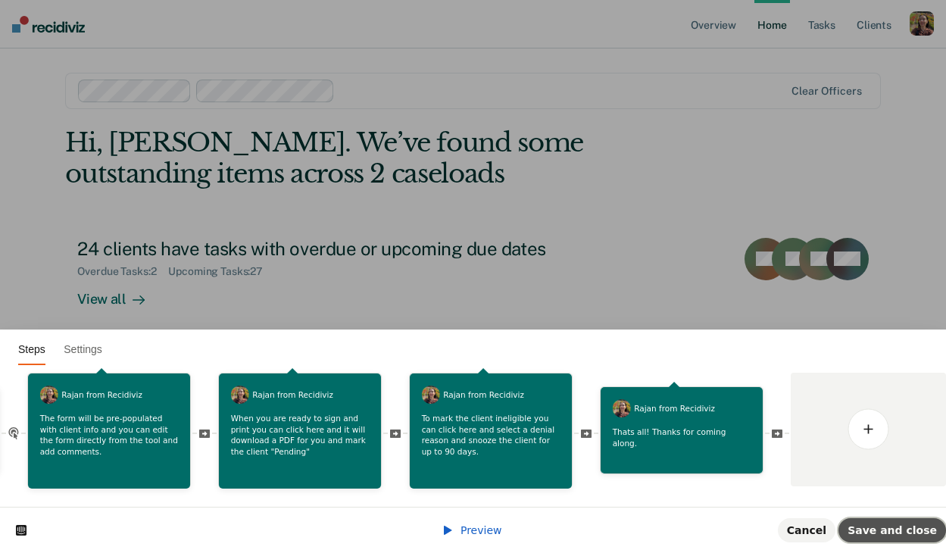
click at [900, 535] on span "Save and close" at bounding box center [891, 530] width 89 height 12
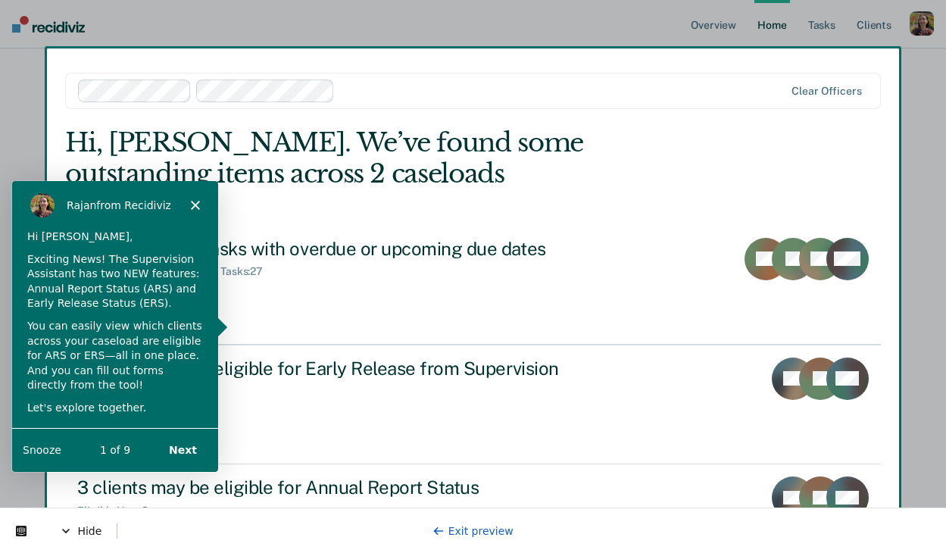
click at [186, 451] on button "Next" at bounding box center [182, 448] width 58 height 31
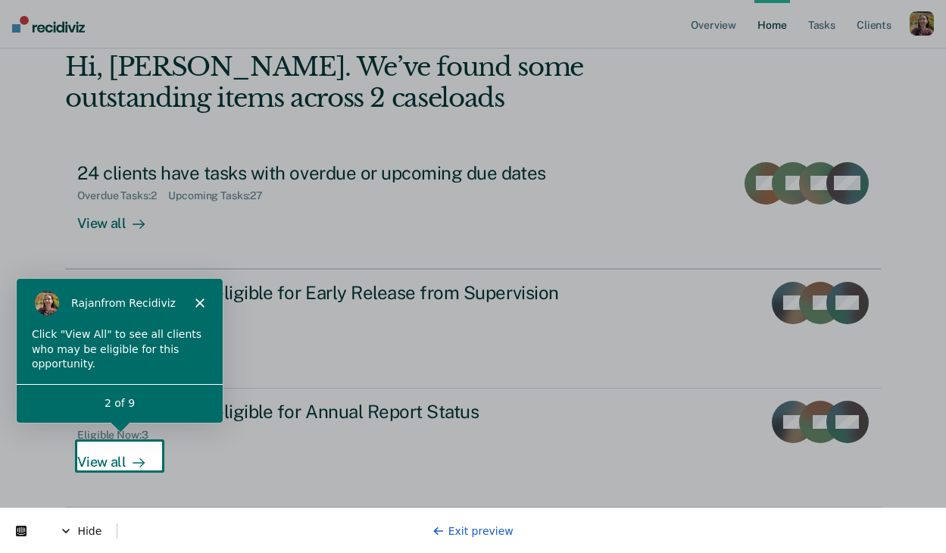
scroll to position [91, 0]
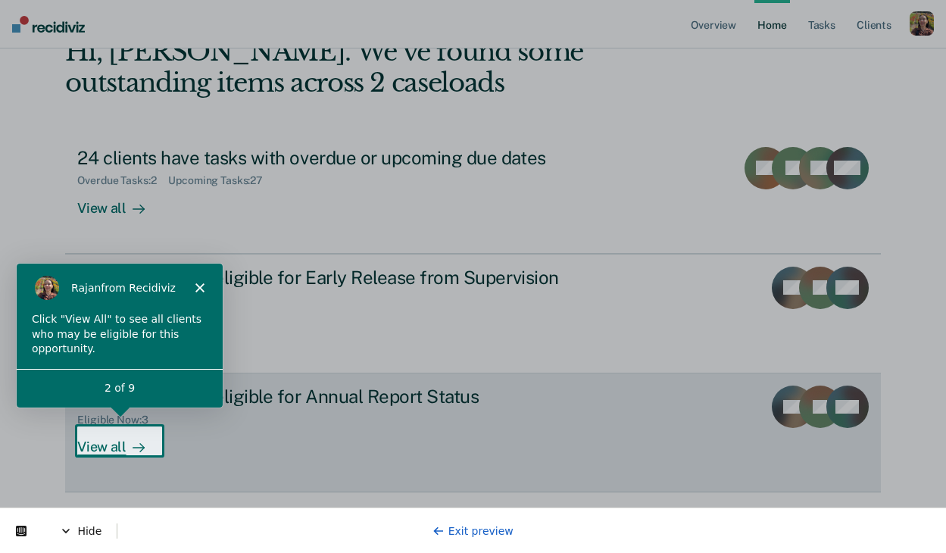
click at [131, 439] on div at bounding box center [135, 447] width 18 height 17
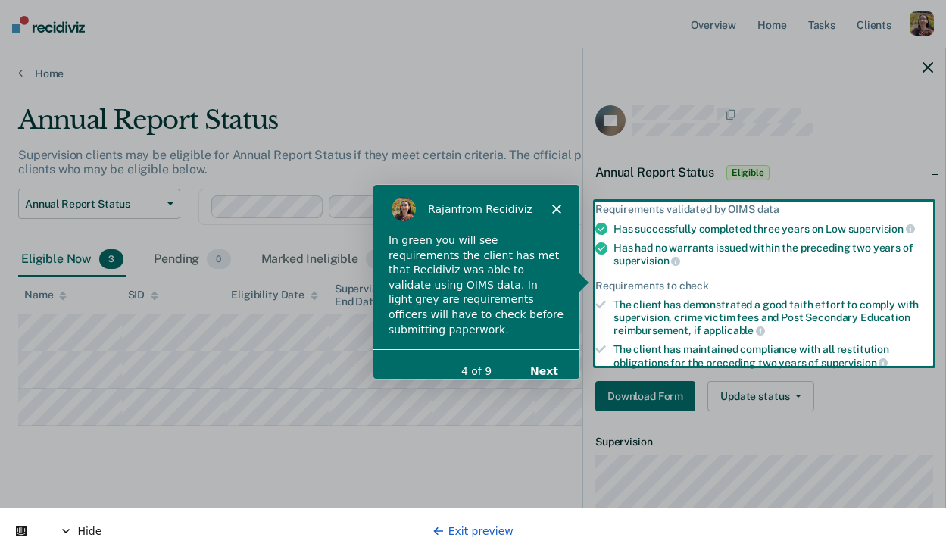
click at [554, 359] on button "Next" at bounding box center [543, 369] width 58 height 31
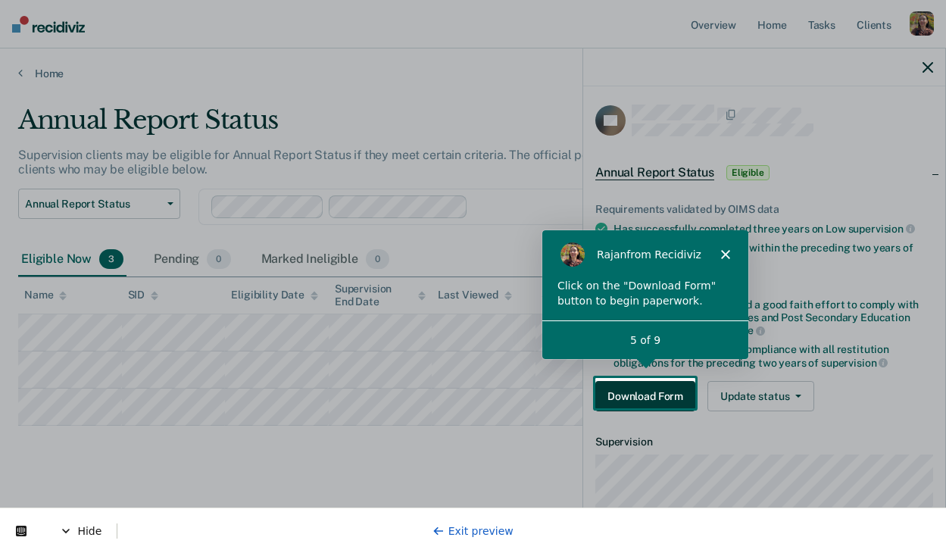
click at [663, 405] on button "Download Form" at bounding box center [645, 396] width 100 height 30
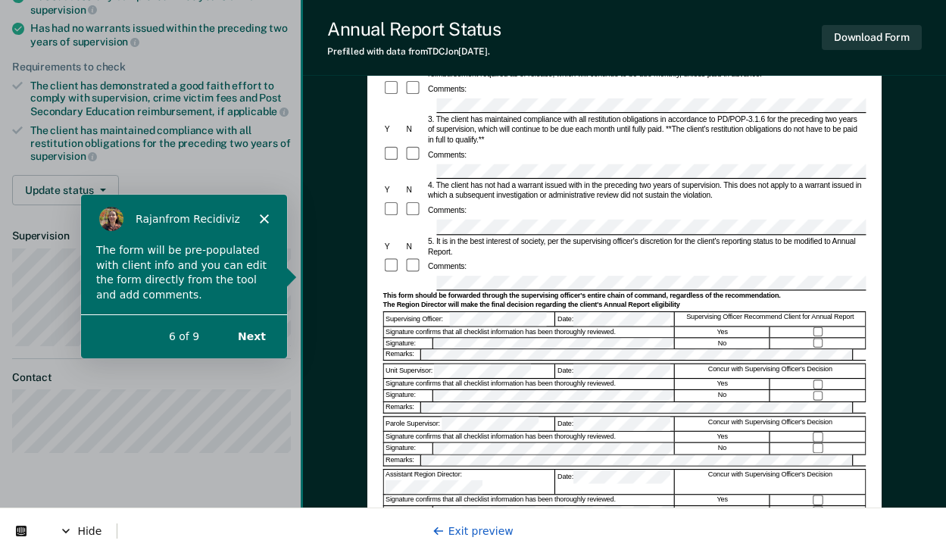
scroll to position [227, 0]
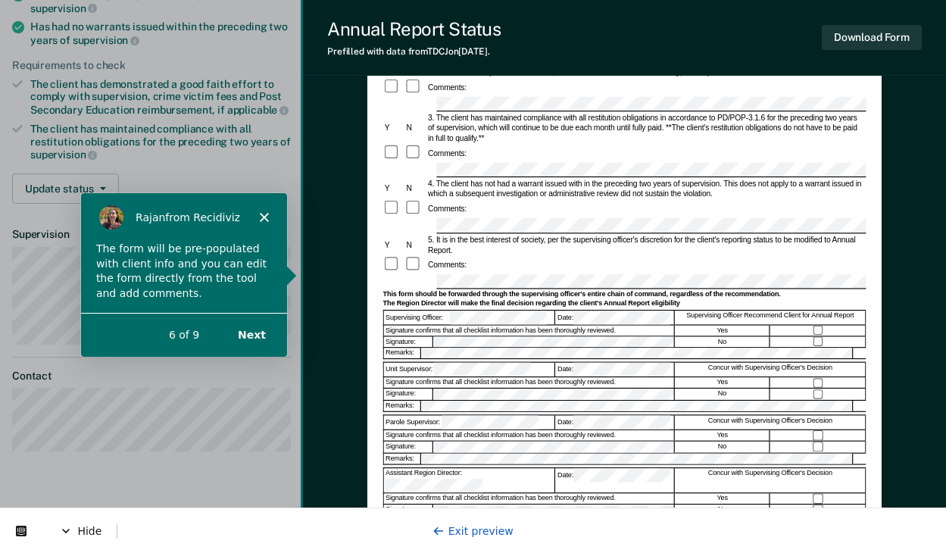
click at [254, 336] on button "Next" at bounding box center [251, 333] width 58 height 31
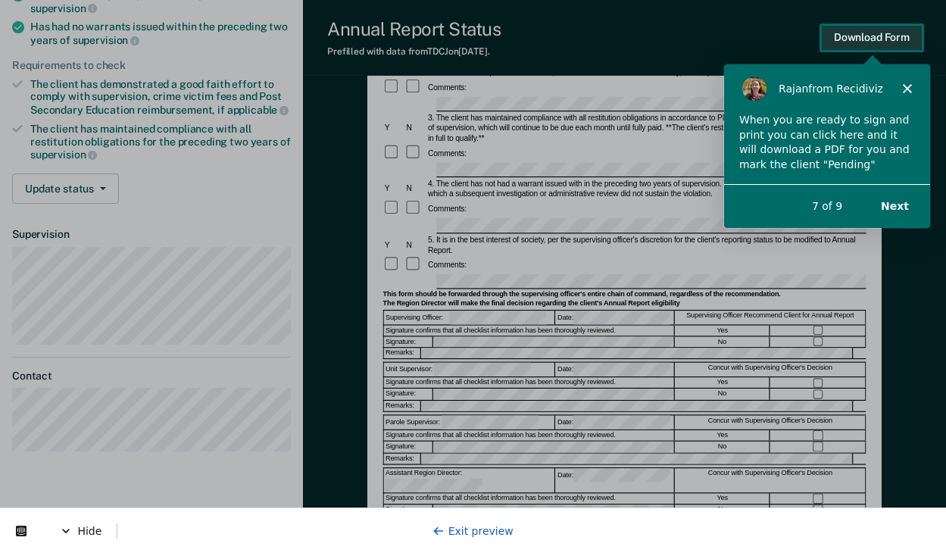
scroll to position [0, 0]
click at [897, 210] on button "Next" at bounding box center [894, 205] width 58 height 31
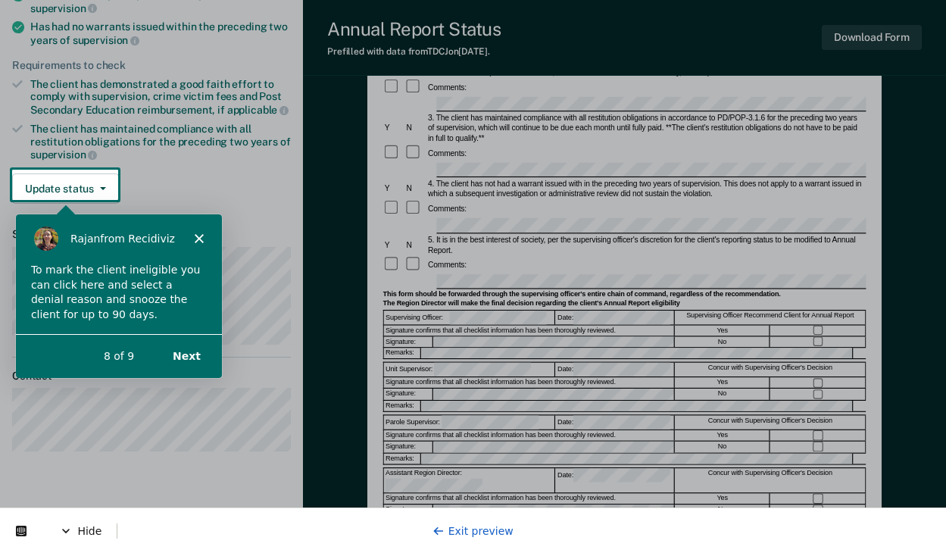
click at [183, 353] on button "Next" at bounding box center [186, 354] width 58 height 31
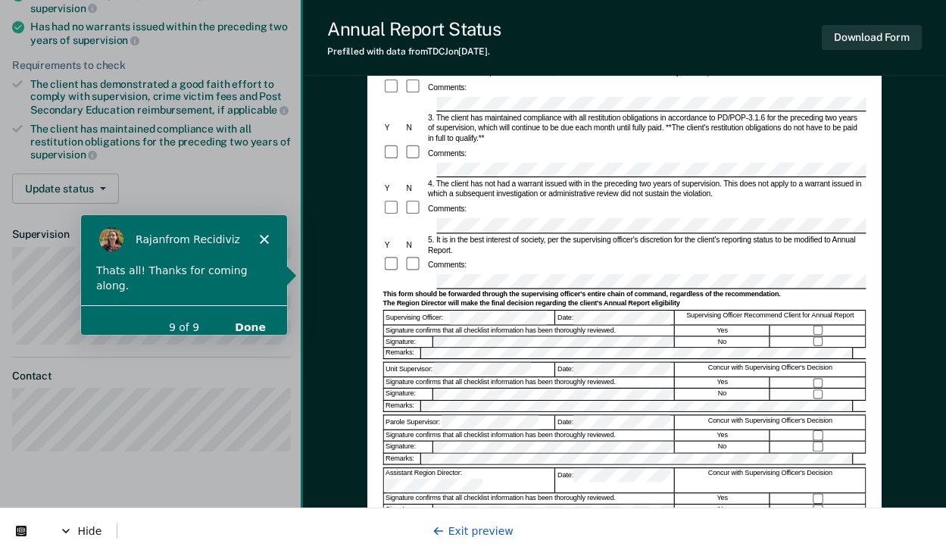
click at [257, 311] on button "Done" at bounding box center [249, 326] width 61 height 31
